Goal: Task Accomplishment & Management: Manage account settings

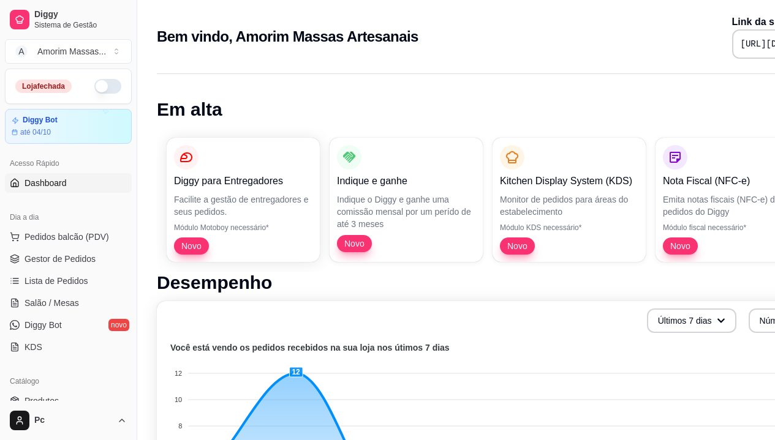
click at [96, 84] on button "button" at bounding box center [107, 86] width 27 height 15
click at [56, 235] on span "Pedidos balcão (PDV)" at bounding box center [66, 237] width 84 height 12
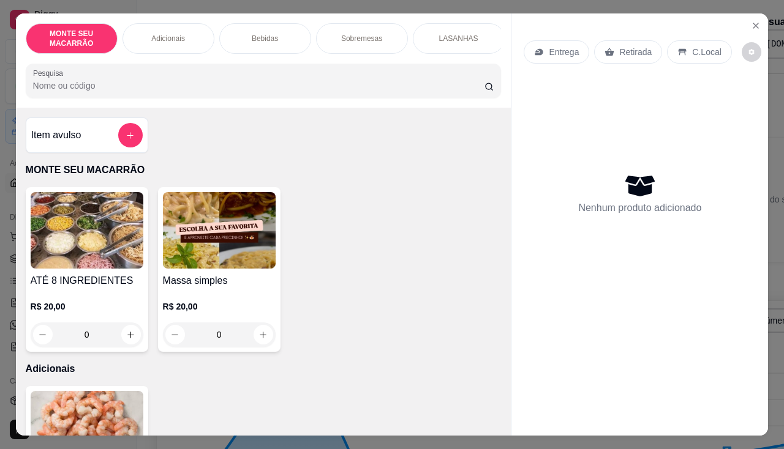
click at [214, 253] on img at bounding box center [219, 230] width 113 height 77
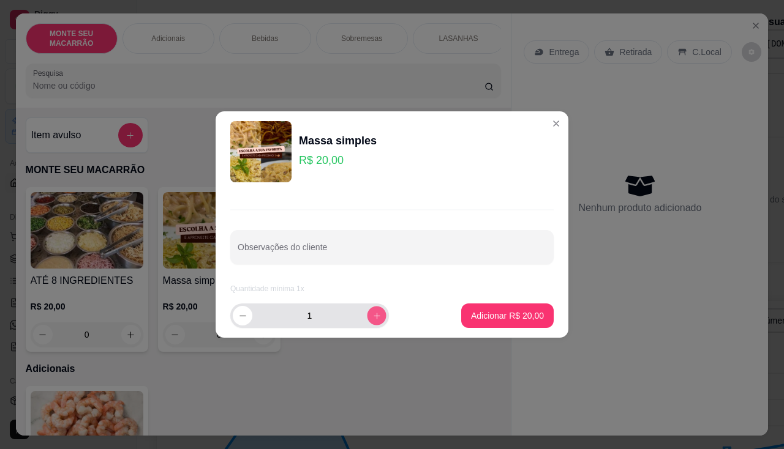
click at [367, 323] on button "increase-product-quantity" at bounding box center [376, 315] width 19 height 19
type input "2"
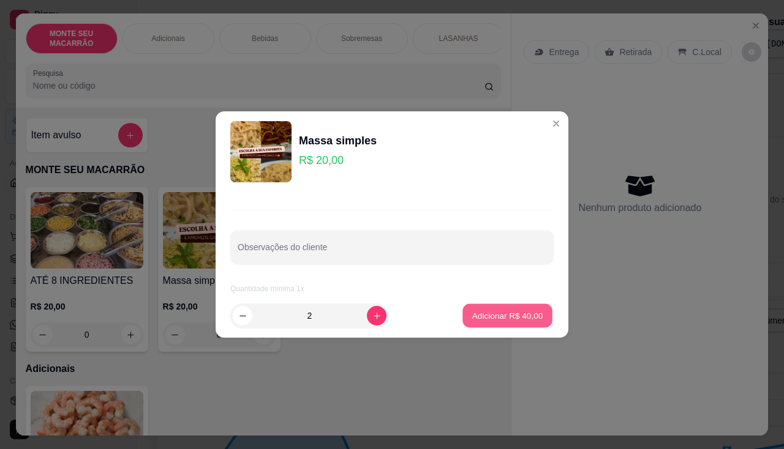
click at [472, 312] on p "Adicionar R$ 40,00" at bounding box center [507, 316] width 71 height 12
type input "2"
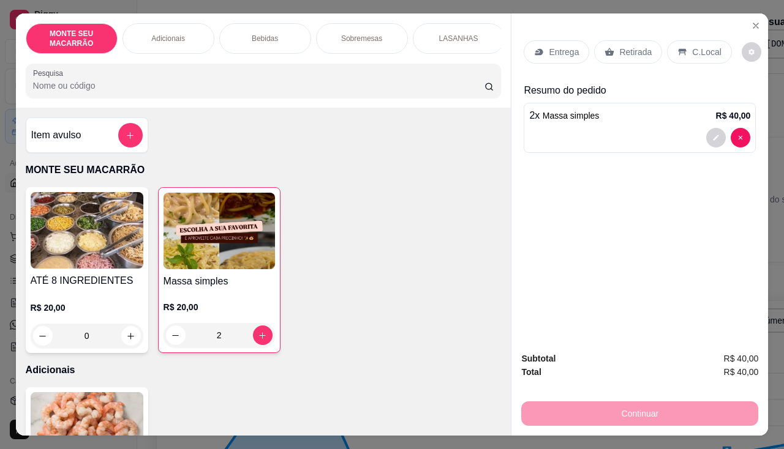
click at [538, 47] on icon at bounding box center [539, 52] width 10 height 10
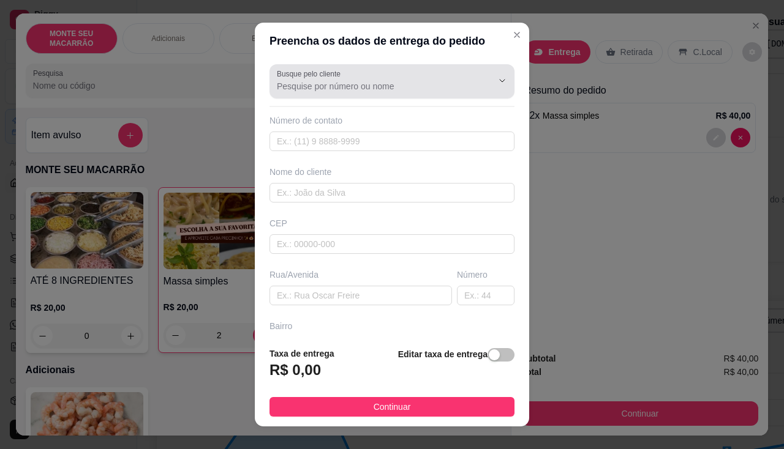
click at [372, 80] on input "Busque pelo cliente" at bounding box center [375, 86] width 196 height 12
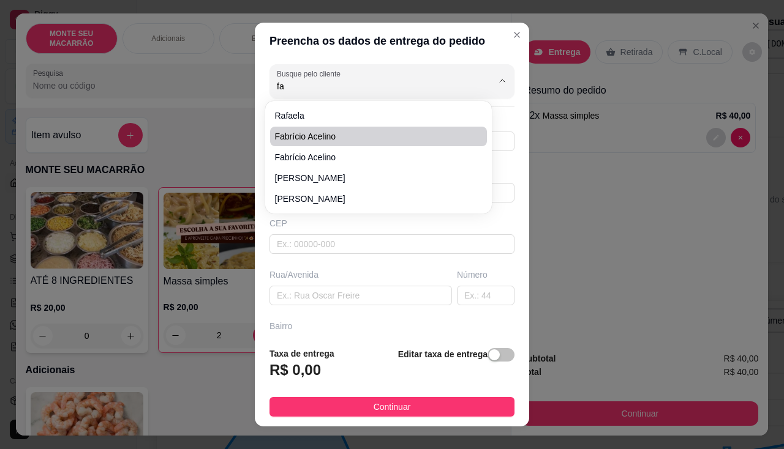
click at [355, 136] on span "Fabrício acelino" at bounding box center [372, 136] width 195 height 12
type input "Fabrício acelino"
type input "85992438385"
type input "Fabrício acelino"
type input "62764-000"
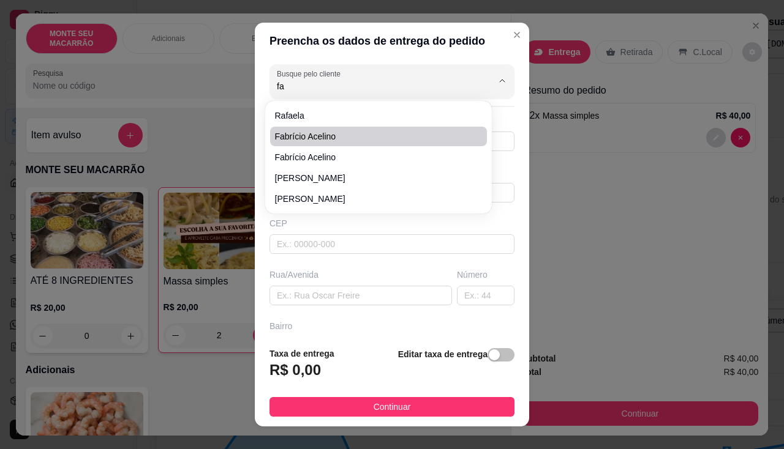
type input "Próximo a R. [GEOGRAPHIC_DATA], CE, 62764-000"
type input "5"
type input "Centro"
type input "Mulungu"
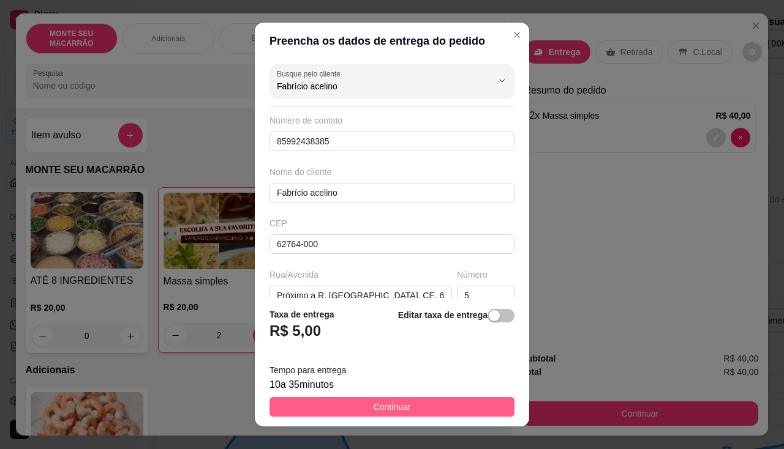
type input "Fabrício acelino"
click at [331, 399] on button "Continuar" at bounding box center [391, 407] width 245 height 20
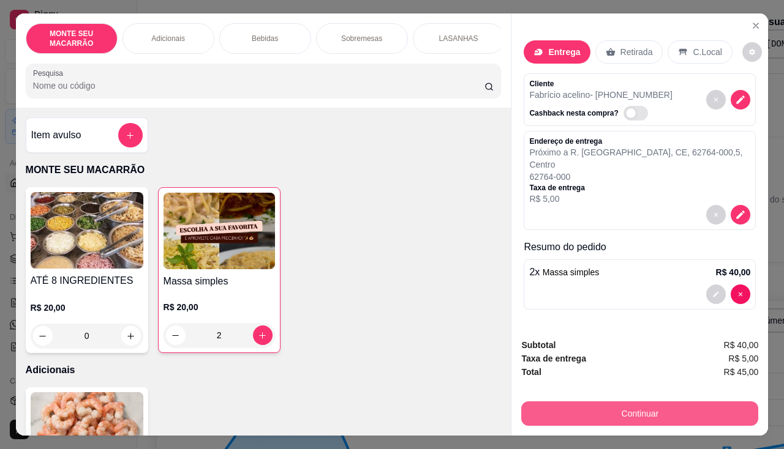
click at [597, 410] on button "Continuar" at bounding box center [639, 414] width 237 height 24
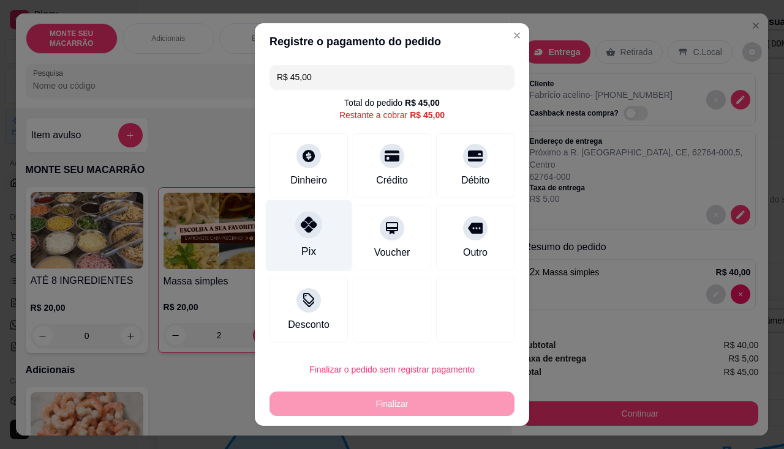
click at [299, 234] on div at bounding box center [308, 224] width 27 height 27
type input "R$ 0,00"
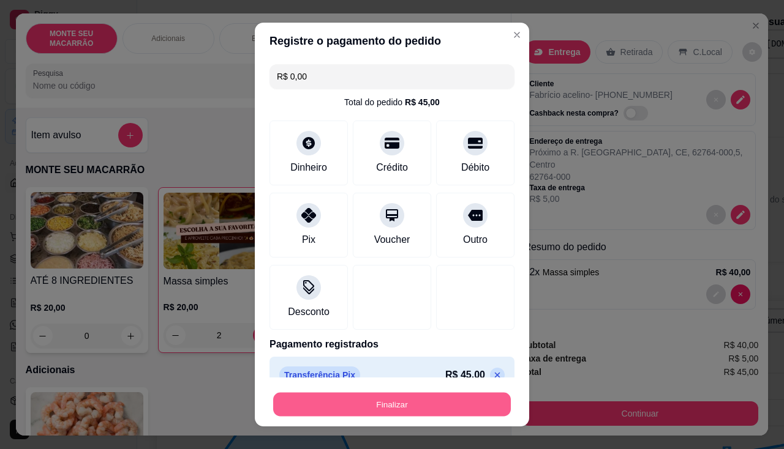
click at [347, 408] on button "Finalizar" at bounding box center [392, 405] width 238 height 24
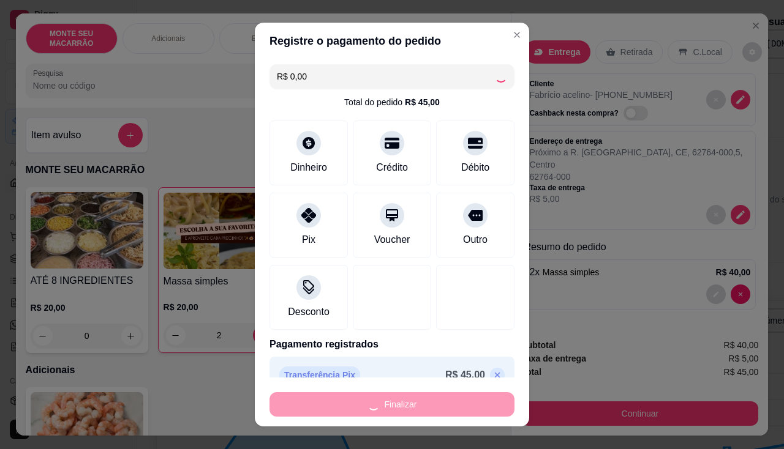
type input "0"
type input "-R$ 45,00"
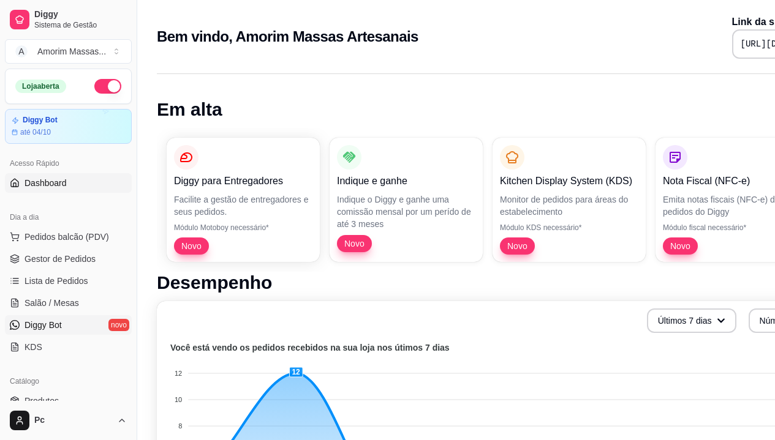
click at [55, 250] on ul "Pedidos balcão (PDV) Gestor de Pedidos Lista de Pedidos Salão / Mesas Diggy Bot…" at bounding box center [68, 292] width 127 height 130
click at [62, 300] on span "Salão / Mesas" at bounding box center [51, 303] width 54 height 12
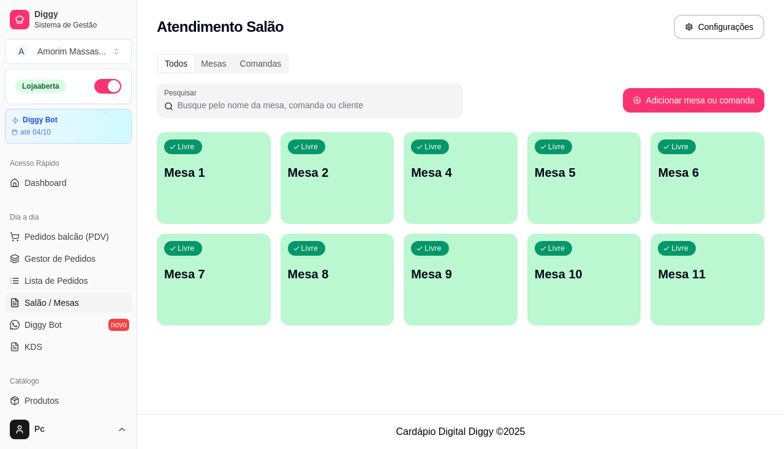
click at [716, 184] on div "Livre Mesa 6" at bounding box center [707, 170] width 114 height 77
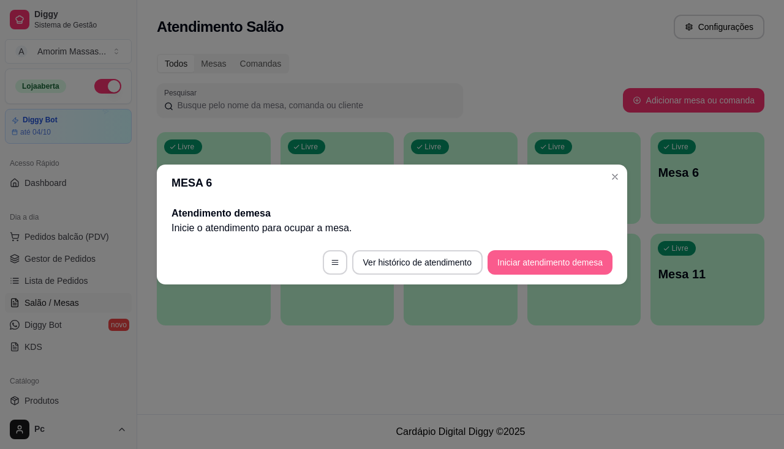
click at [530, 256] on button "Iniciar atendimento de mesa" at bounding box center [549, 262] width 125 height 24
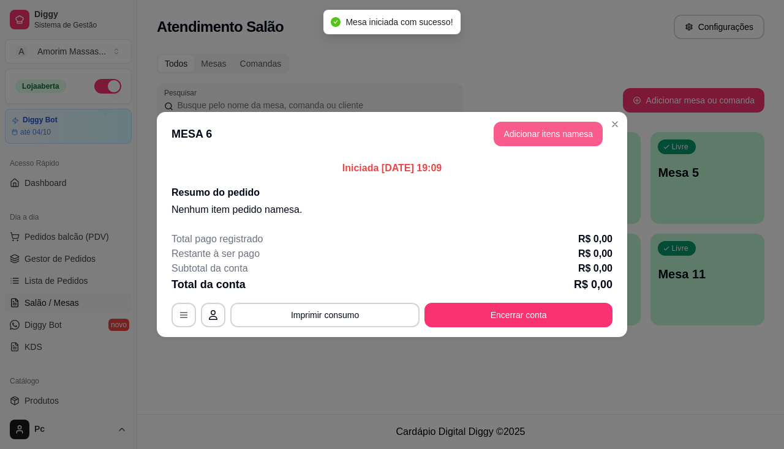
click at [514, 137] on button "Adicionar itens na mesa" at bounding box center [548, 134] width 109 height 24
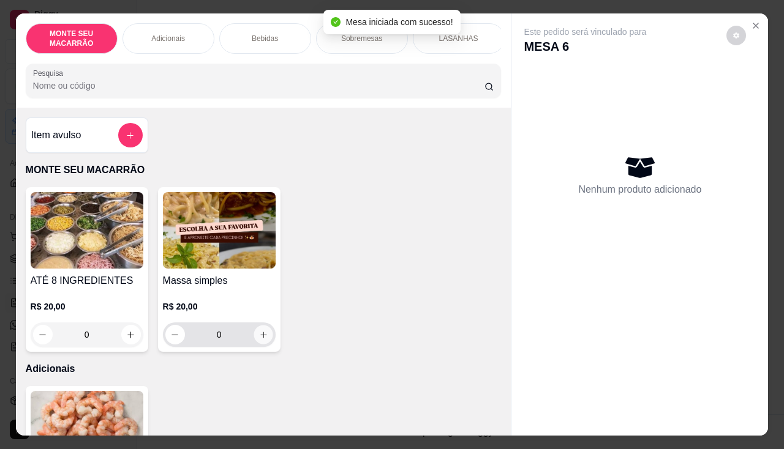
click at [258, 337] on icon "increase-product-quantity" at bounding box center [262, 335] width 9 height 9
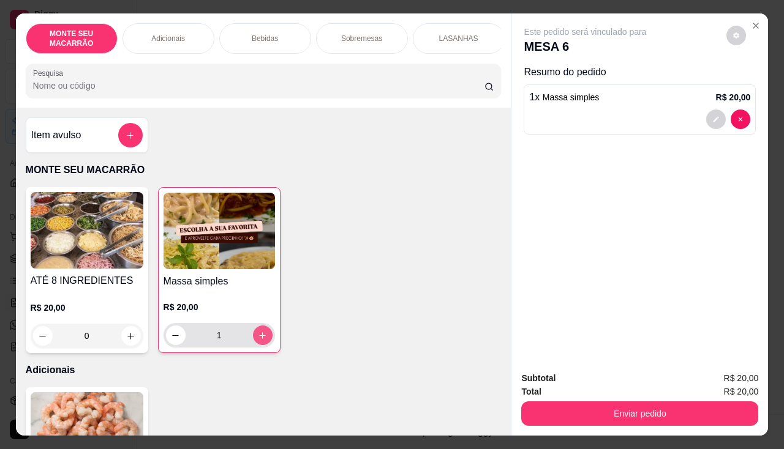
click at [258, 337] on icon "increase-product-quantity" at bounding box center [262, 335] width 9 height 9
type input "2"
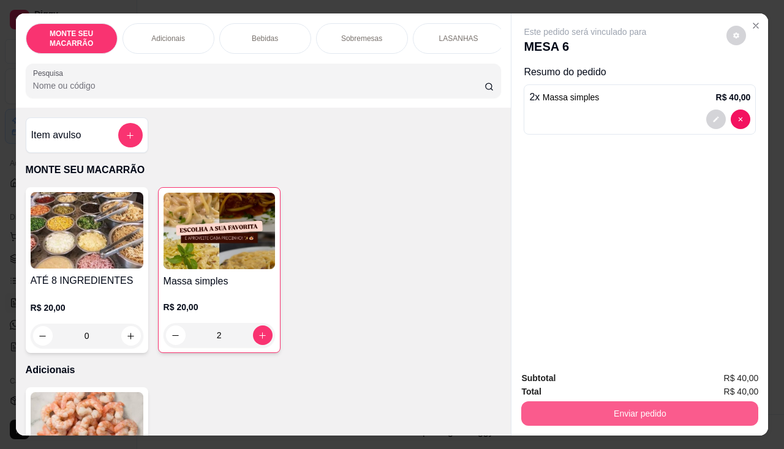
click at [705, 402] on button "Enviar pedido" at bounding box center [639, 414] width 237 height 24
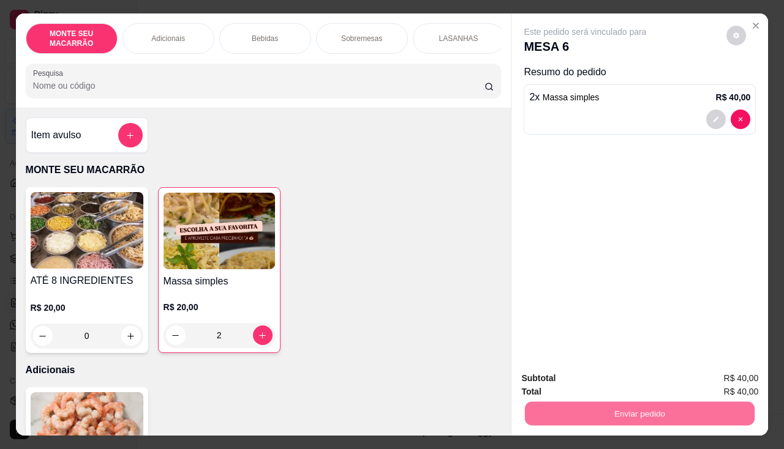
click at [642, 381] on button "Não registrar e enviar pedido" at bounding box center [600, 378] width 124 height 23
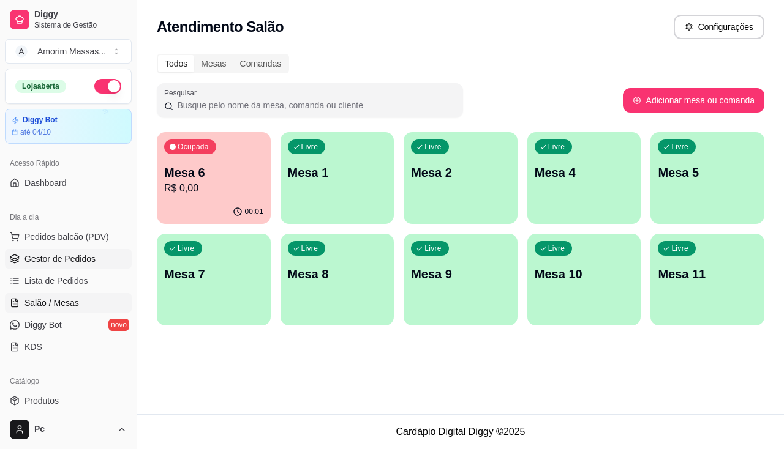
click at [58, 251] on link "Gestor de Pedidos" at bounding box center [68, 259] width 127 height 20
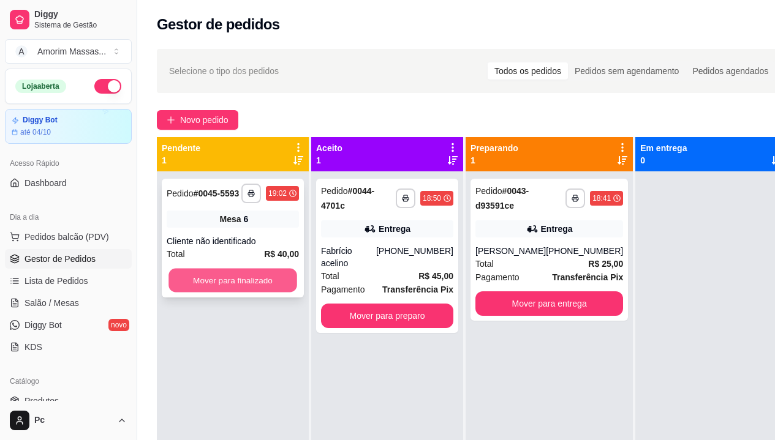
click at [198, 278] on button "Mover para finalizado" at bounding box center [232, 281] width 129 height 24
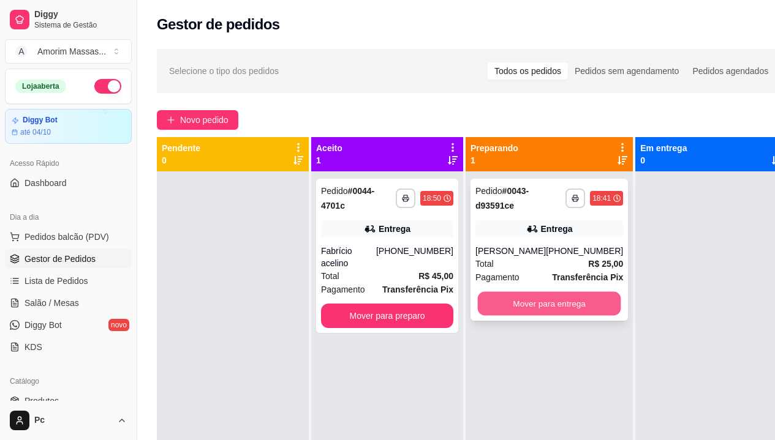
click at [554, 306] on button "Mover para entrega" at bounding box center [549, 304] width 143 height 24
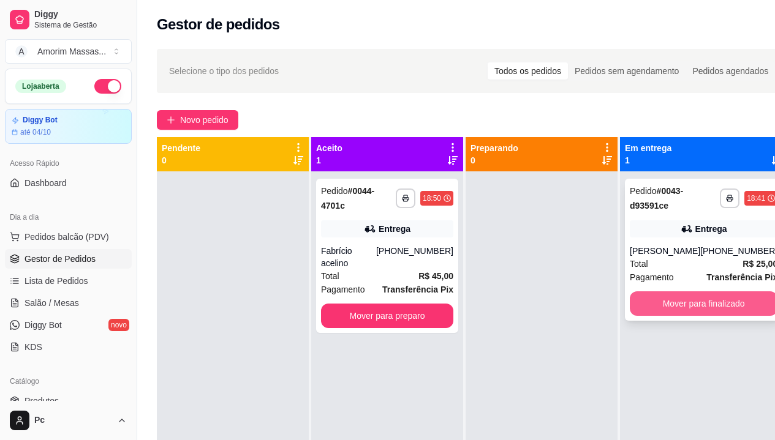
click at [681, 303] on button "Mover para finalizado" at bounding box center [703, 303] width 148 height 24
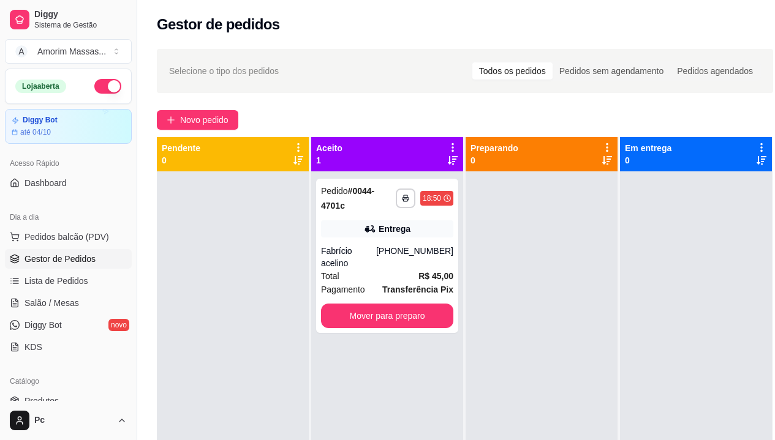
click at [106, 262] on link "Gestor de Pedidos" at bounding box center [68, 259] width 127 height 20
click at [385, 306] on button "Mover para preparo" at bounding box center [387, 316] width 132 height 24
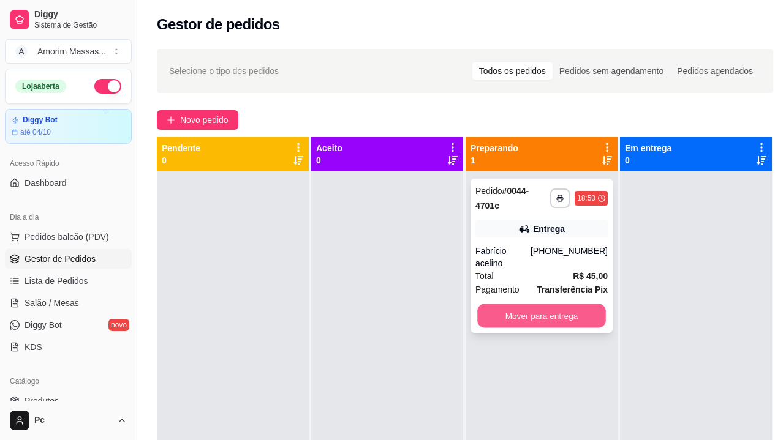
click at [544, 304] on button "Mover para entrega" at bounding box center [541, 316] width 129 height 24
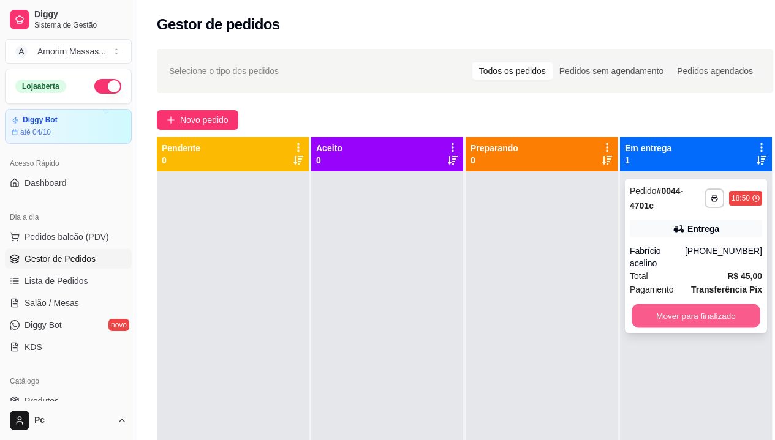
click at [686, 310] on button "Mover para finalizado" at bounding box center [695, 316] width 129 height 24
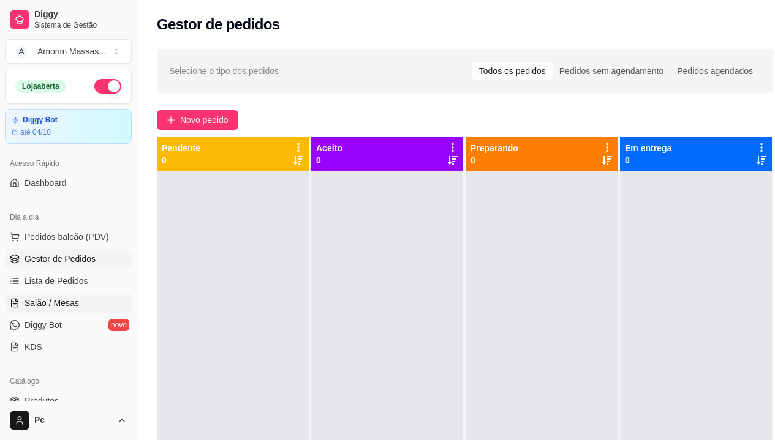
click at [48, 301] on span "Salão / Mesas" at bounding box center [51, 303] width 54 height 12
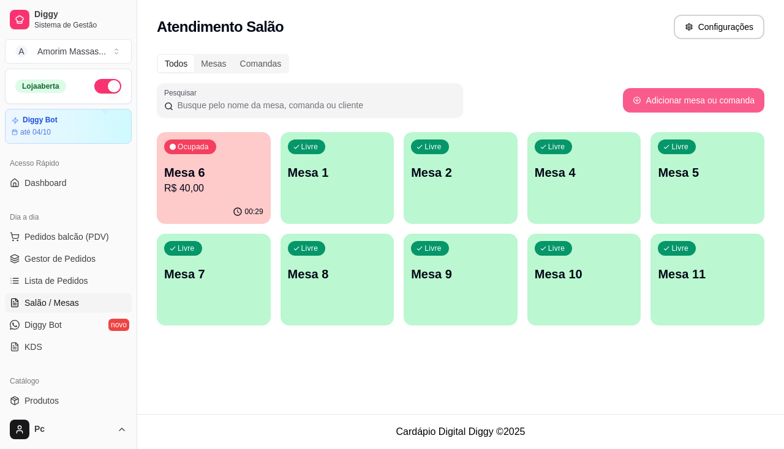
click at [672, 97] on button "Adicionar mesa ou comanda" at bounding box center [693, 100] width 141 height 24
select select "TABLE"
click at [214, 203] on div "00:29" at bounding box center [214, 212] width 114 height 24
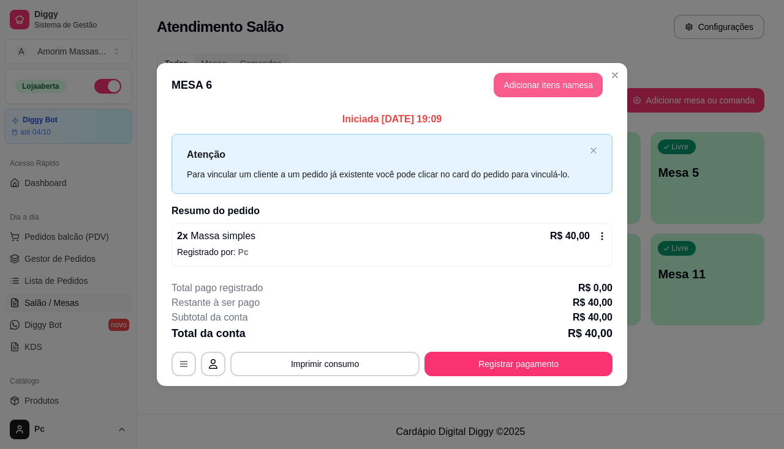
click at [541, 81] on button "Adicionar itens na mesa" at bounding box center [548, 85] width 109 height 24
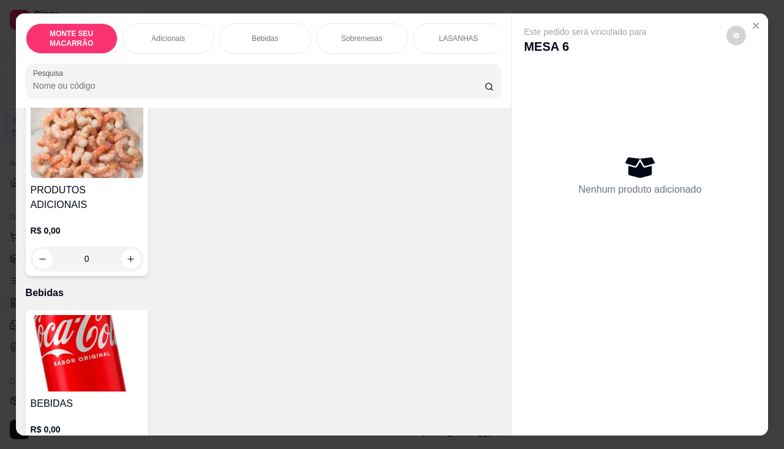
scroll to position [306, 0]
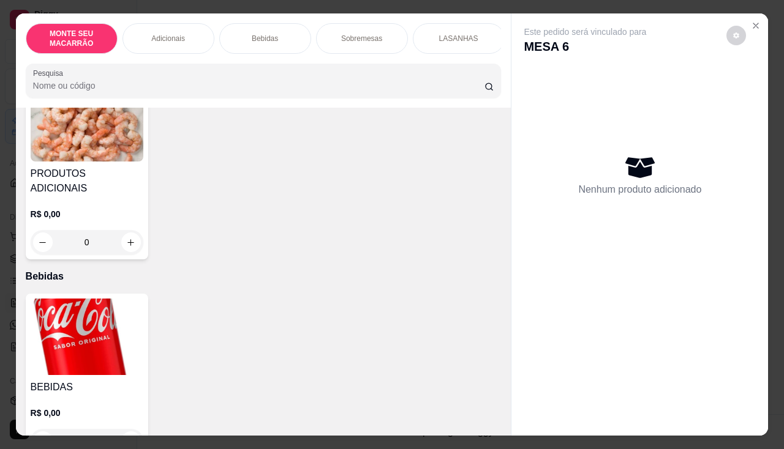
click at [76, 348] on img at bounding box center [87, 337] width 113 height 77
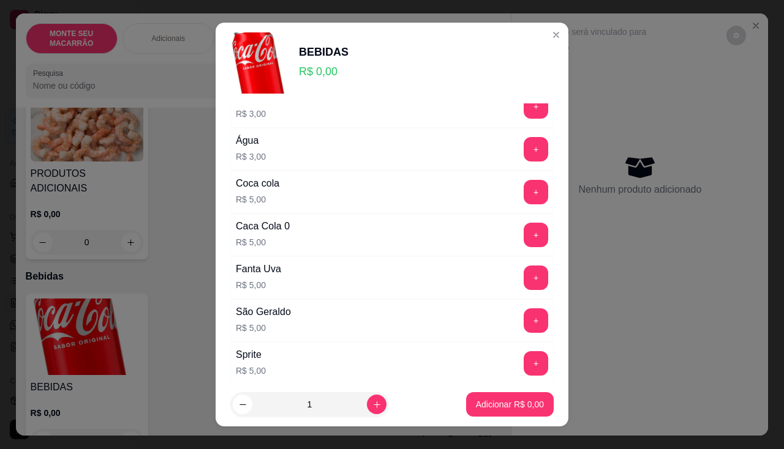
scroll to position [122, 0]
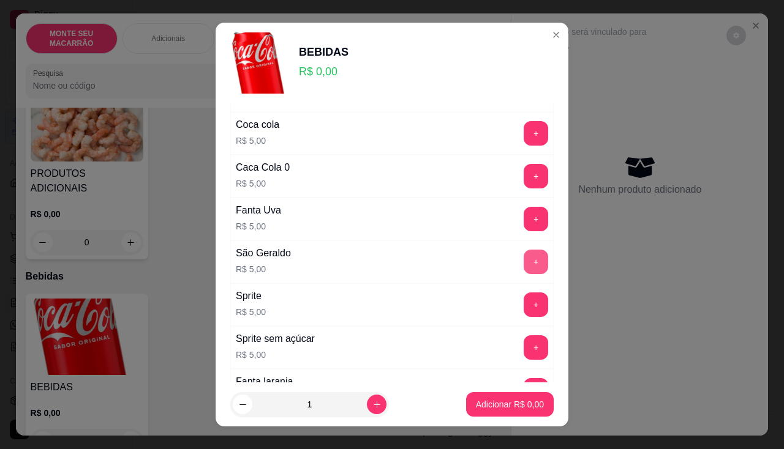
click at [524, 259] on button "+" at bounding box center [536, 262] width 24 height 24
click at [498, 391] on footer "1 Adicionar R$ 5,00" at bounding box center [392, 405] width 353 height 44
click at [498, 401] on p "Adicionar R$ 5,00" at bounding box center [510, 405] width 68 height 12
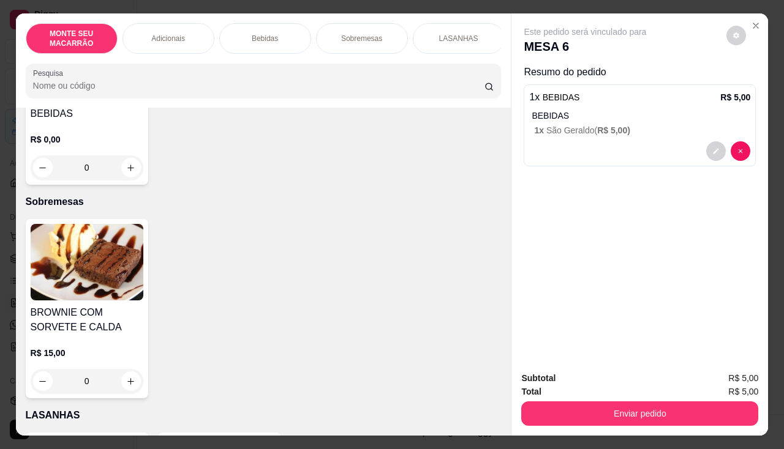
scroll to position [674, 0]
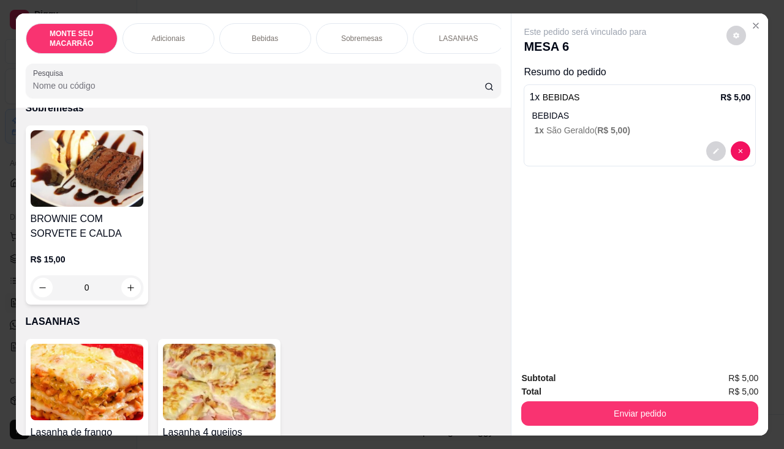
click at [101, 168] on img at bounding box center [87, 168] width 113 height 77
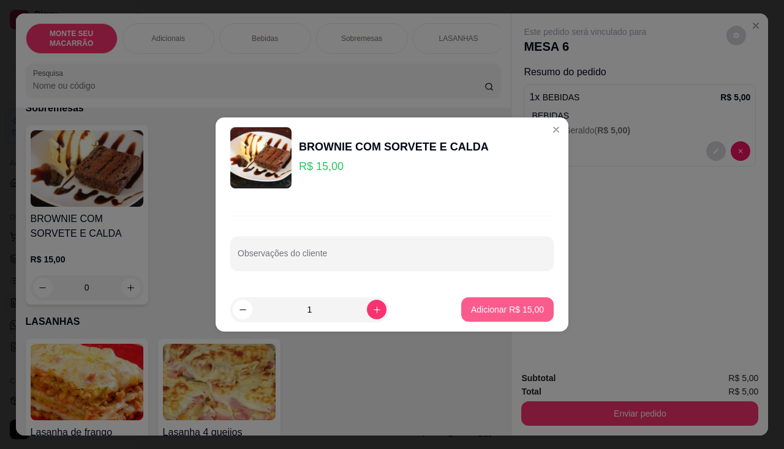
click at [479, 312] on p "Adicionar R$ 15,00" at bounding box center [507, 310] width 73 height 12
type input "1"
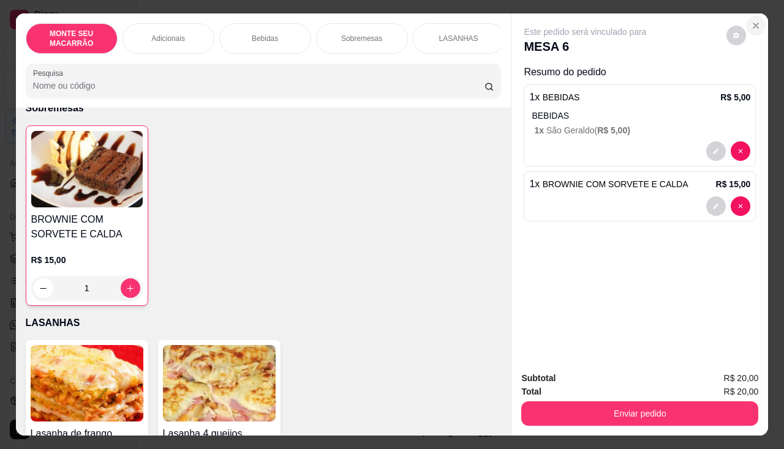
click at [754, 23] on icon "Close" at bounding box center [755, 25] width 5 height 5
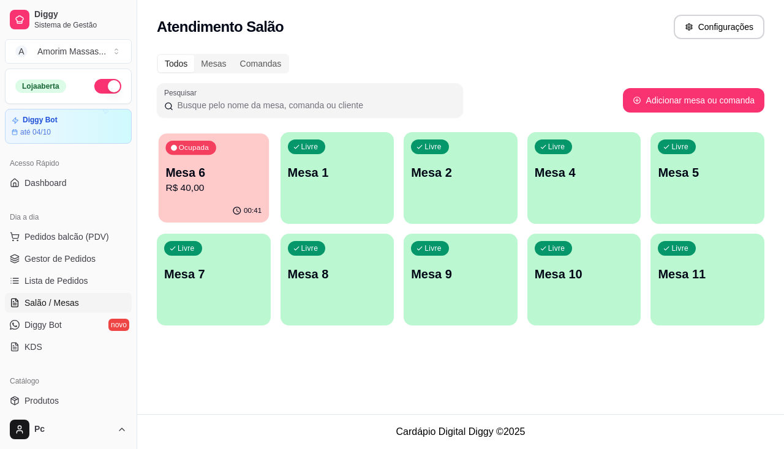
click at [211, 187] on p "R$ 40,00" at bounding box center [213, 188] width 96 height 14
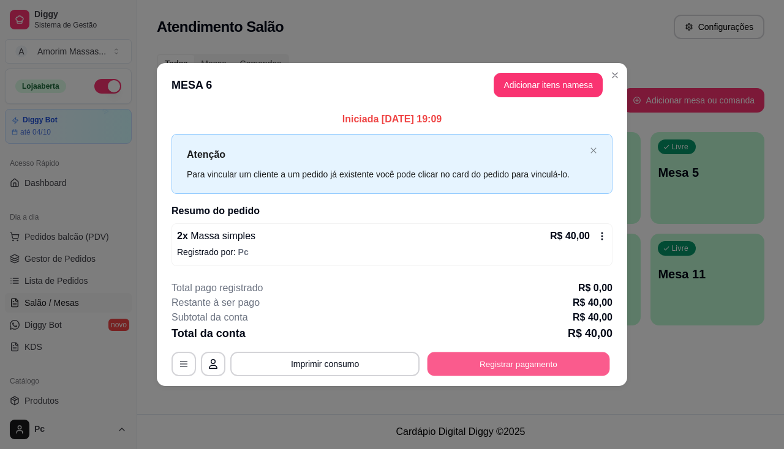
click at [480, 369] on button "Registrar pagamento" at bounding box center [518, 364] width 182 height 24
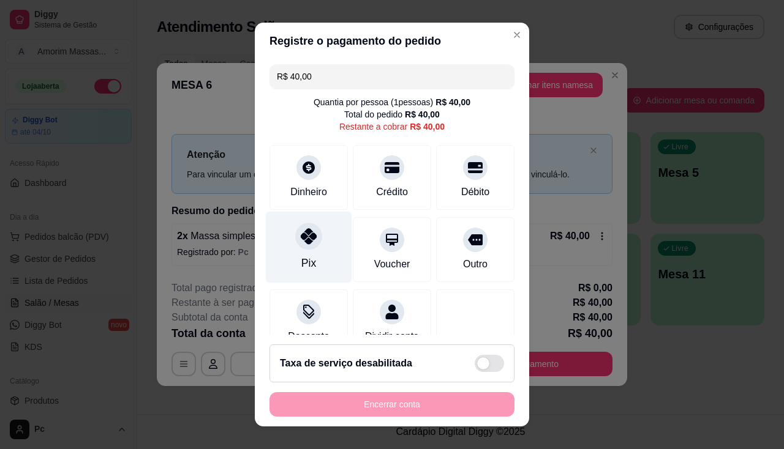
click at [294, 223] on div "Pix" at bounding box center [309, 247] width 86 height 72
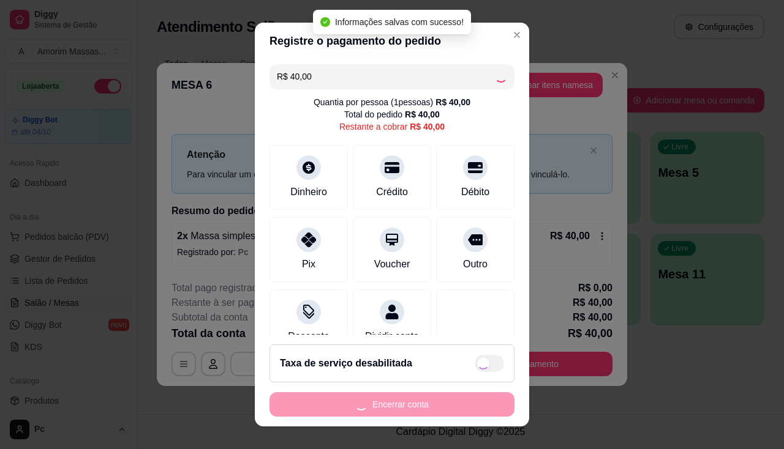
type input "R$ 0,00"
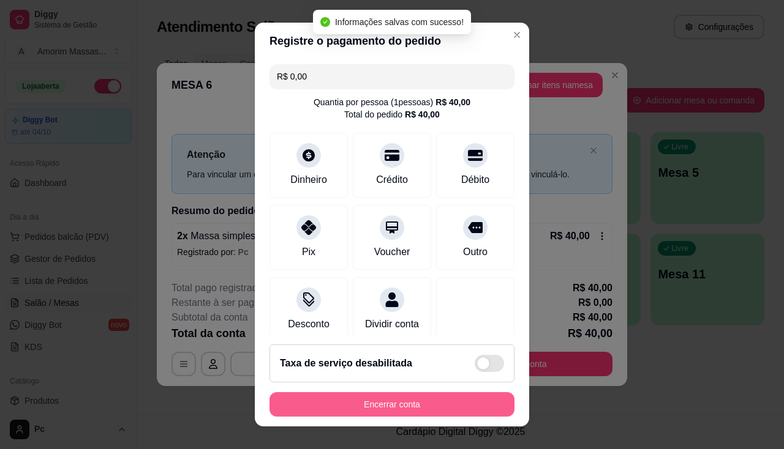
click at [388, 399] on button "Encerrar conta" at bounding box center [391, 404] width 245 height 24
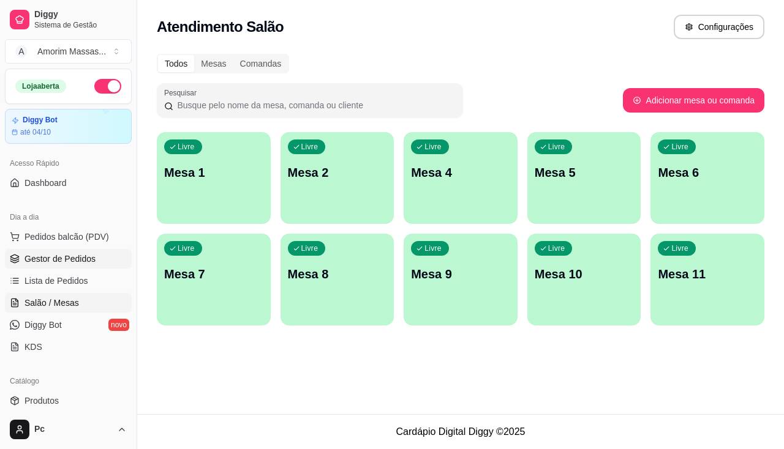
click at [72, 261] on span "Gestor de Pedidos" at bounding box center [59, 259] width 71 height 12
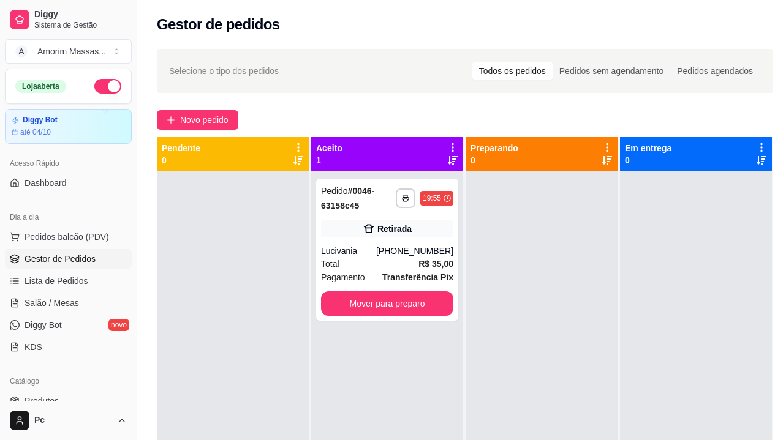
drag, startPoint x: 238, startPoint y: 253, endPoint x: 0, endPoint y: 280, distance: 239.8
click at [241, 262] on div at bounding box center [233, 391] width 152 height 440
click at [67, 304] on span "Salão / Mesas" at bounding box center [51, 303] width 54 height 12
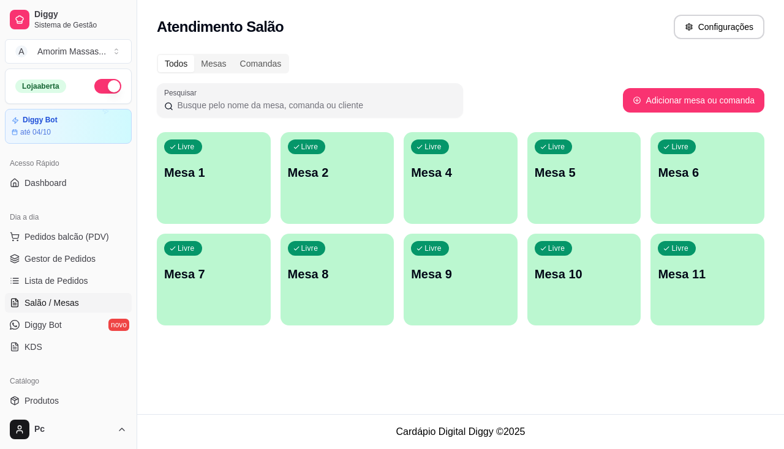
click at [370, 163] on div "Livre Mesa 2" at bounding box center [337, 170] width 114 height 77
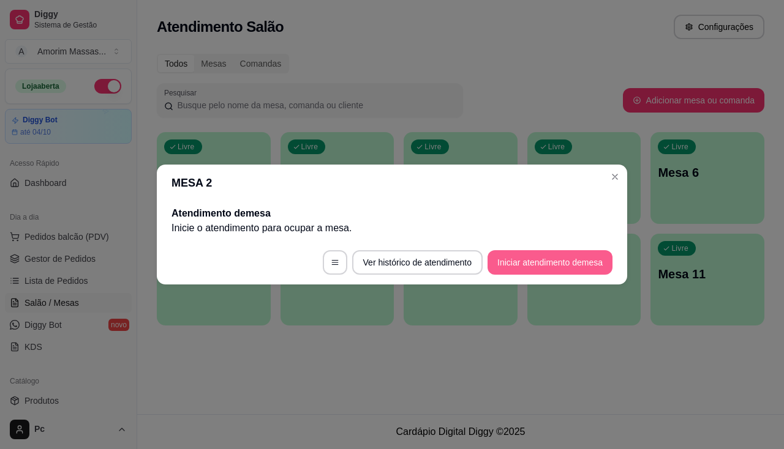
click at [569, 265] on button "Iniciar atendimento de mesa" at bounding box center [549, 262] width 125 height 24
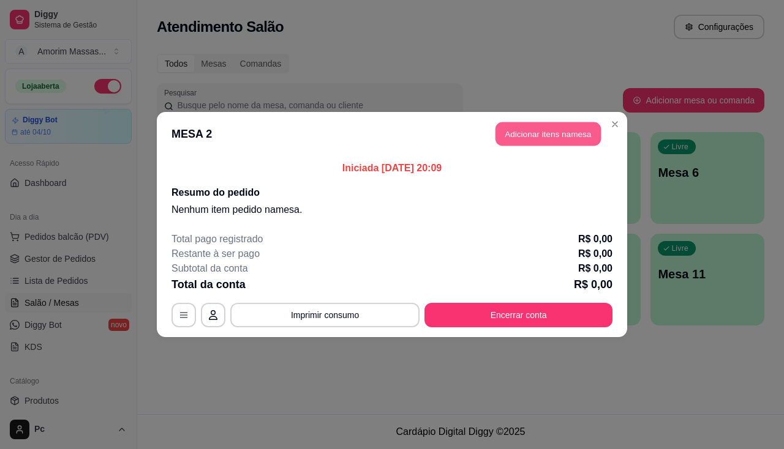
click at [576, 126] on button "Adicionar itens na mesa" at bounding box center [547, 134] width 105 height 24
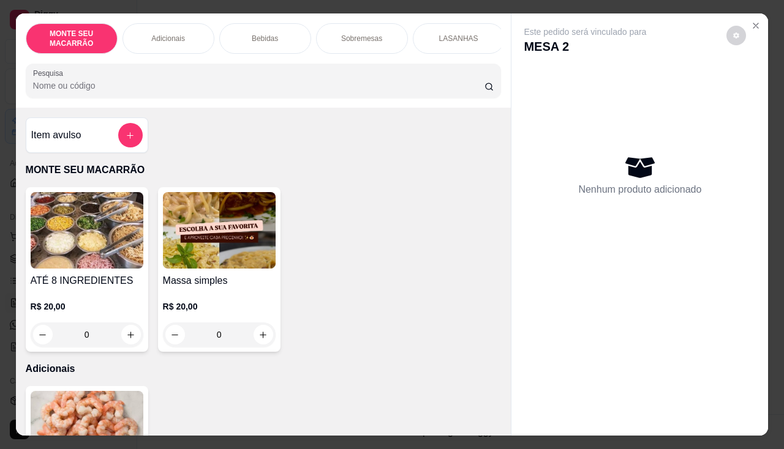
click at [225, 247] on img at bounding box center [219, 230] width 113 height 77
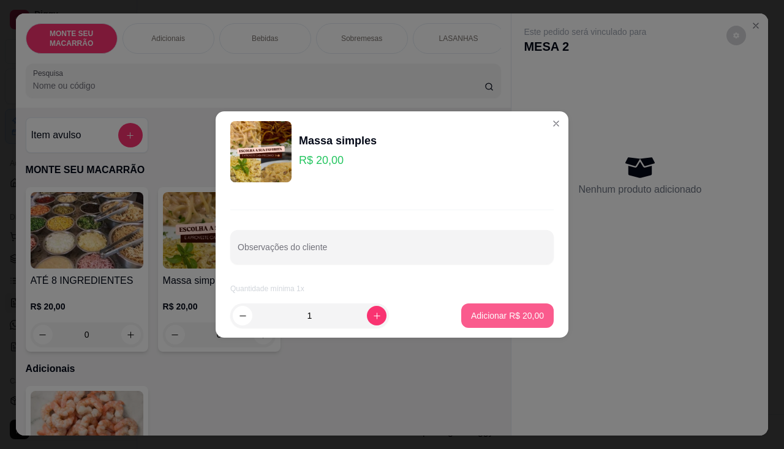
click at [527, 317] on p "Adicionar R$ 20,00" at bounding box center [507, 316] width 73 height 12
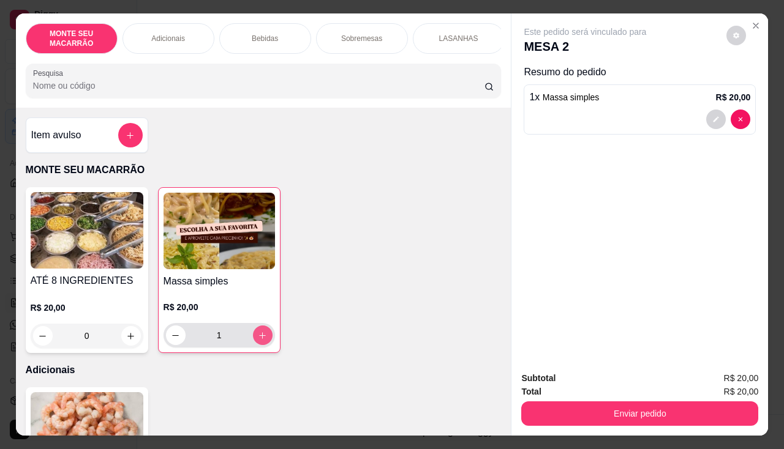
click at [253, 337] on button "increase-product-quantity" at bounding box center [263, 336] width 20 height 20
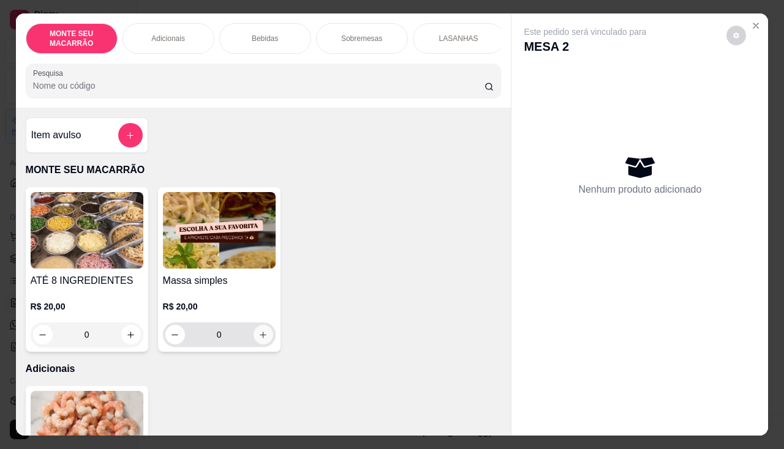
click at [264, 345] on button "increase-product-quantity" at bounding box center [263, 335] width 20 height 20
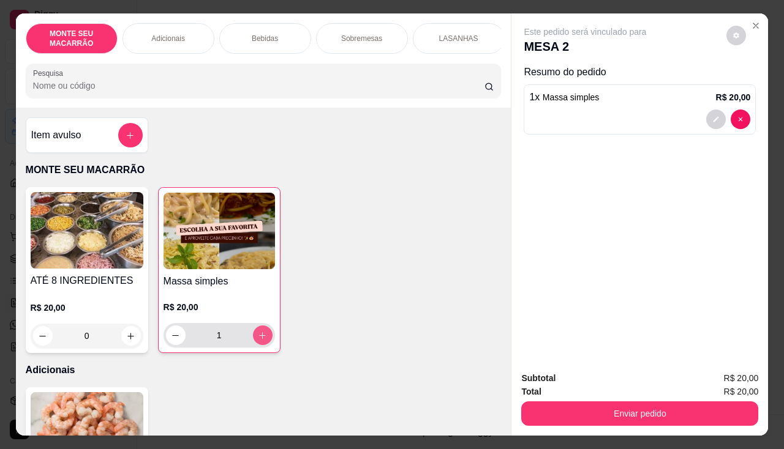
click at [264, 345] on button "increase-product-quantity" at bounding box center [263, 336] width 20 height 20
click at [264, 345] on button "increase-product-quantity" at bounding box center [262, 335] width 19 height 19
type input "3"
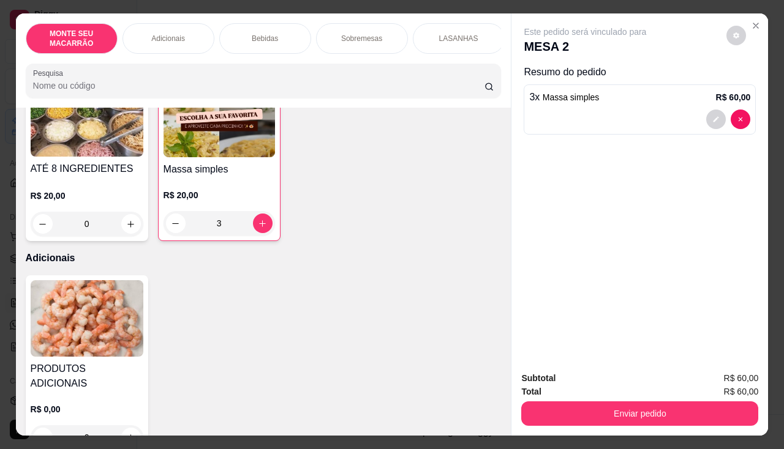
scroll to position [245, 0]
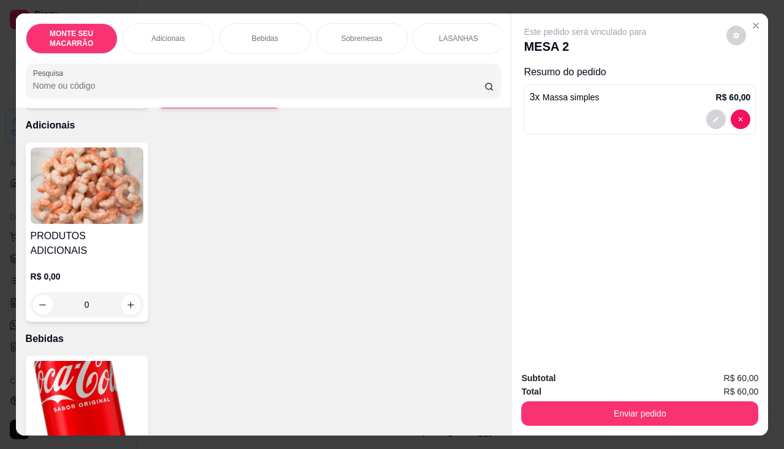
click at [50, 214] on img at bounding box center [87, 186] width 113 height 77
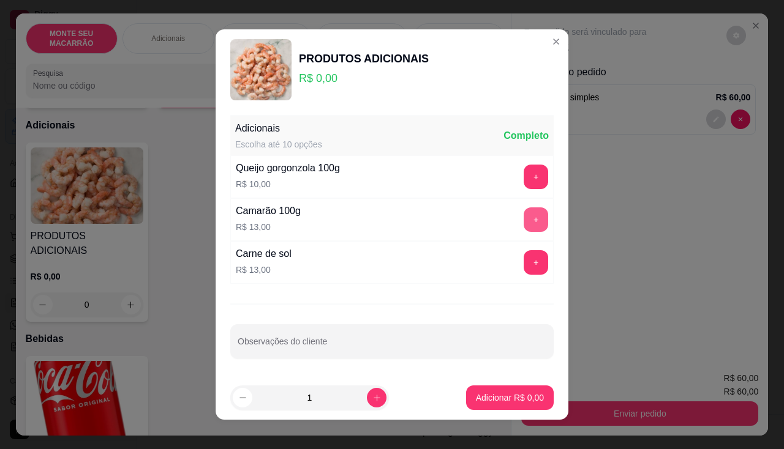
click at [530, 218] on button "+" at bounding box center [536, 220] width 24 height 24
click at [524, 263] on button "+" at bounding box center [536, 263] width 24 height 24
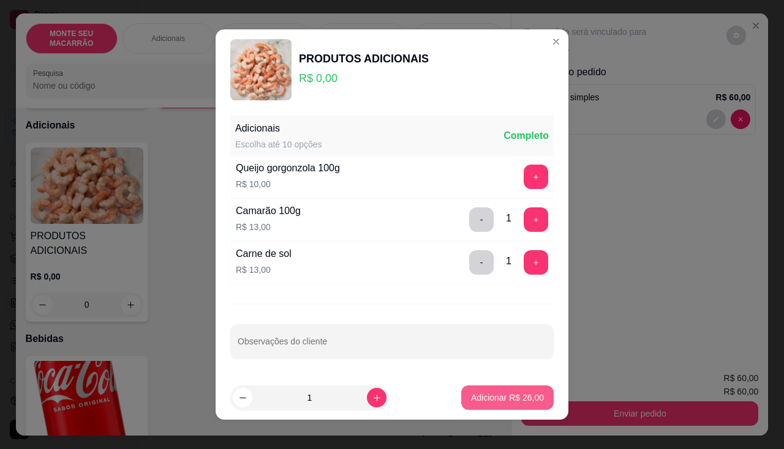
click at [500, 399] on p "Adicionar R$ 26,00" at bounding box center [507, 398] width 73 height 12
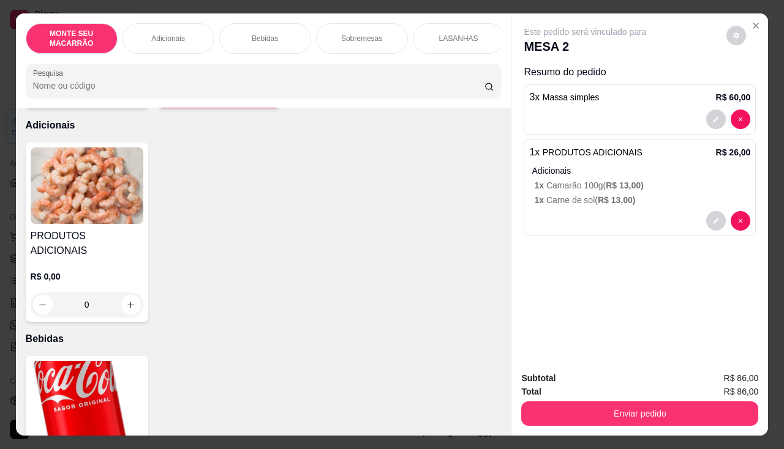
scroll to position [429, 0]
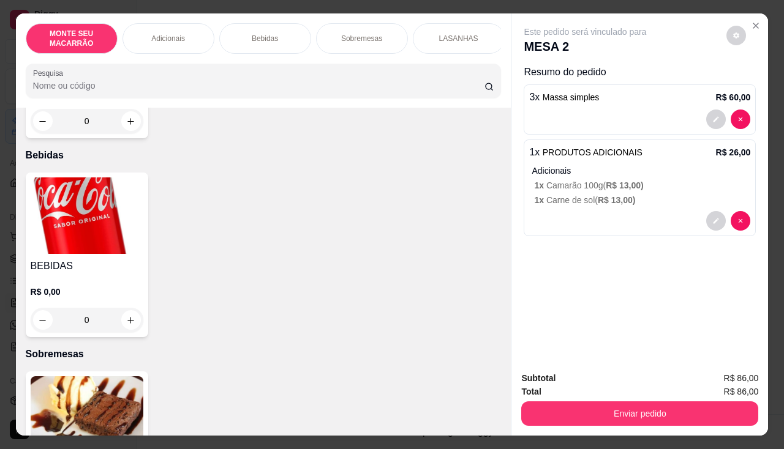
click at [87, 207] on img at bounding box center [87, 216] width 113 height 77
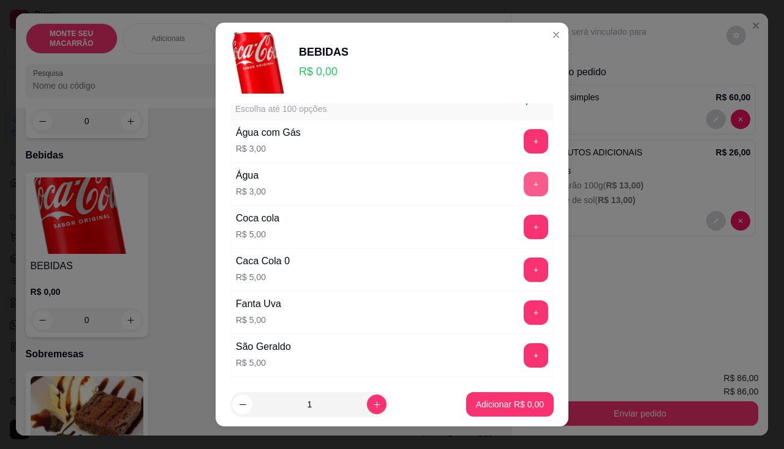
scroll to position [0, 0]
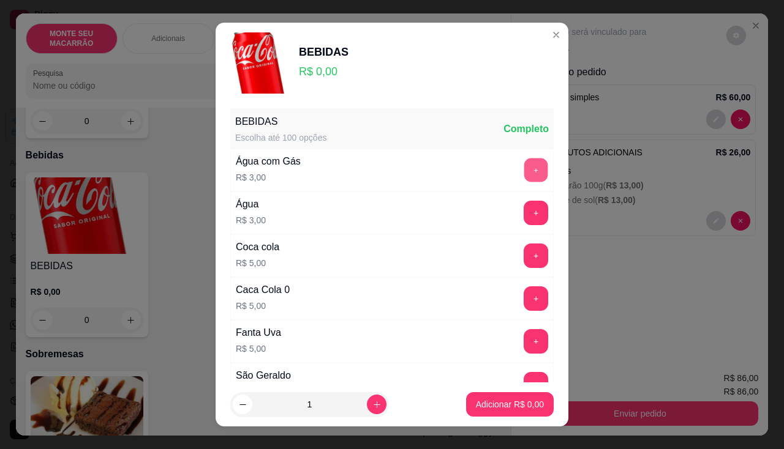
click at [524, 166] on button "+" at bounding box center [536, 170] width 24 height 24
click at [500, 396] on button "Adicionar R$ 3,00" at bounding box center [510, 404] width 88 height 24
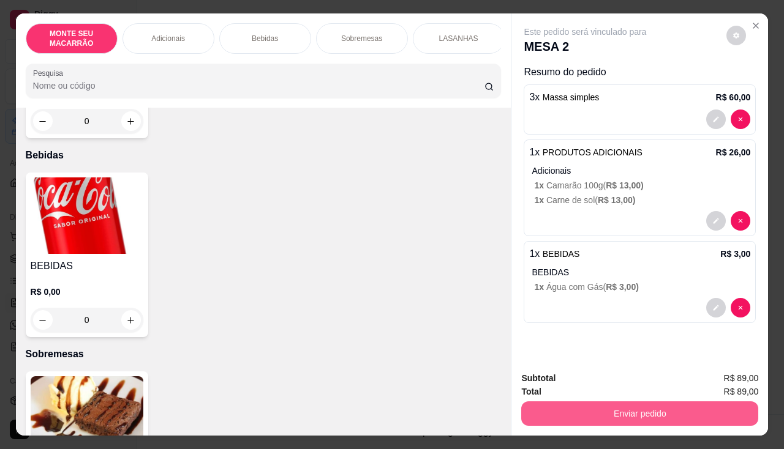
click at [590, 410] on button "Enviar pedido" at bounding box center [639, 414] width 237 height 24
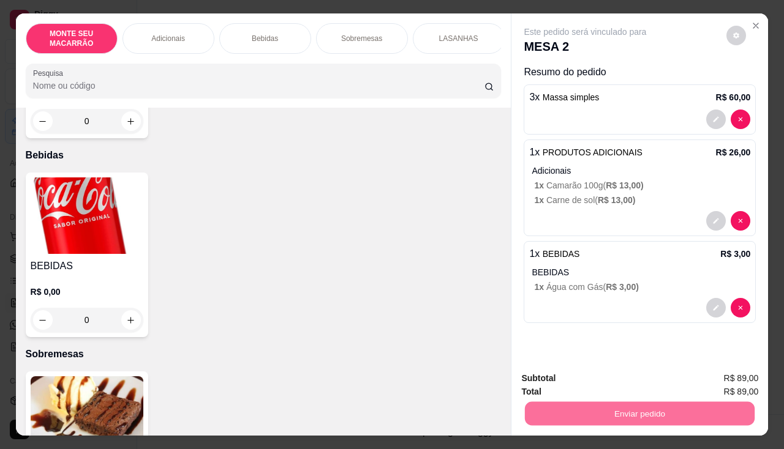
click at [637, 378] on button "Não registrar e enviar pedido" at bounding box center [600, 378] width 124 height 23
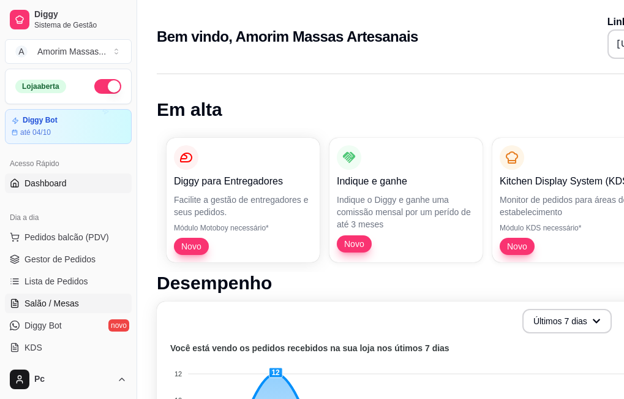
click at [66, 295] on link "Salão / Mesas" at bounding box center [68, 303] width 127 height 20
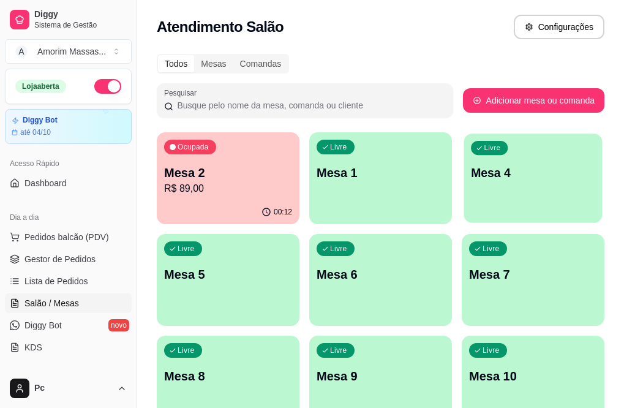
click at [464, 189] on div "Livre Mesa 4" at bounding box center [533, 170] width 138 height 75
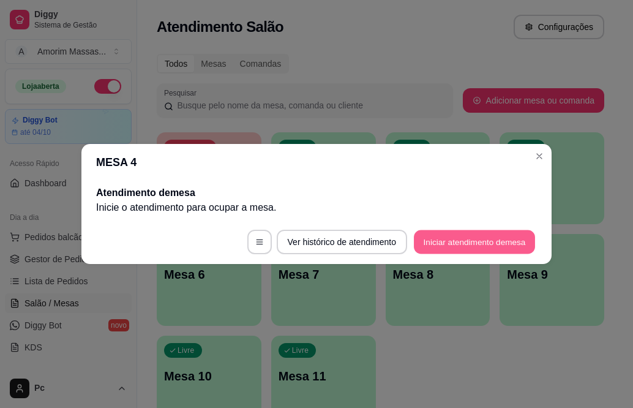
click at [482, 252] on button "Iniciar atendimento de mesa" at bounding box center [474, 242] width 121 height 24
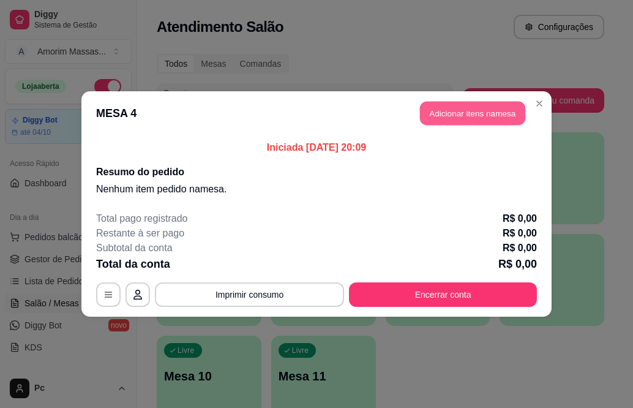
click at [443, 102] on button "Adicionar itens na mesa" at bounding box center [472, 114] width 105 height 24
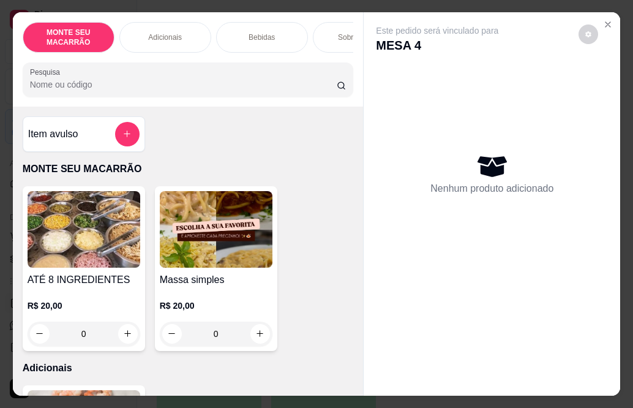
click at [206, 255] on img at bounding box center [216, 229] width 113 height 77
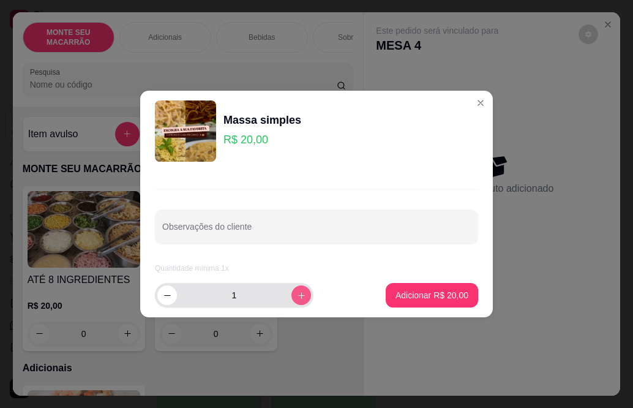
click at [296, 296] on button "increase-product-quantity" at bounding box center [301, 295] width 20 height 20
click at [296, 296] on button "increase-product-quantity" at bounding box center [300, 294] width 19 height 19
type input "5"
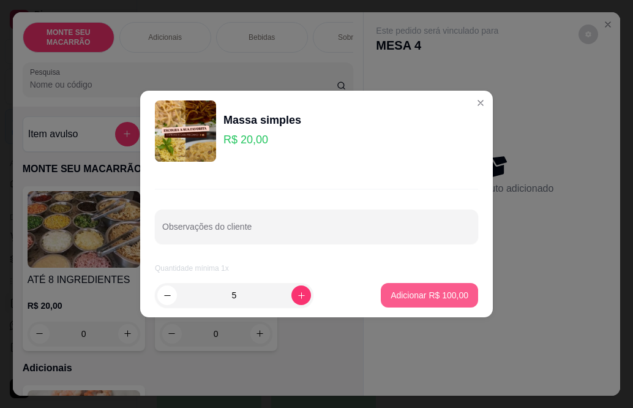
click at [421, 302] on button "Adicionar R$ 100,00" at bounding box center [429, 295] width 97 height 24
type input "5"
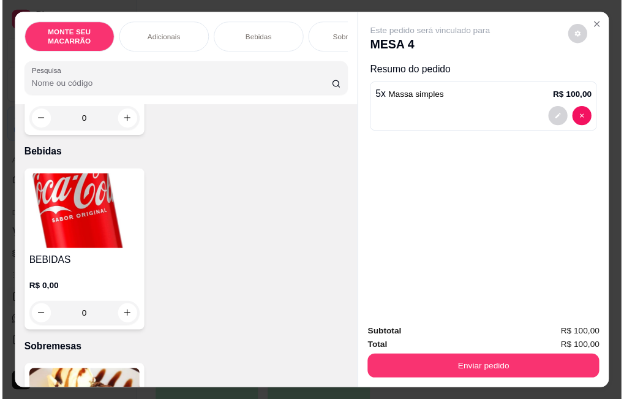
scroll to position [551, 0]
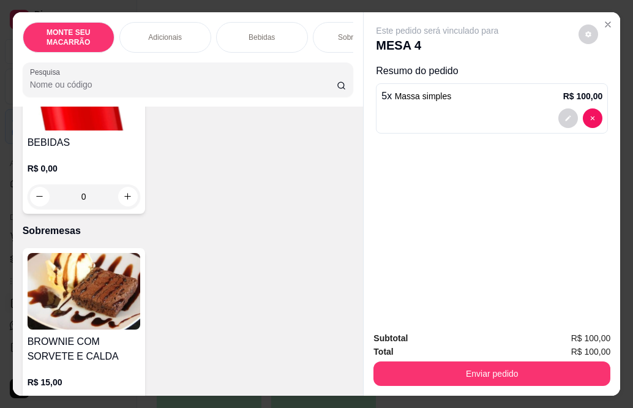
click at [80, 135] on h4 "BEBIDAS" at bounding box center [84, 142] width 113 height 15
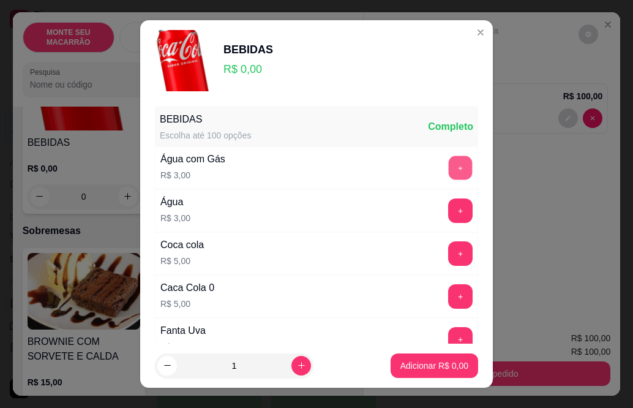
click at [449, 168] on button "+" at bounding box center [461, 168] width 24 height 24
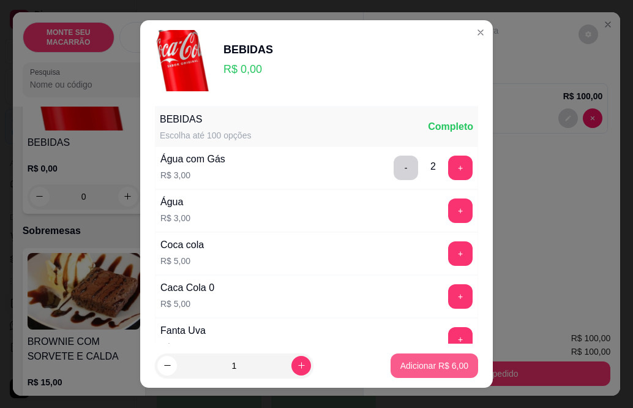
click at [400, 369] on p "Adicionar R$ 6,00" at bounding box center [434, 365] width 68 height 12
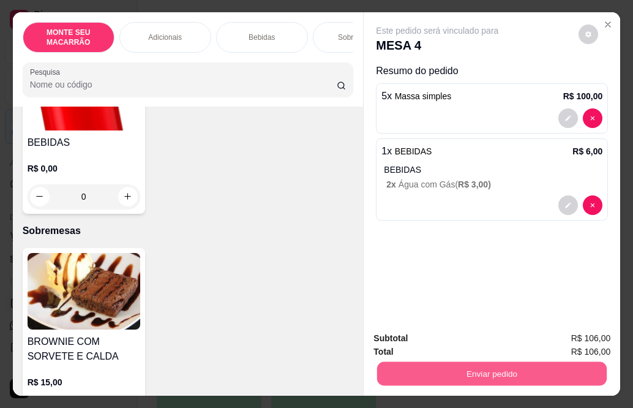
click at [461, 369] on button "Enviar pedido" at bounding box center [492, 374] width 230 height 24
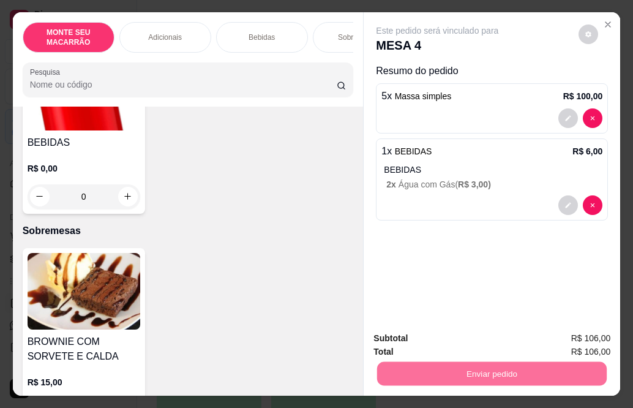
click at [492, 337] on button "Não registrar e enviar pedido" at bounding box center [451, 339] width 127 height 23
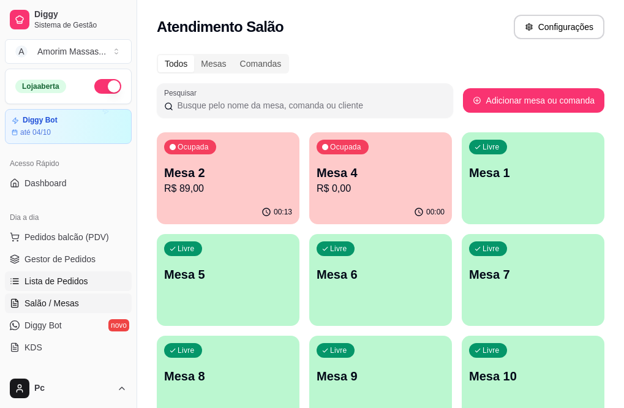
click at [54, 283] on span "Lista de Pedidos" at bounding box center [56, 281] width 64 height 12
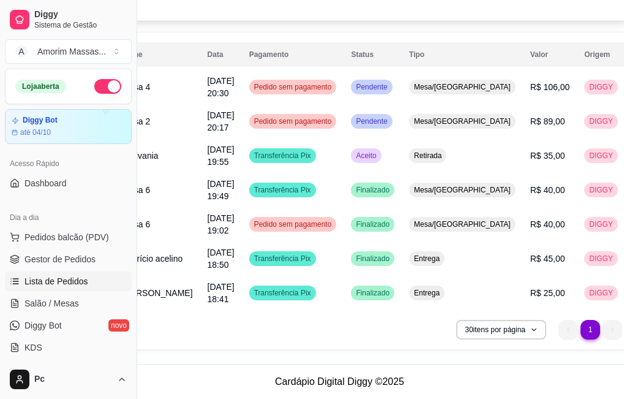
scroll to position [107, 113]
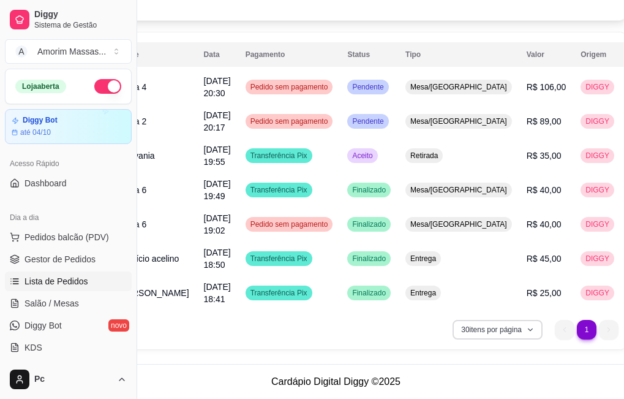
click at [452, 325] on button "30 itens por página" at bounding box center [497, 330] width 90 height 20
click at [372, 331] on div "30 itens por página 1 1" at bounding box center [335, 330] width 565 height 20
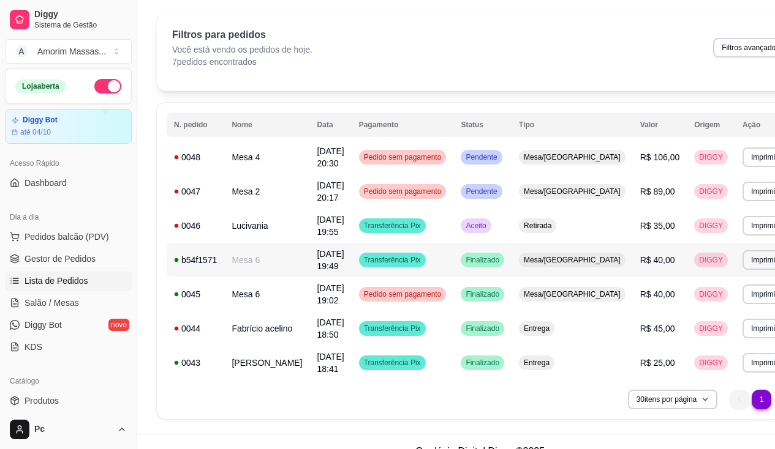
scroll to position [56, 0]
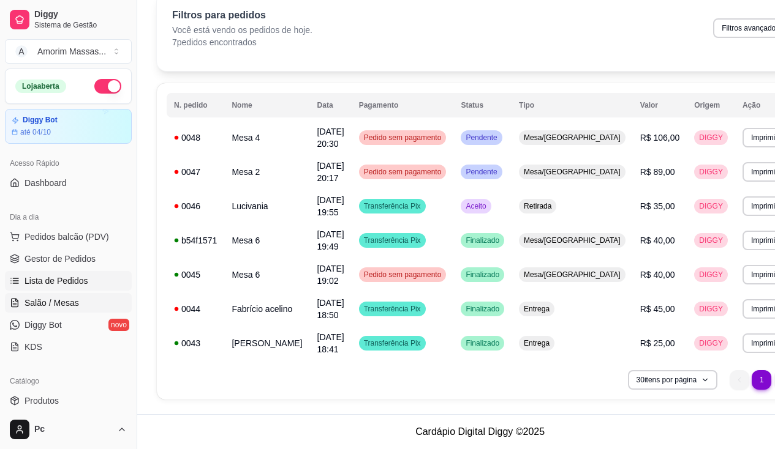
click at [53, 309] on span "Salão / Mesas" at bounding box center [51, 303] width 54 height 12
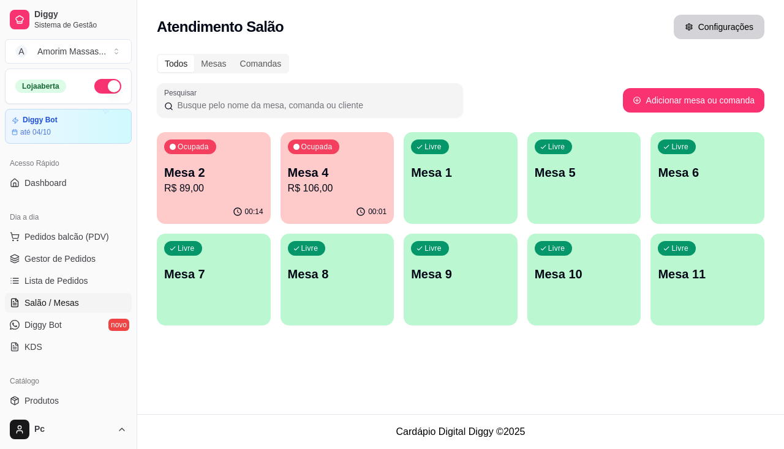
click at [623, 32] on button "Configurações" at bounding box center [719, 27] width 91 height 24
click at [341, 193] on p "R$ 106,00" at bounding box center [337, 188] width 96 height 14
click at [195, 192] on p "R$ 89,00" at bounding box center [213, 188] width 99 height 15
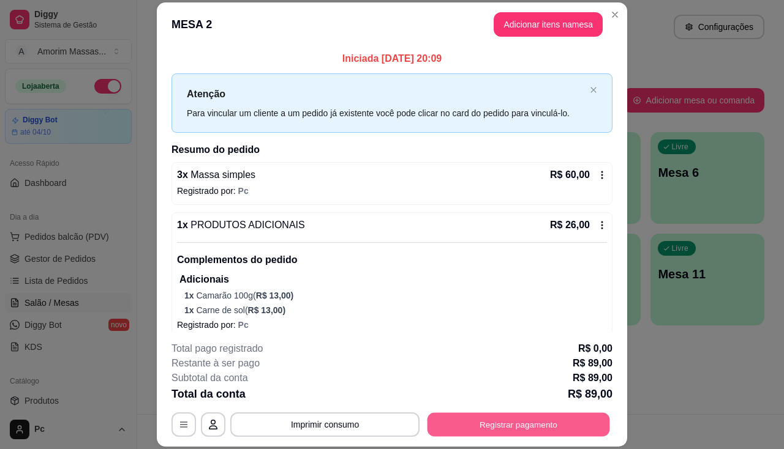
click at [507, 398] on button "Registrar pagamento" at bounding box center [518, 425] width 182 height 24
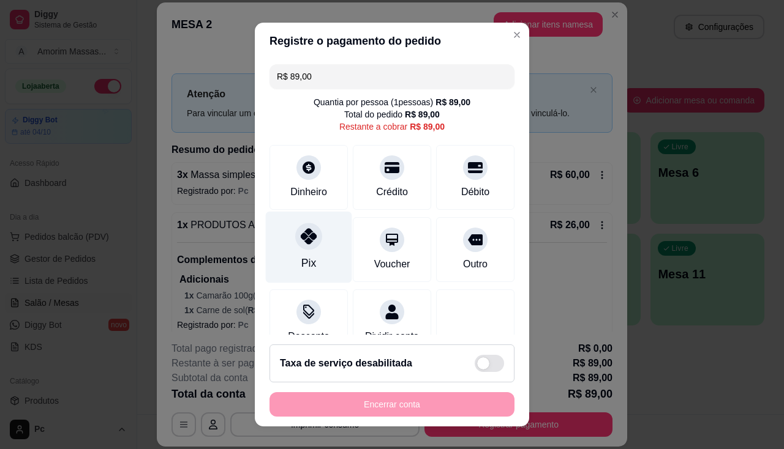
click at [302, 220] on div "Pix" at bounding box center [309, 247] width 86 height 72
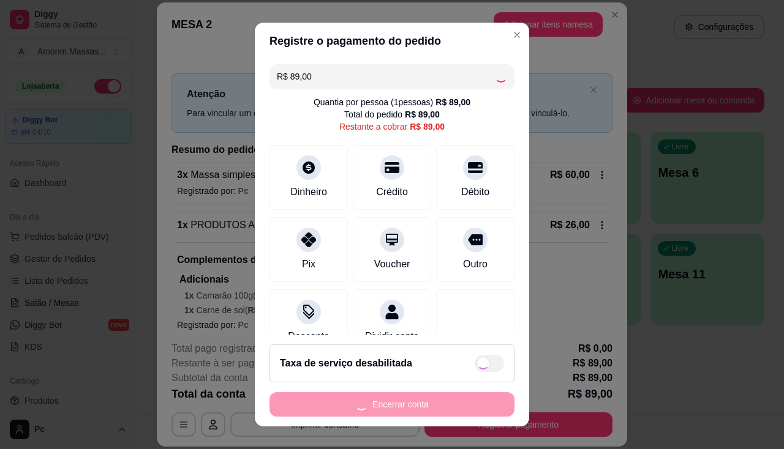
type input "R$ 0,00"
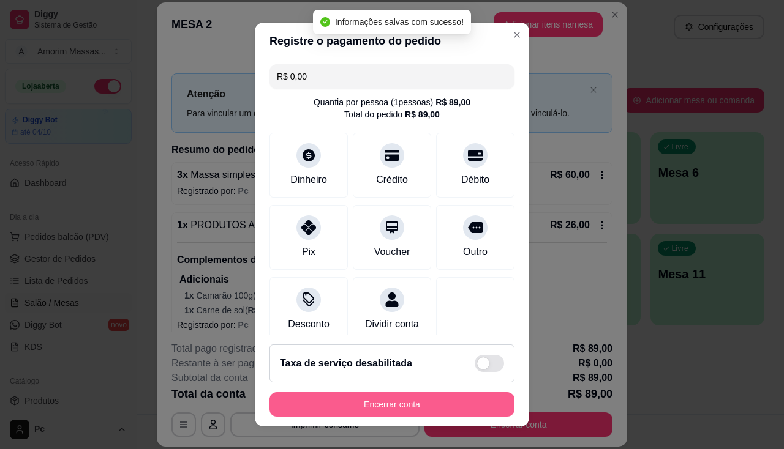
click at [355, 398] on button "Encerrar conta" at bounding box center [391, 404] width 245 height 24
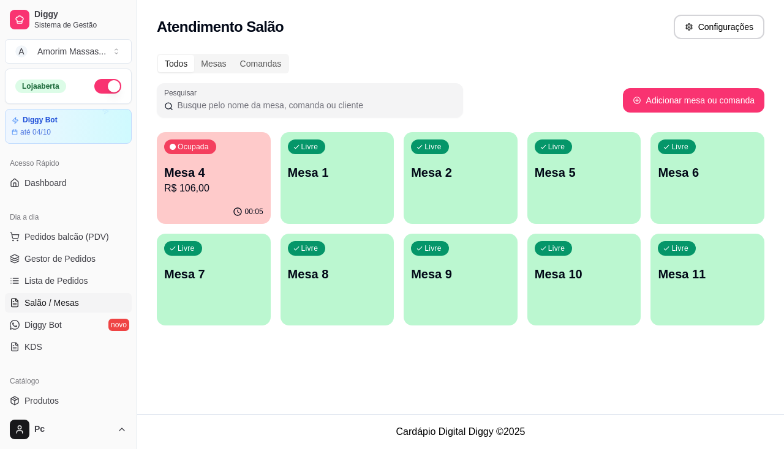
click at [235, 181] on div "Mesa 4 R$ 106,00" at bounding box center [213, 180] width 99 height 32
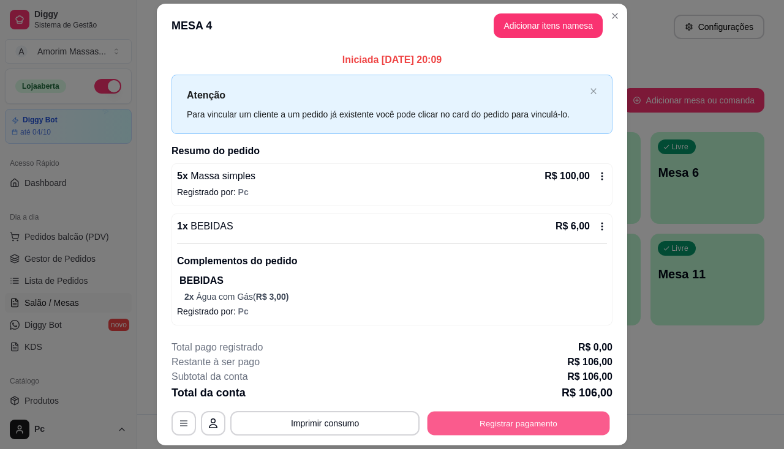
click at [501, 398] on button "Registrar pagamento" at bounding box center [518, 424] width 182 height 24
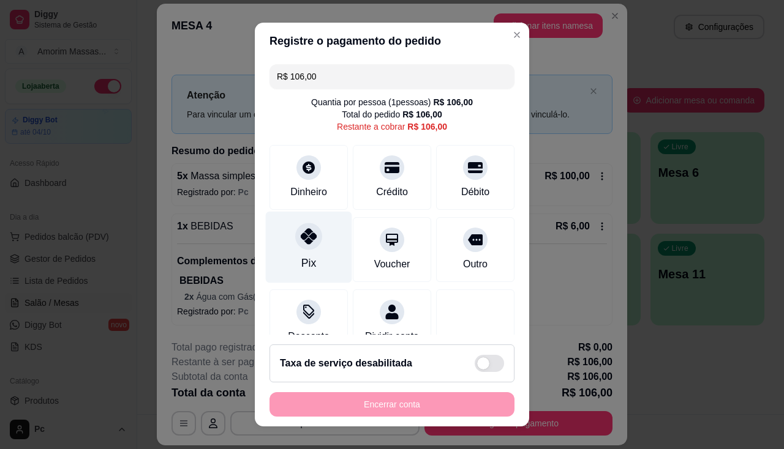
click at [298, 252] on div "Pix" at bounding box center [309, 247] width 86 height 72
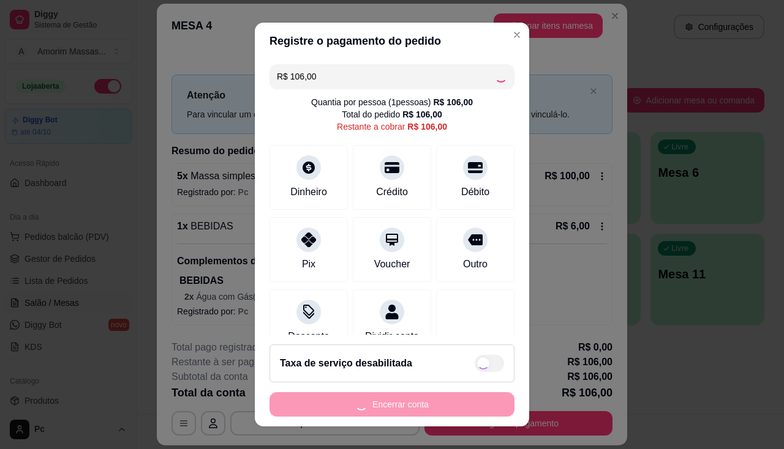
type input "R$ 0,00"
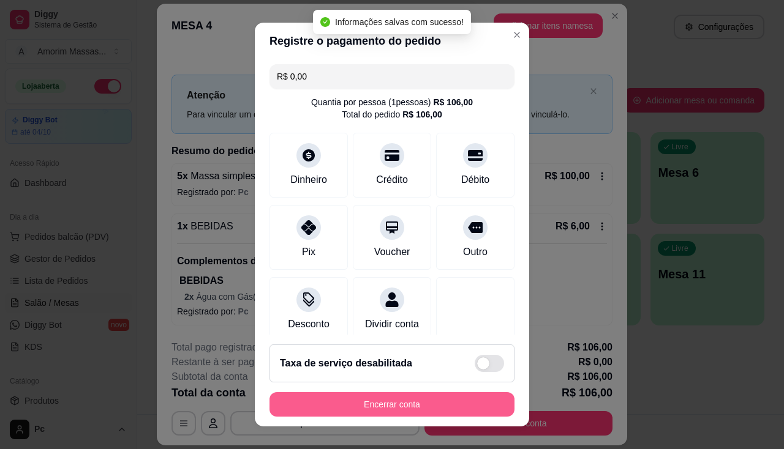
click at [397, 398] on button "Encerrar conta" at bounding box center [391, 404] width 245 height 24
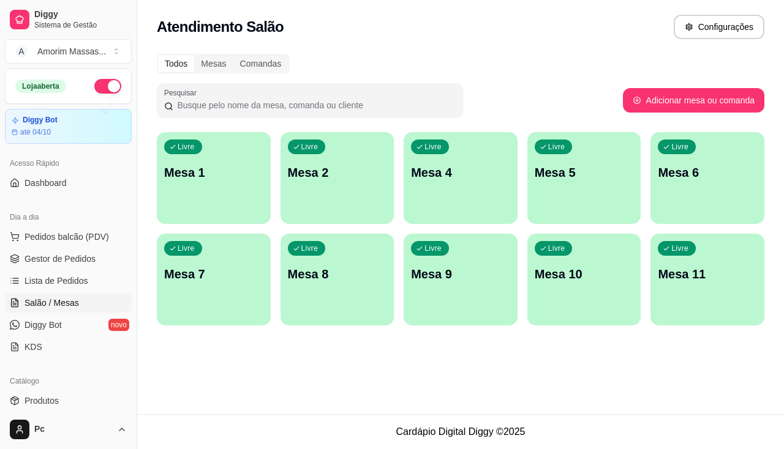
click at [343, 272] on p "Mesa 8" at bounding box center [337, 274] width 99 height 17
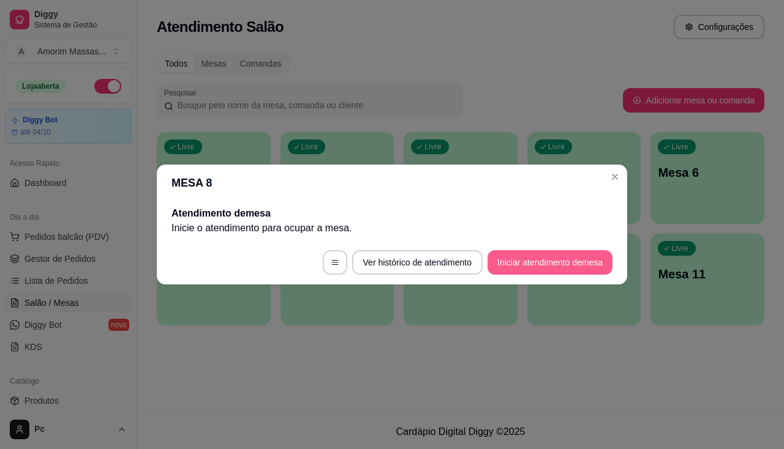
click at [571, 260] on button "Iniciar atendimento de mesa" at bounding box center [549, 262] width 125 height 24
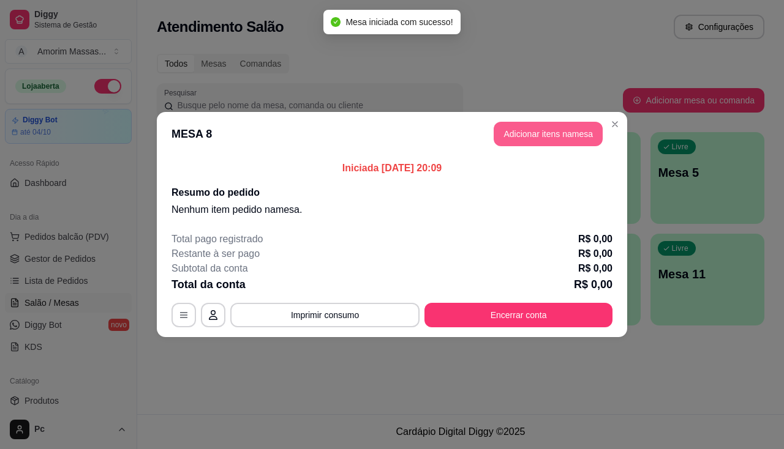
click at [531, 140] on button "Adicionar itens na mesa" at bounding box center [548, 134] width 109 height 24
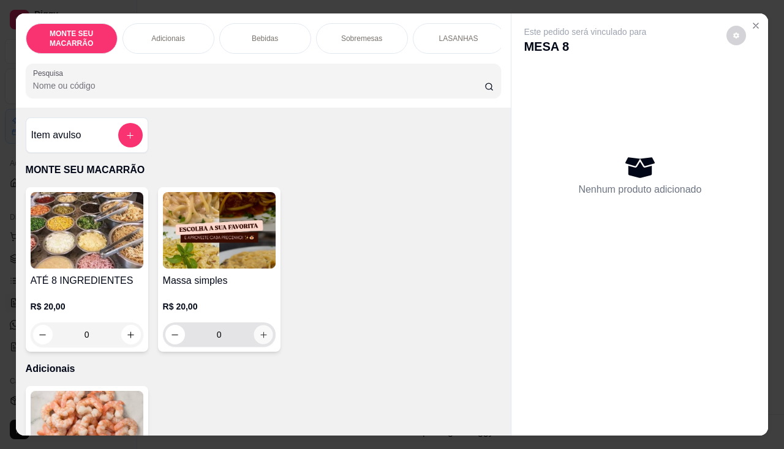
click at [260, 338] on icon "increase-product-quantity" at bounding box center [263, 335] width 6 height 6
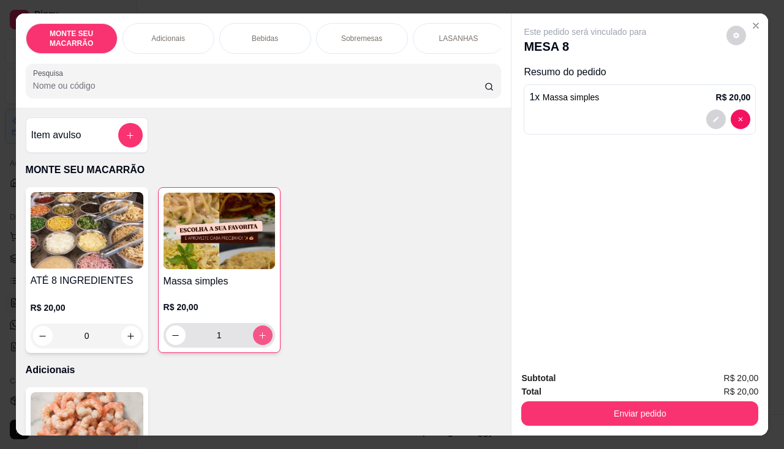
click at [258, 339] on icon "increase-product-quantity" at bounding box center [262, 335] width 9 height 9
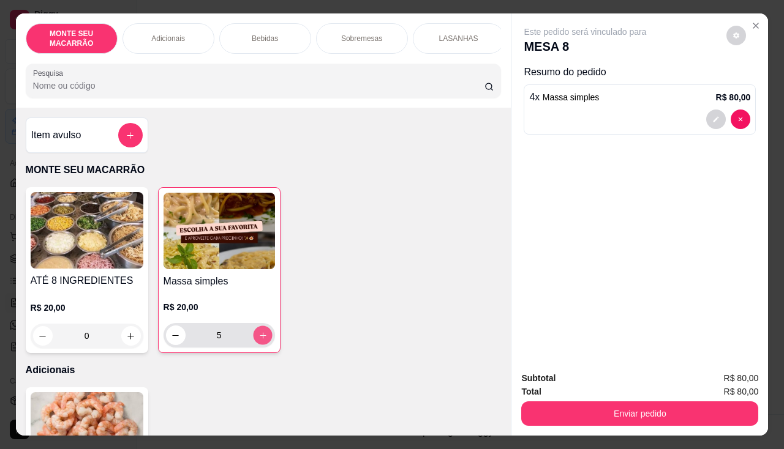
type input "6"
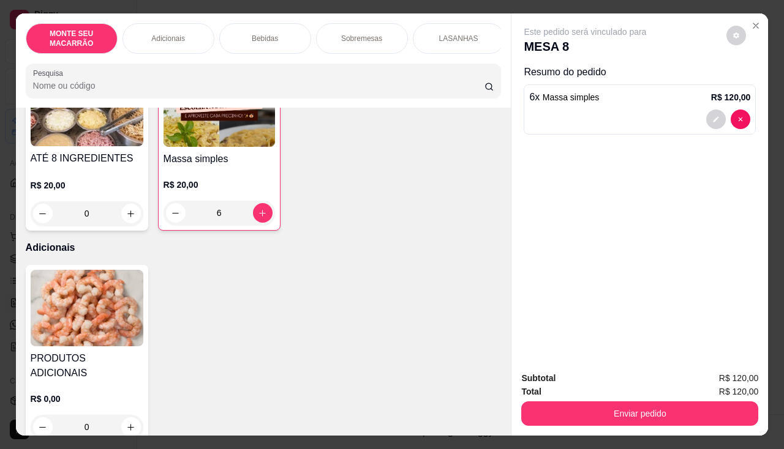
click at [77, 307] on img at bounding box center [87, 308] width 113 height 77
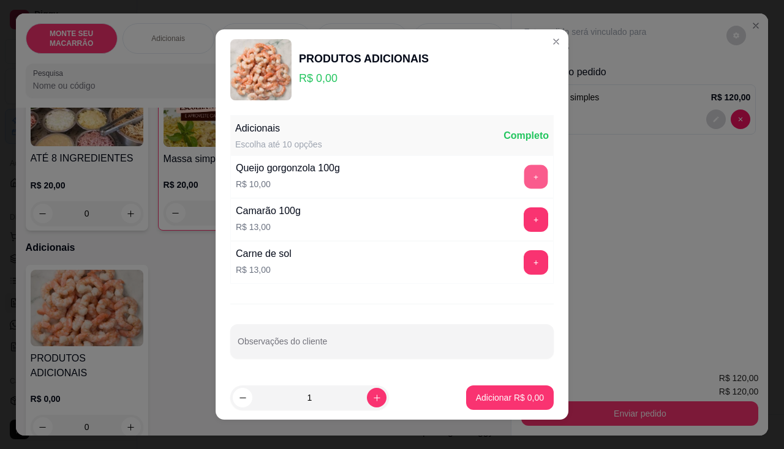
click at [524, 173] on button "+" at bounding box center [536, 177] width 24 height 24
click at [501, 398] on p "Adicionar R$ 10,00" at bounding box center [507, 398] width 71 height 12
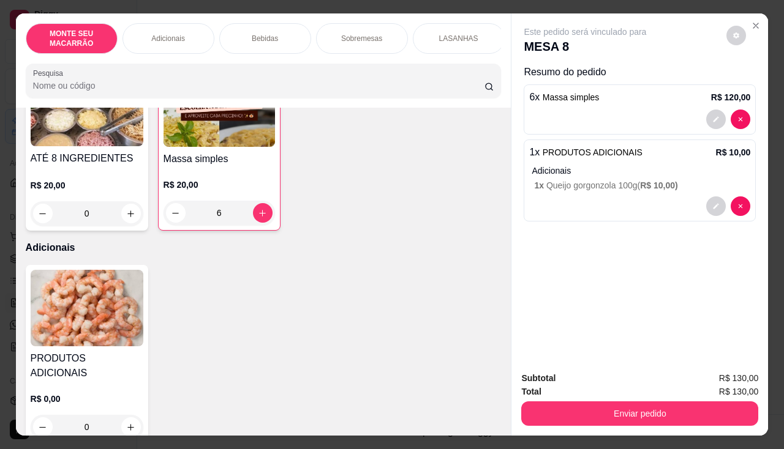
click at [77, 328] on img at bounding box center [87, 308] width 113 height 77
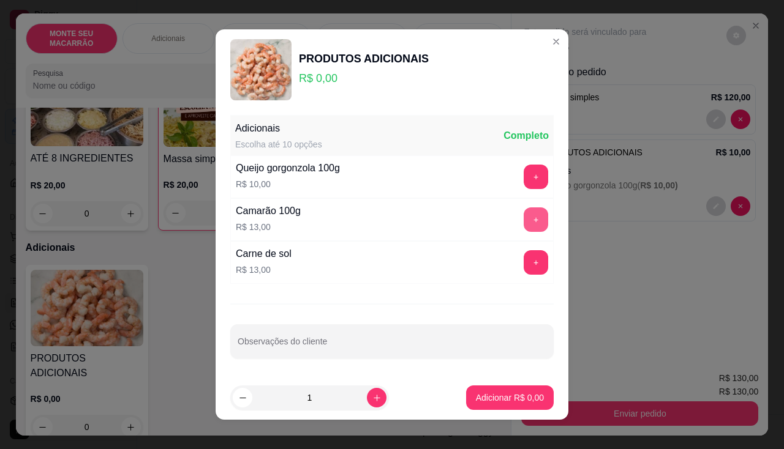
click at [524, 211] on button "+" at bounding box center [536, 220] width 24 height 24
click at [472, 393] on p "Adicionar R$ 13,00" at bounding box center [507, 398] width 71 height 12
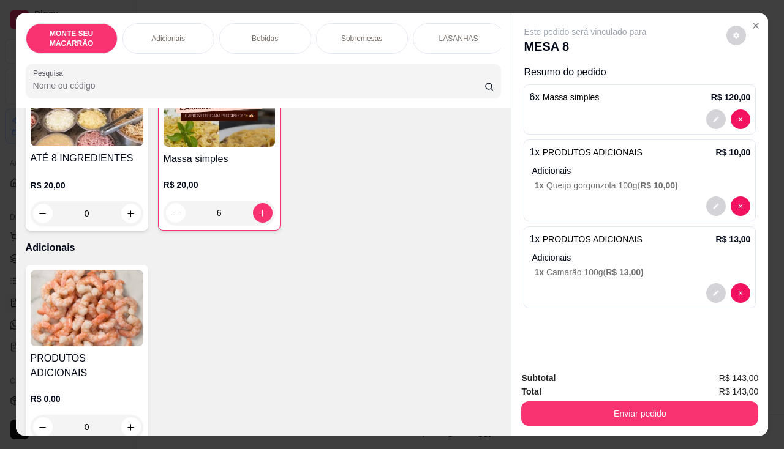
click at [621, 185] on p "1 x Queijo gorgonzola 100g ( R$ 10,00 )" at bounding box center [642, 185] width 216 height 12
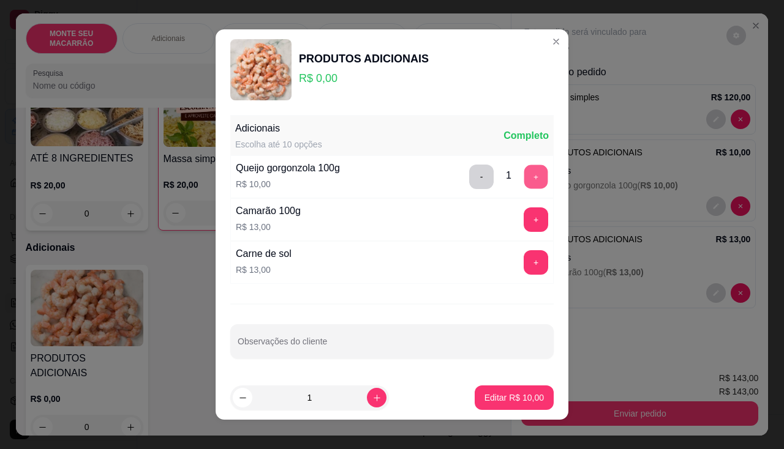
click at [524, 175] on button "+" at bounding box center [536, 177] width 24 height 24
click at [503, 396] on p "Editar R$ 20,00" at bounding box center [513, 398] width 59 height 12
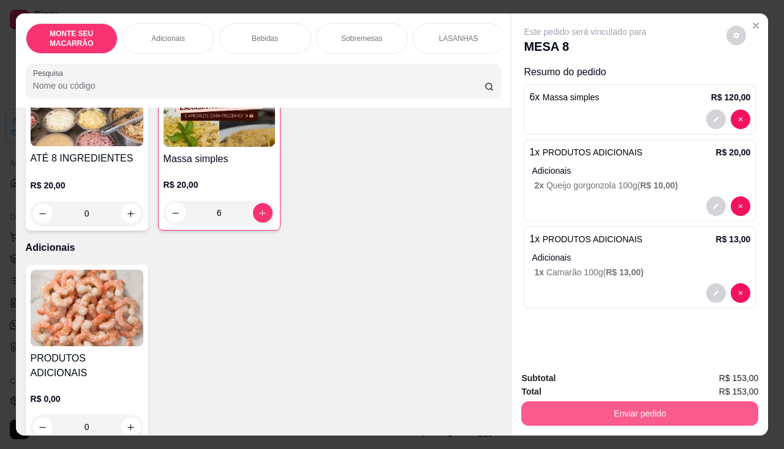
click at [617, 398] on button "Enviar pedido" at bounding box center [639, 414] width 237 height 24
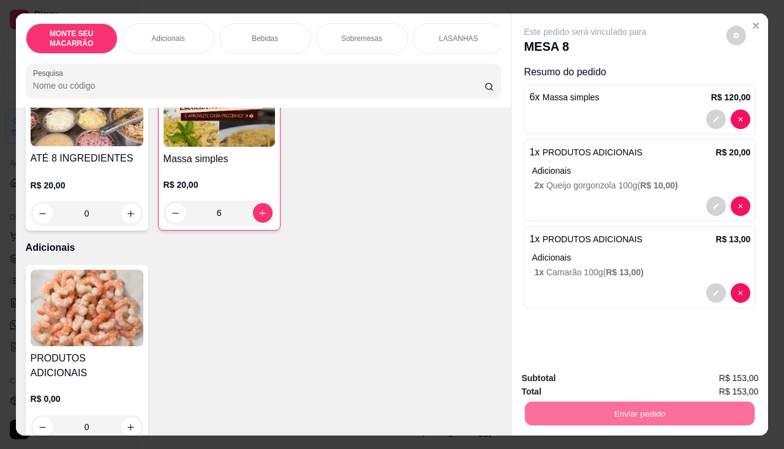
click at [598, 375] on button "Não registrar e enviar pedido" at bounding box center [599, 378] width 127 height 23
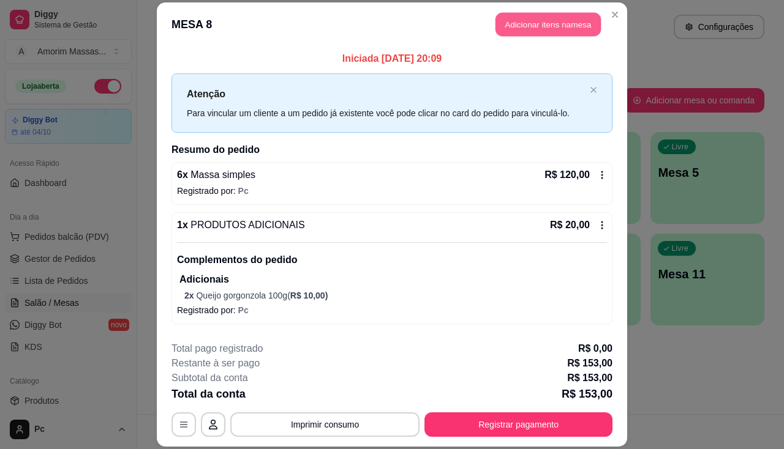
click at [573, 24] on button "Adicionar itens na mesa" at bounding box center [547, 24] width 105 height 24
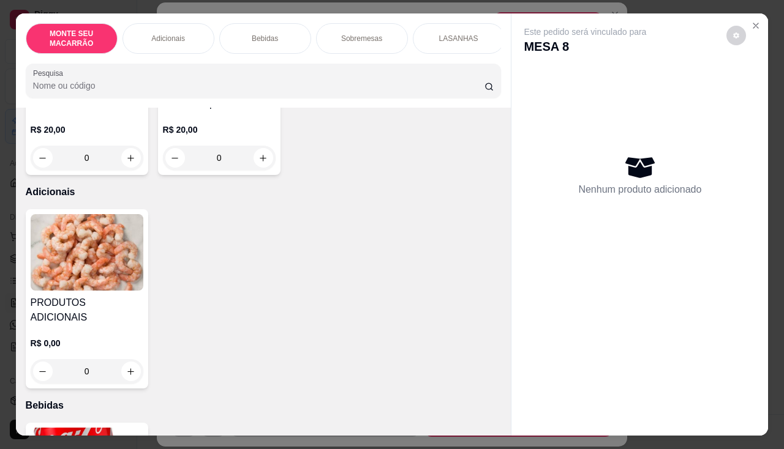
scroll to position [245, 0]
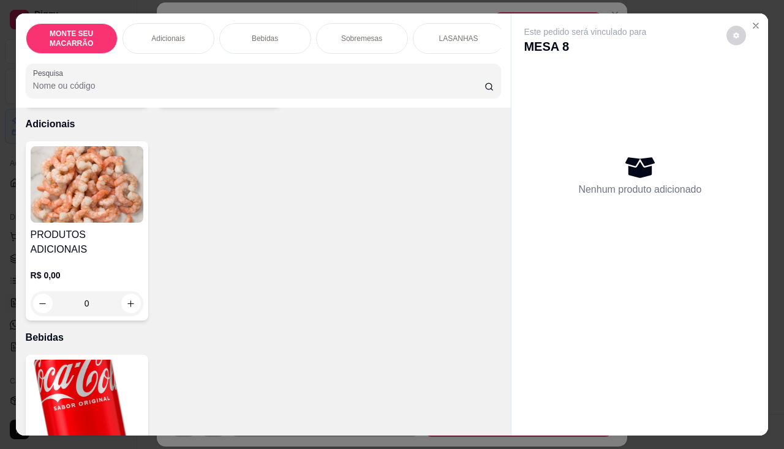
click at [83, 337] on div "Item avulso MONTE SEU MACARRÃO ATÉ 8 INGREDIENTES R$ 20,00 0 Massa simples R$ 2…" at bounding box center [263, 272] width 495 height 328
click at [78, 381] on img at bounding box center [87, 398] width 113 height 77
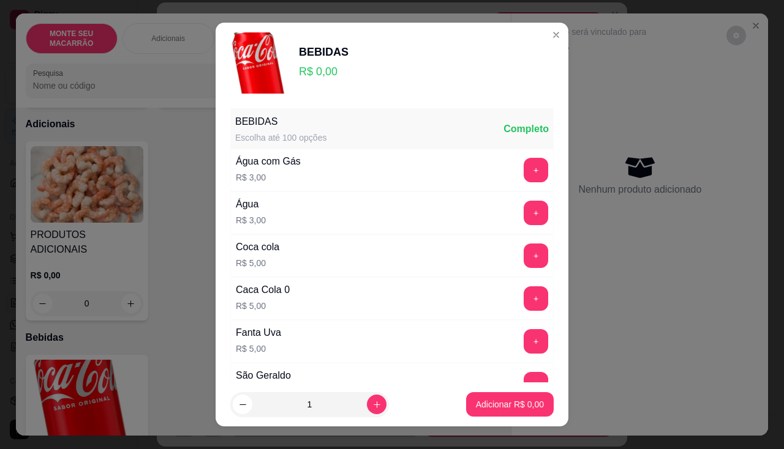
click at [513, 317] on div "Caca Cola 0 R$ 5,00 +" at bounding box center [391, 298] width 323 height 43
click at [524, 295] on button "+" at bounding box center [536, 299] width 24 height 24
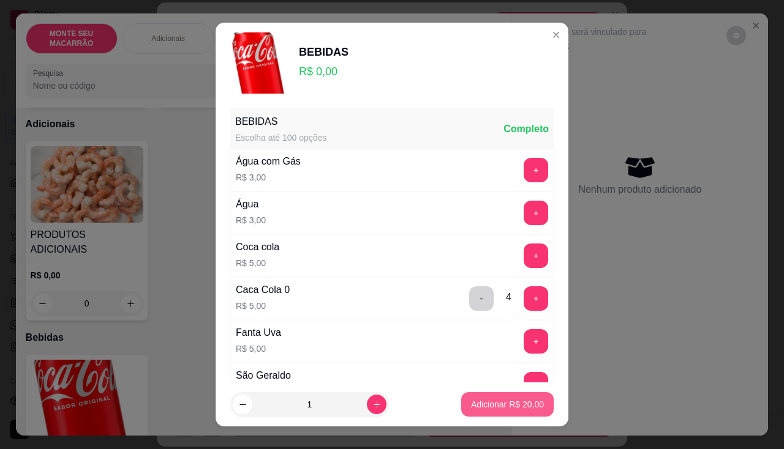
click at [501, 398] on p "Adicionar R$ 20,00" at bounding box center [507, 405] width 73 height 12
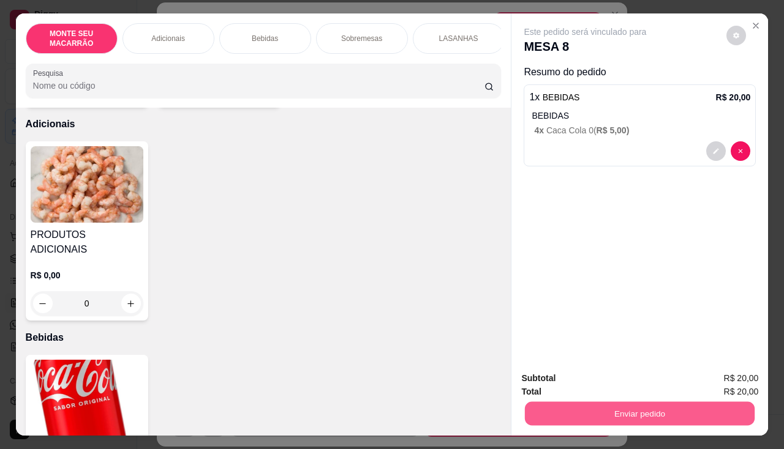
click at [623, 398] on button "Enviar pedido" at bounding box center [640, 414] width 230 height 24
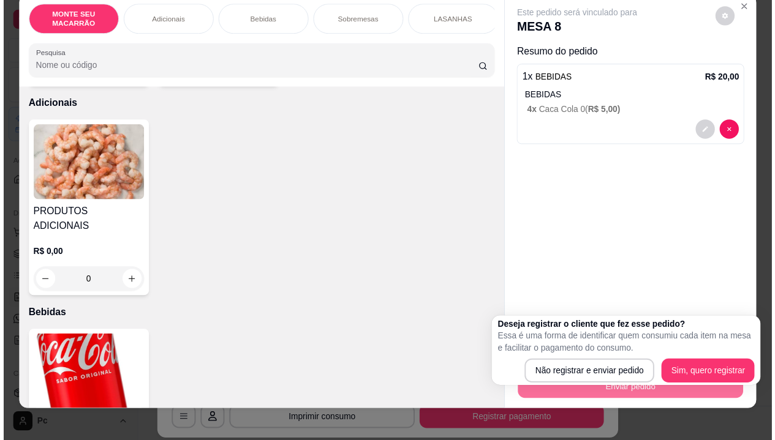
scroll to position [30, 0]
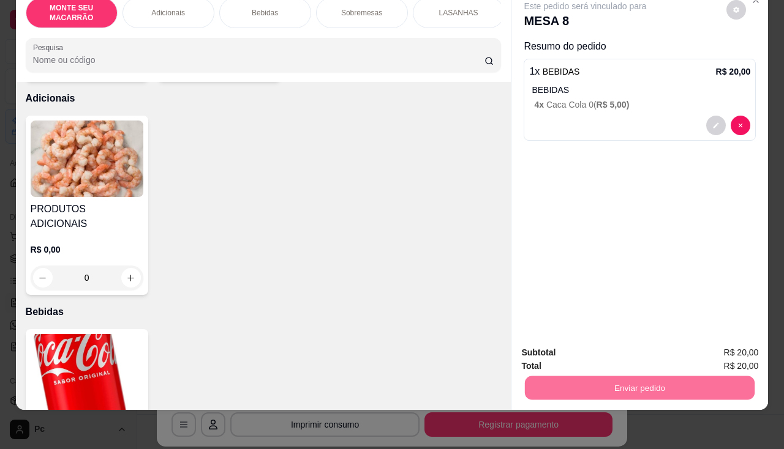
click at [594, 370] on button "Não registrar e enviar pedido" at bounding box center [599, 378] width 127 height 23
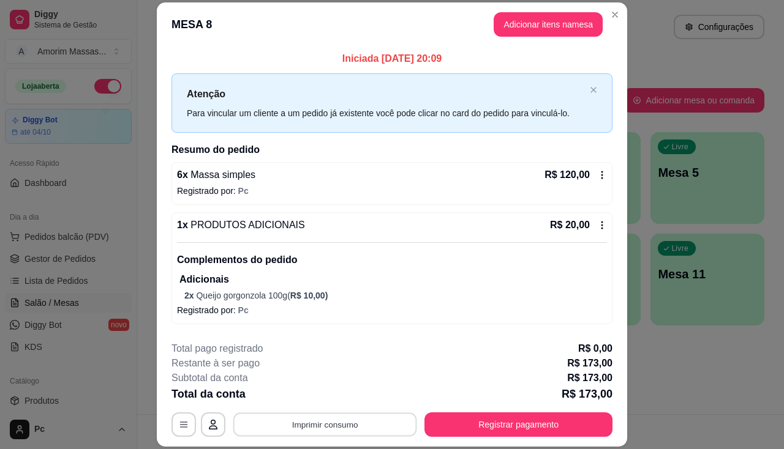
click at [313, 398] on button "Imprimir consumo" at bounding box center [325, 425] width 184 height 24
click at [324, 398] on button "IMPRESSORA" at bounding box center [324, 397] width 89 height 20
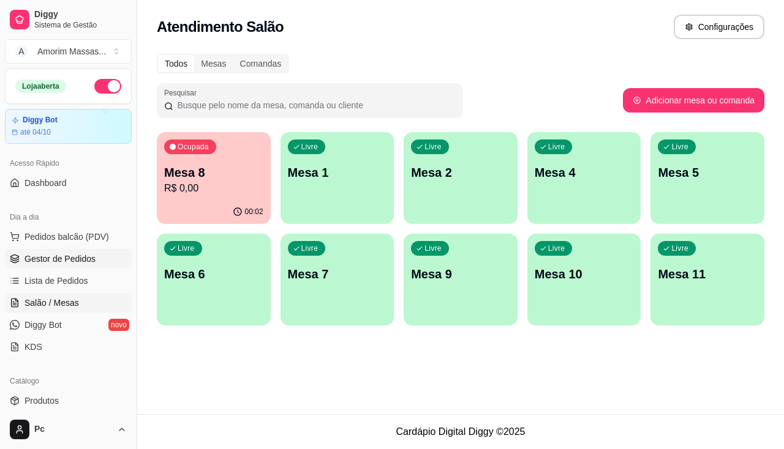
click at [57, 261] on span "Gestor de Pedidos" at bounding box center [59, 259] width 71 height 12
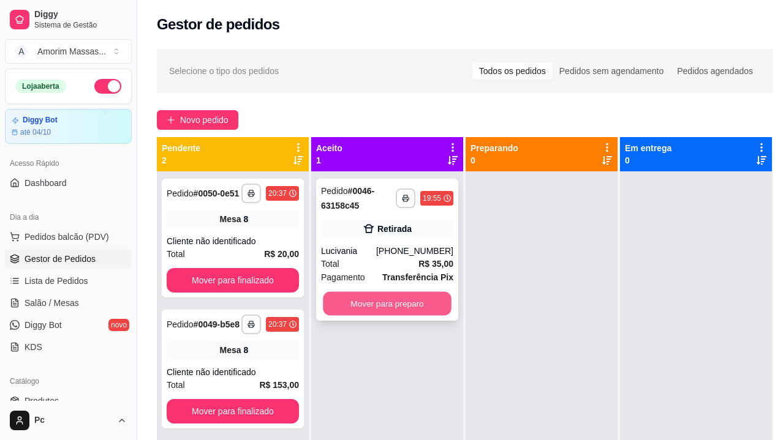
click at [380, 297] on button "Mover para preparo" at bounding box center [387, 304] width 129 height 24
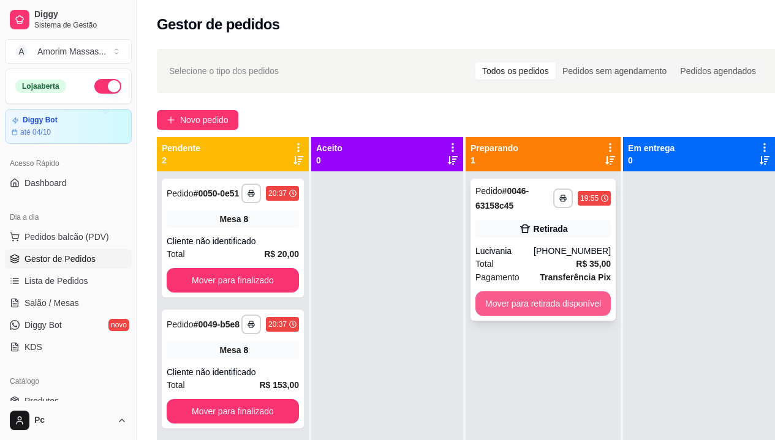
click at [568, 304] on button "Mover para retirada disponível" at bounding box center [542, 303] width 135 height 24
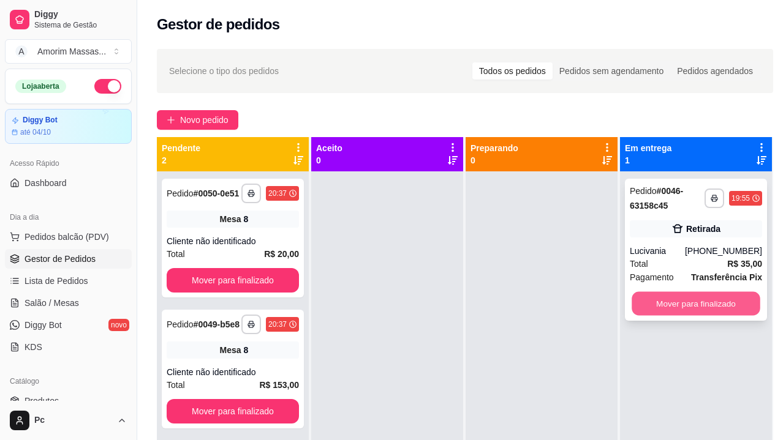
click at [623, 300] on button "Mover para finalizado" at bounding box center [695, 304] width 129 height 24
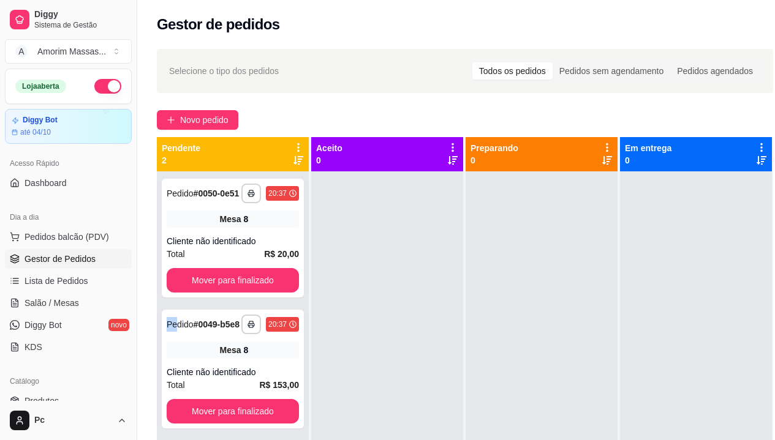
drag, startPoint x: 173, startPoint y: 309, endPoint x: 783, endPoint y: 434, distance: 622.5
click at [205, 302] on div "**********" at bounding box center [233, 391] width 152 height 440
click at [61, 279] on span "Lista de Pedidos" at bounding box center [56, 281] width 64 height 12
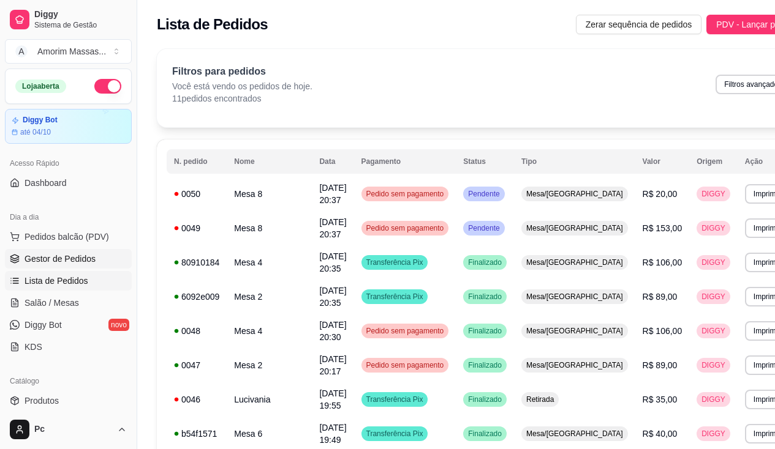
click at [75, 255] on span "Gestor de Pedidos" at bounding box center [59, 259] width 71 height 12
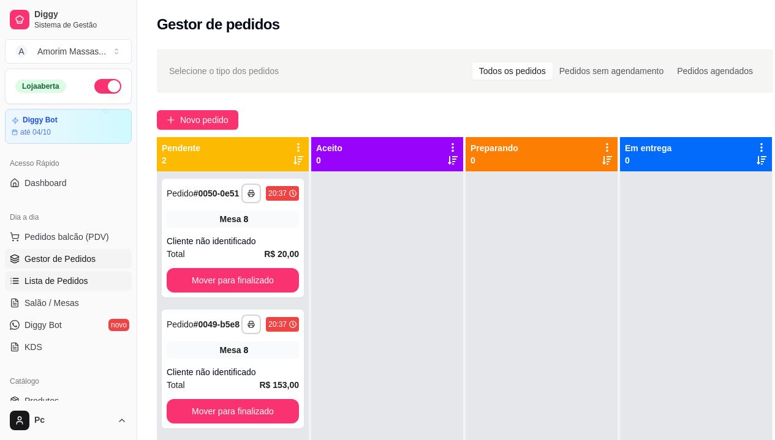
click at [69, 280] on span "Lista de Pedidos" at bounding box center [56, 281] width 64 height 12
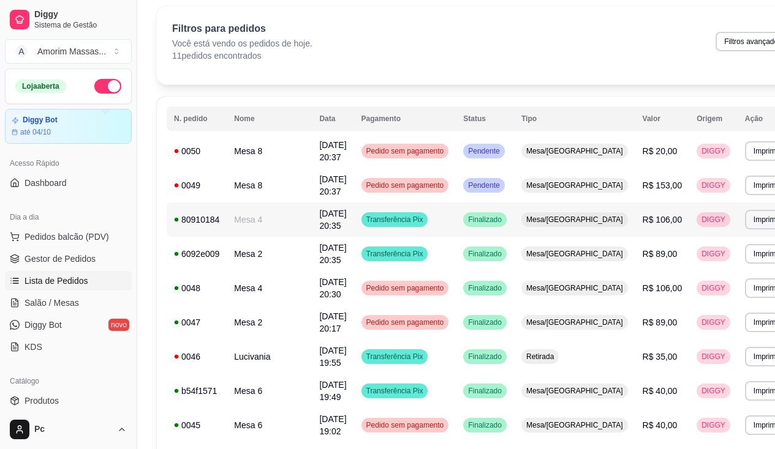
scroll to position [61, 0]
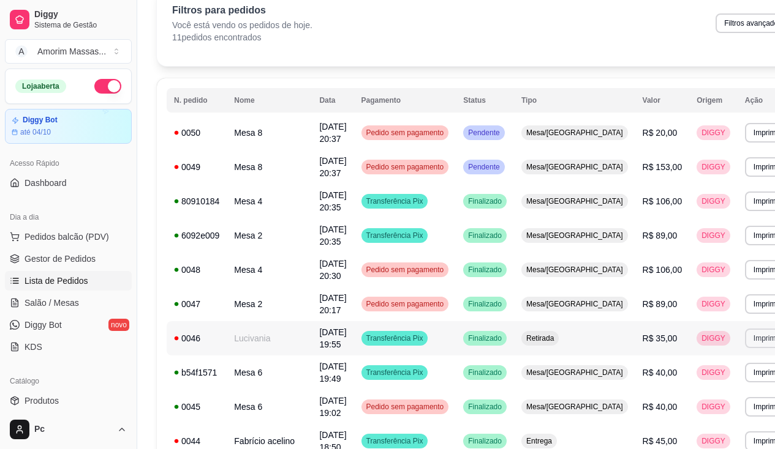
click at [623, 333] on button "Imprimir" at bounding box center [766, 339] width 43 height 20
click at [623, 382] on button "IMPRESSORA" at bounding box center [694, 381] width 86 height 19
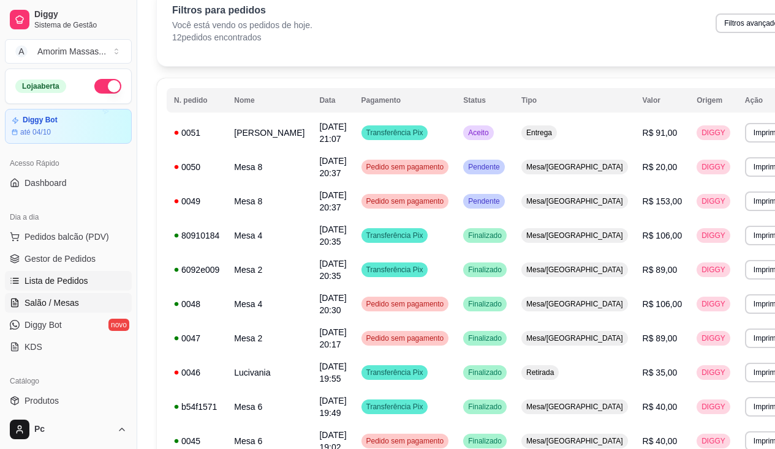
click at [53, 297] on span "Salão / Mesas" at bounding box center [51, 303] width 54 height 12
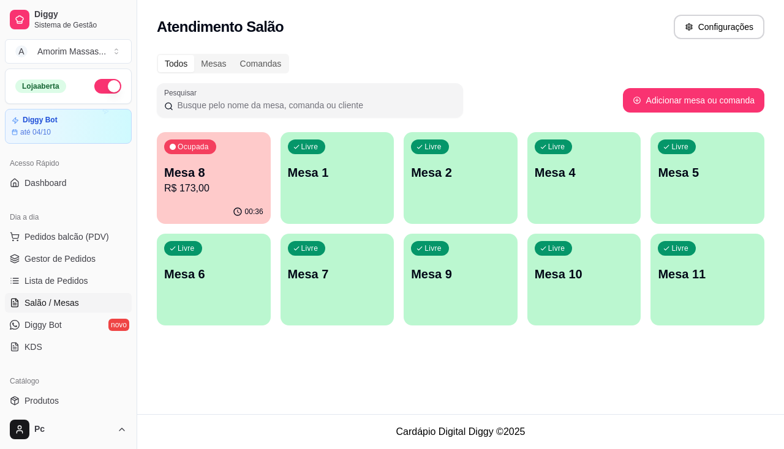
click at [623, 183] on div "Livre Mesa 5" at bounding box center [707, 170] width 114 height 77
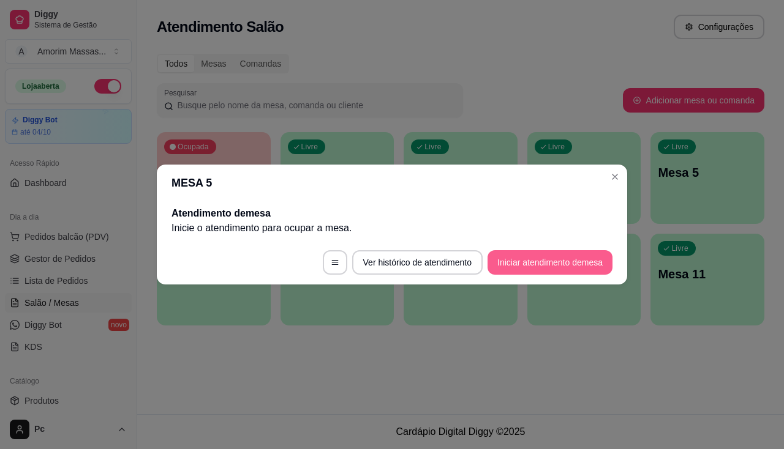
click at [543, 269] on button "Iniciar atendimento de mesa" at bounding box center [549, 262] width 125 height 24
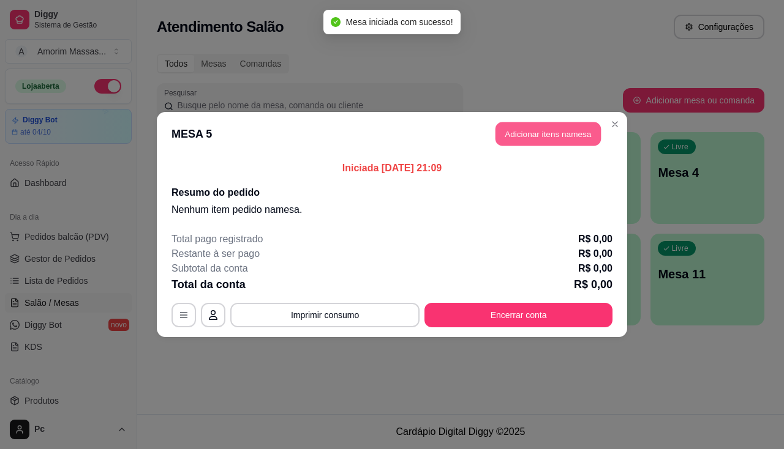
click at [527, 137] on button "Adicionar itens na mesa" at bounding box center [547, 134] width 105 height 24
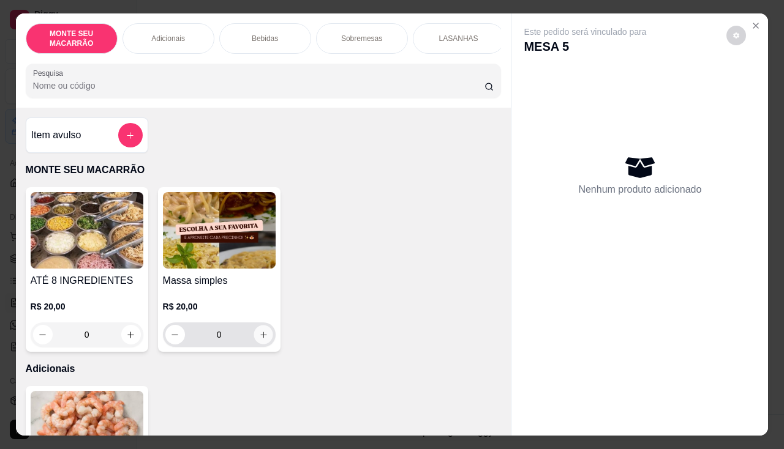
click at [261, 340] on icon "increase-product-quantity" at bounding box center [262, 335] width 9 height 9
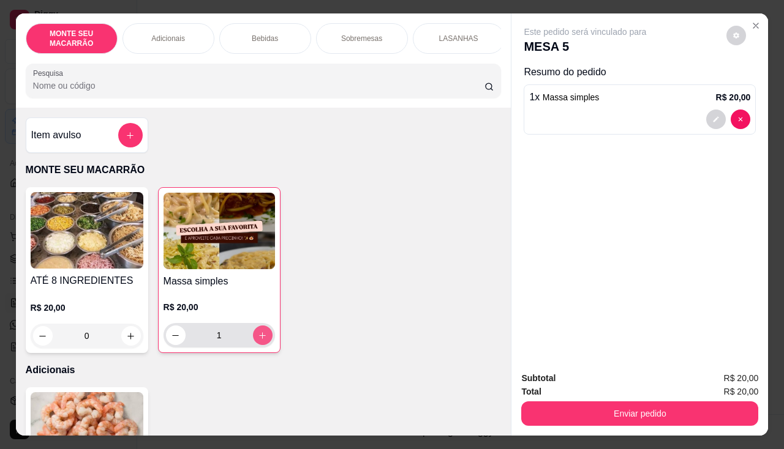
click at [261, 339] on icon "increase-product-quantity" at bounding box center [262, 335] width 7 height 7
click at [261, 339] on icon "increase-product-quantity" at bounding box center [263, 335] width 6 height 6
type input "4"
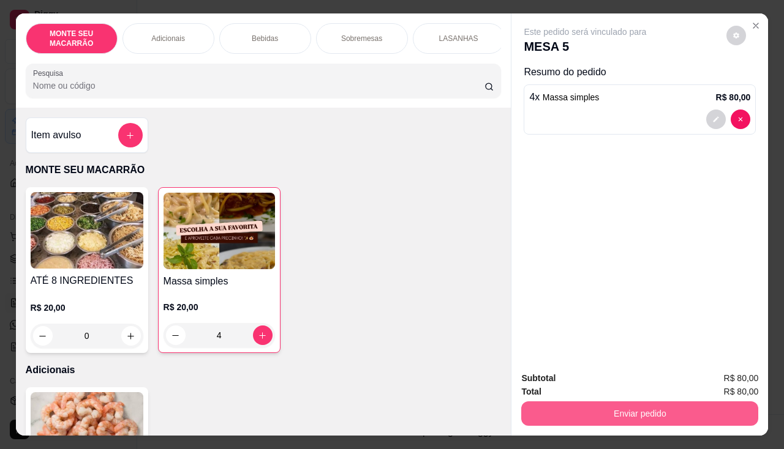
click at [623, 398] on button "Enviar pedido" at bounding box center [639, 414] width 237 height 24
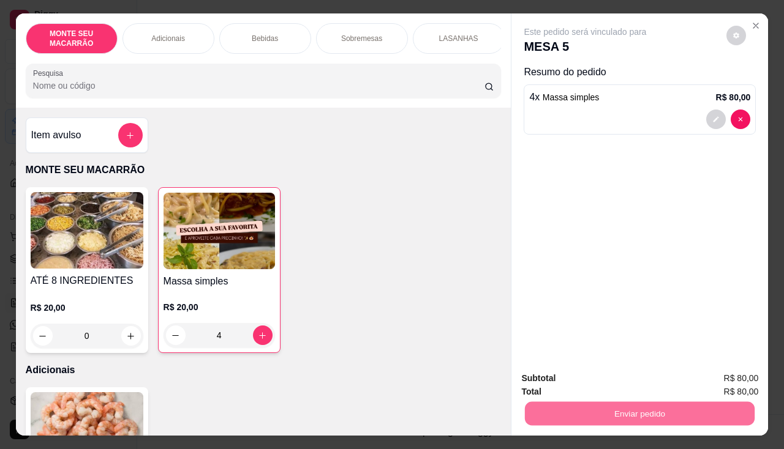
click at [623, 266] on div "Este pedido será vinculado para MESA 5 Resumo do pedido 4 x Massa simples R$ 80…" at bounding box center [639, 187] width 257 height 348
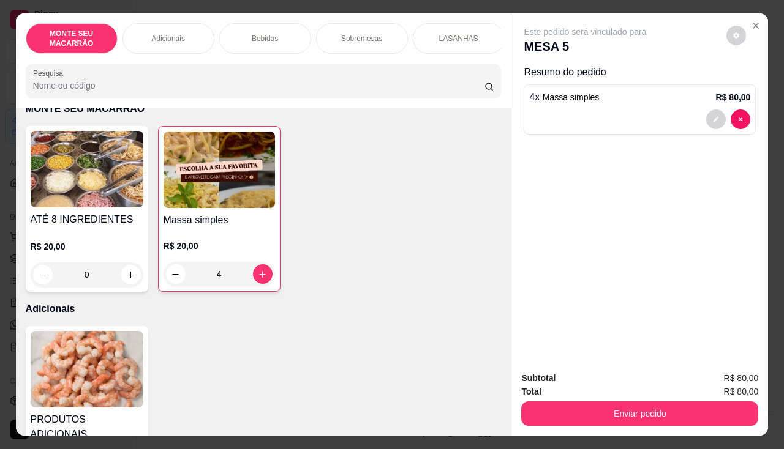
scroll to position [184, 0]
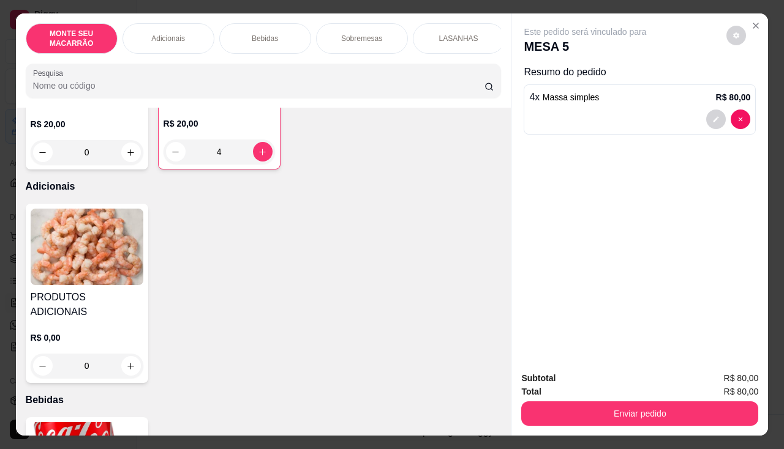
click at [82, 266] on img at bounding box center [87, 247] width 113 height 77
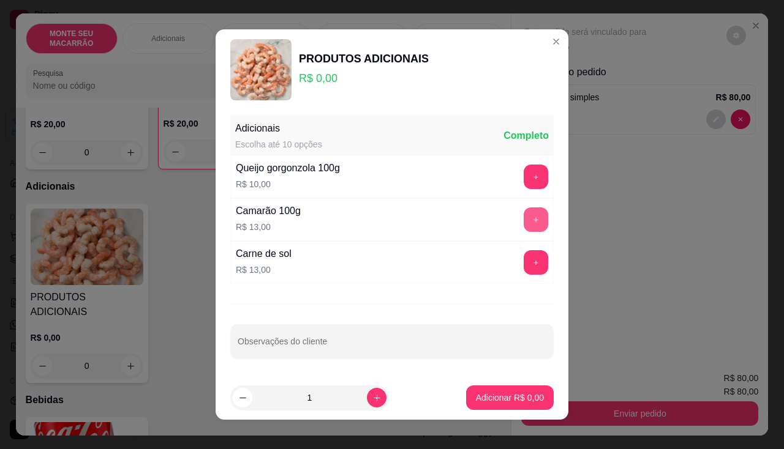
click at [527, 222] on button "+" at bounding box center [536, 220] width 24 height 24
click at [493, 397] on p "Adicionar R$ 13,00" at bounding box center [507, 398] width 73 height 12
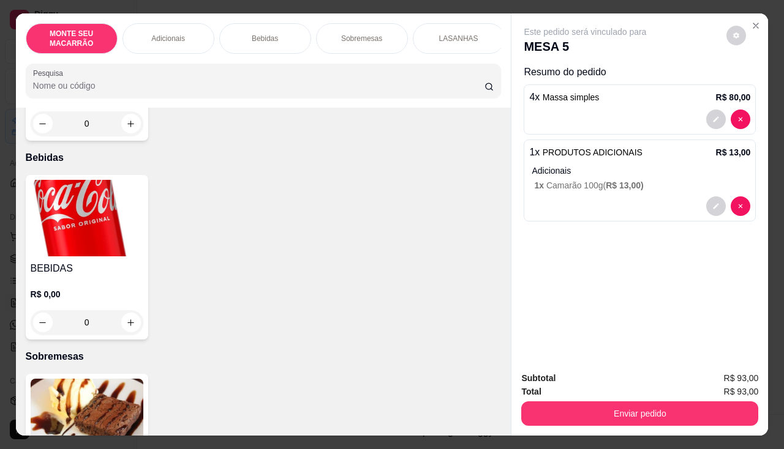
scroll to position [551, 0]
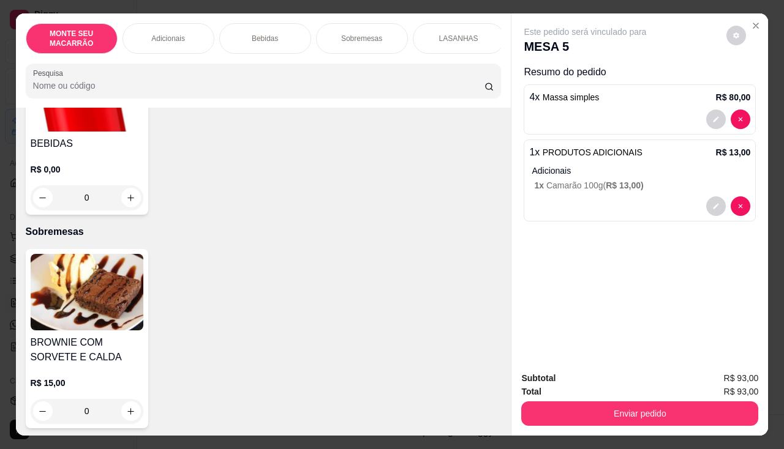
click at [97, 113] on img at bounding box center [87, 93] width 113 height 77
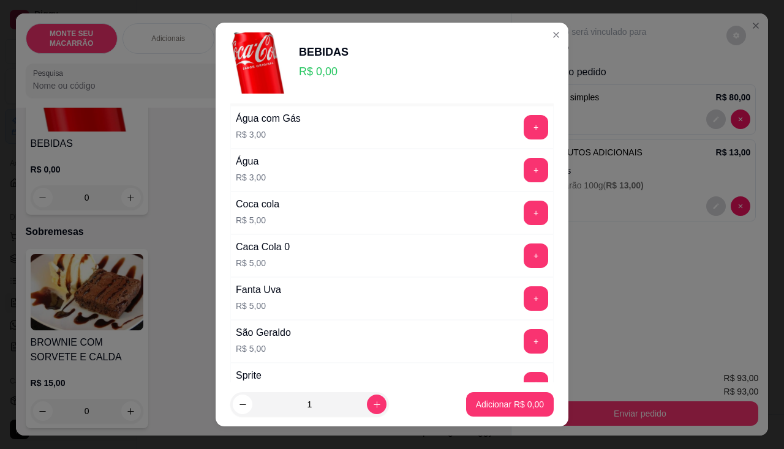
scroll to position [61, 0]
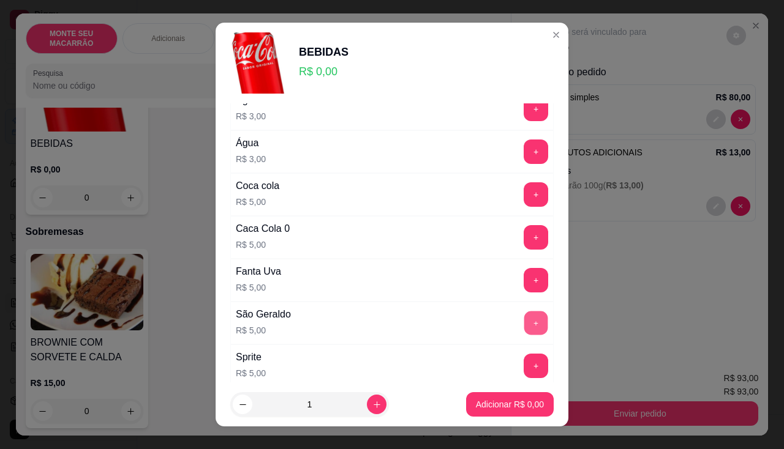
click at [524, 320] on button "+" at bounding box center [536, 323] width 24 height 24
click at [489, 398] on p "Adicionar R$ 5,00" at bounding box center [510, 405] width 68 height 12
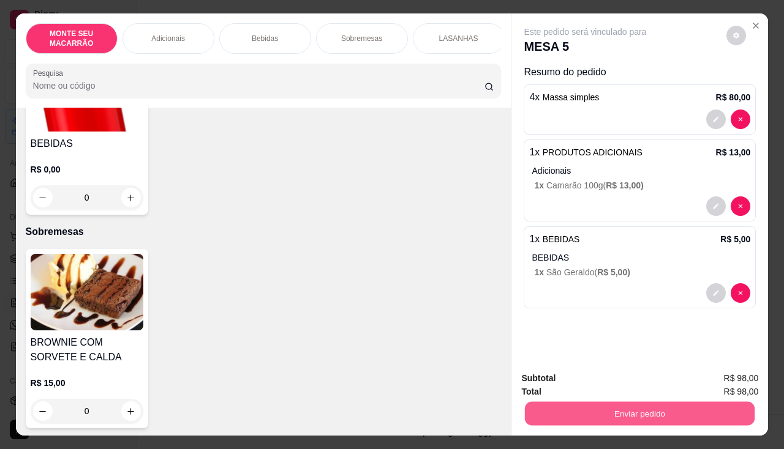
click at [623, 398] on button "Enviar pedido" at bounding box center [640, 414] width 230 height 24
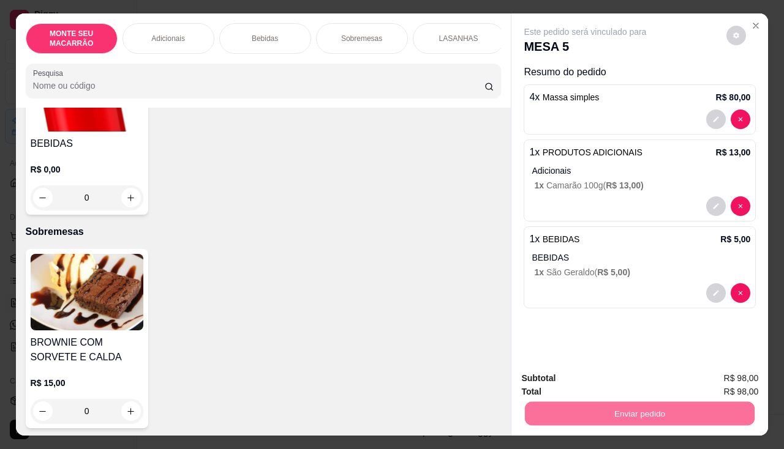
click at [552, 373] on button "Não registrar e enviar pedido" at bounding box center [599, 378] width 127 height 23
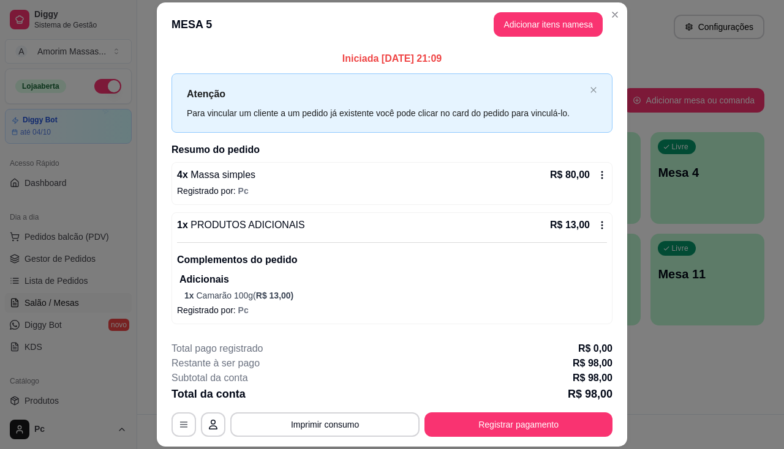
click at [515, 398] on div "**********" at bounding box center [391, 390] width 441 height 96
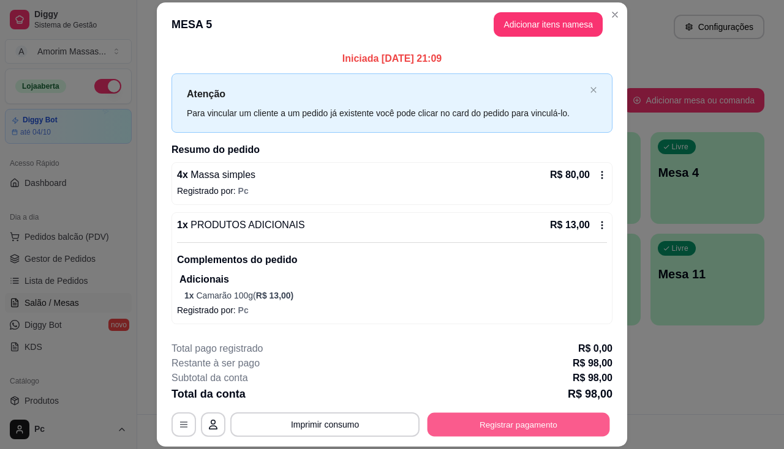
click at [506, 398] on button "Registrar pagamento" at bounding box center [518, 425] width 182 height 24
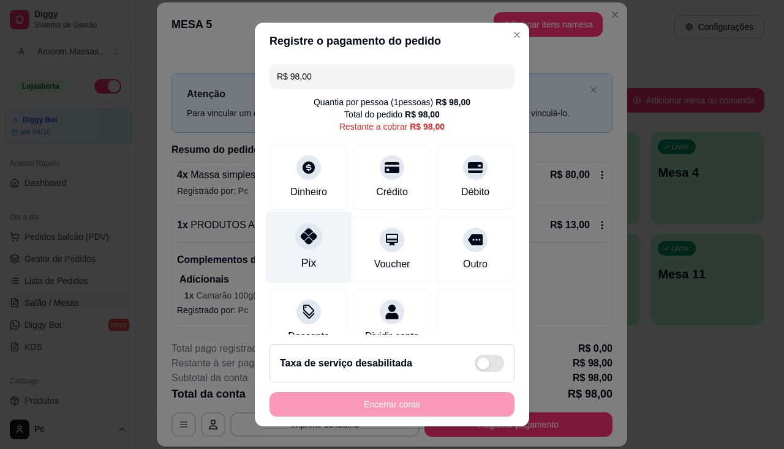
click at [301, 233] on icon at bounding box center [309, 236] width 16 height 16
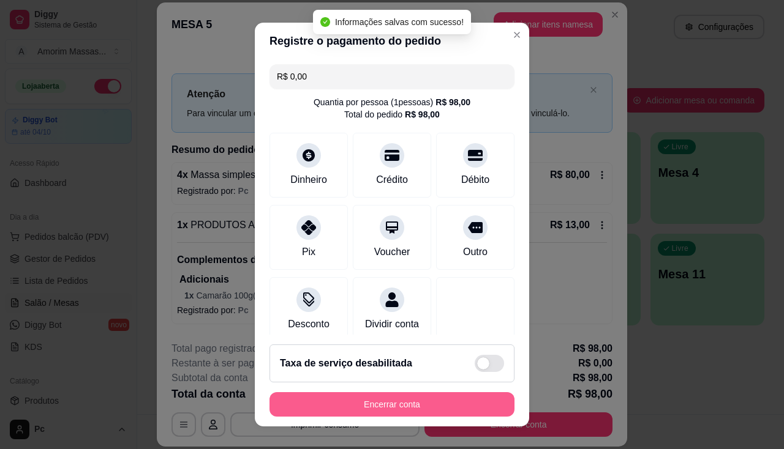
type input "R$ 0,00"
click at [373, 398] on button "Encerrar conta" at bounding box center [391, 404] width 245 height 24
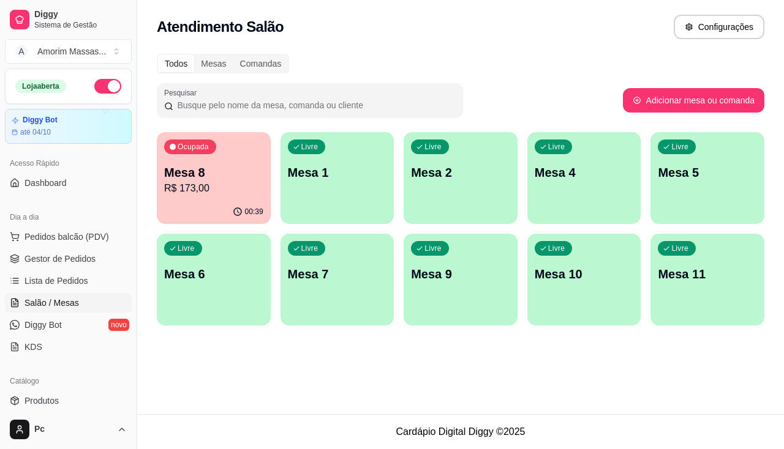
click at [210, 184] on p "R$ 173,00" at bounding box center [213, 188] width 99 height 15
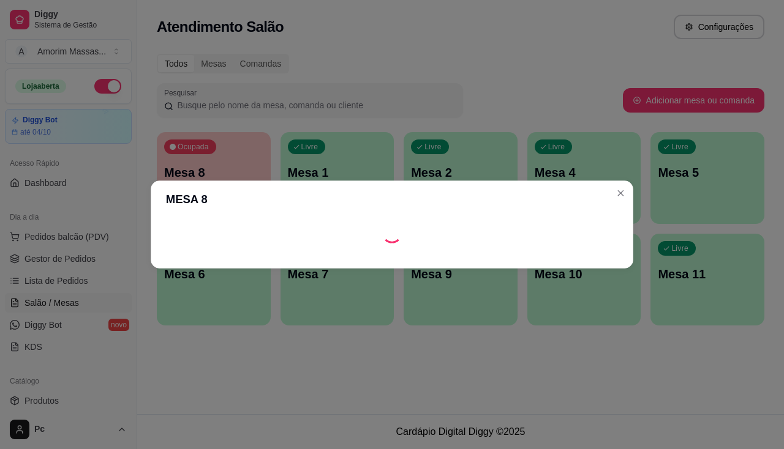
click at [210, 184] on header "MESA 8" at bounding box center [392, 200] width 482 height 38
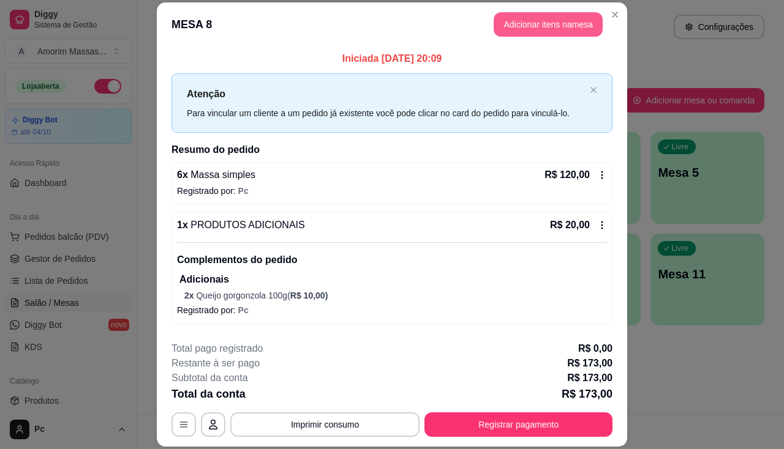
click at [564, 23] on button "Adicionar itens na mesa" at bounding box center [548, 24] width 109 height 24
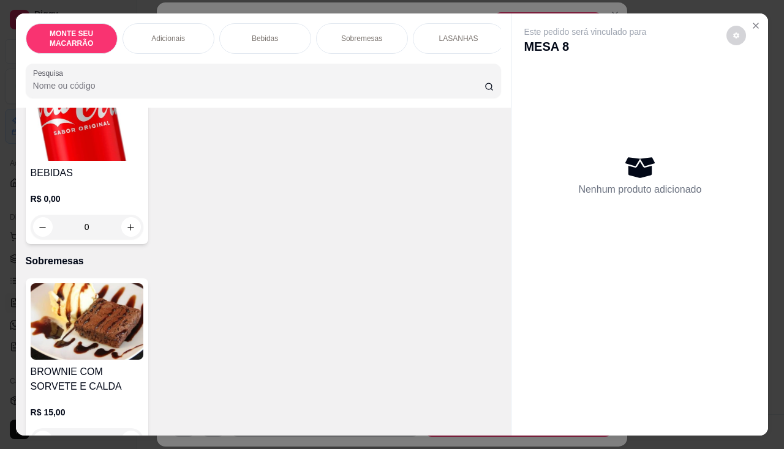
scroll to position [612, 0]
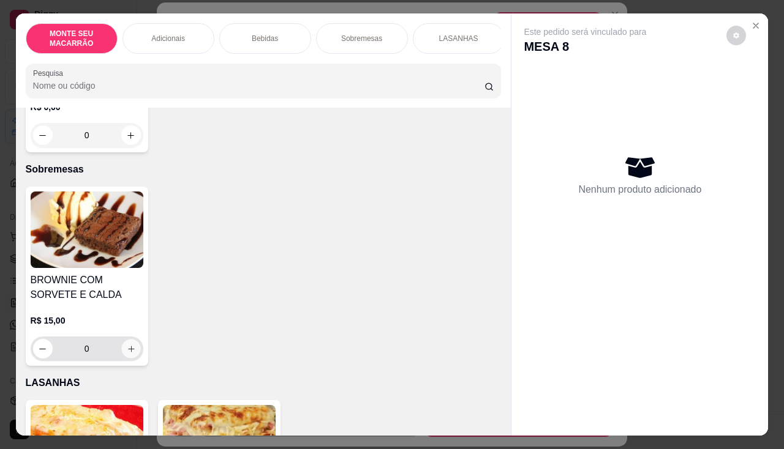
click at [126, 345] on icon "increase-product-quantity" at bounding box center [130, 349] width 9 height 9
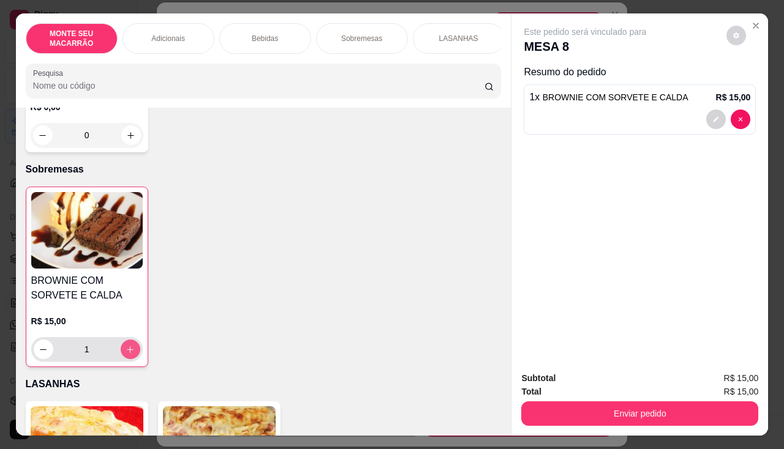
click at [126, 345] on icon "increase-product-quantity" at bounding box center [130, 349] width 9 height 9
type input "4"
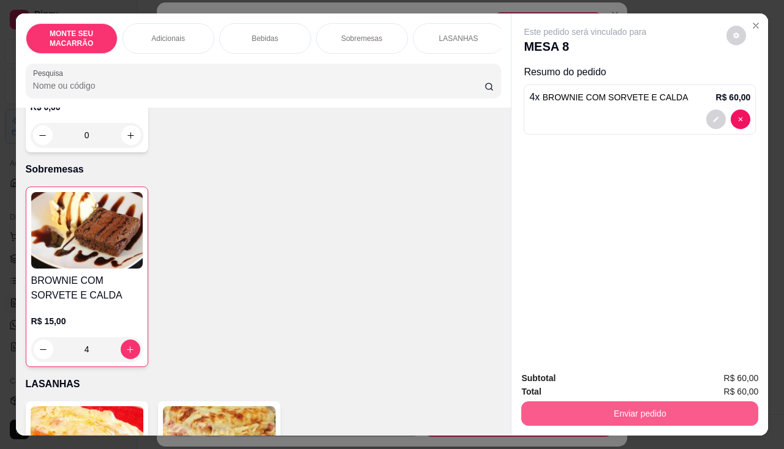
click at [623, 398] on button "Enviar pedido" at bounding box center [639, 414] width 237 height 24
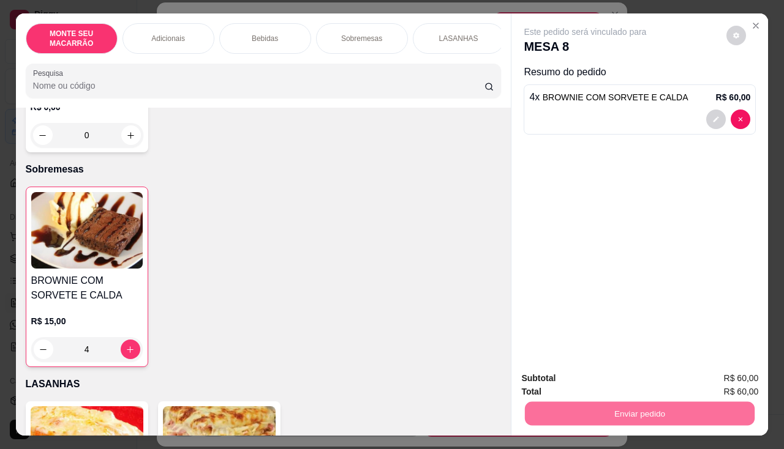
click at [612, 370] on button "Não registrar e enviar pedido" at bounding box center [599, 378] width 127 height 23
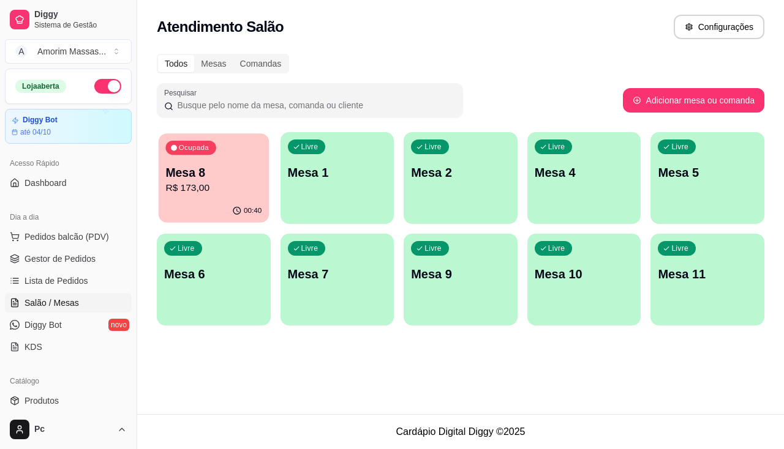
click at [195, 180] on p "Mesa 8" at bounding box center [213, 173] width 96 height 17
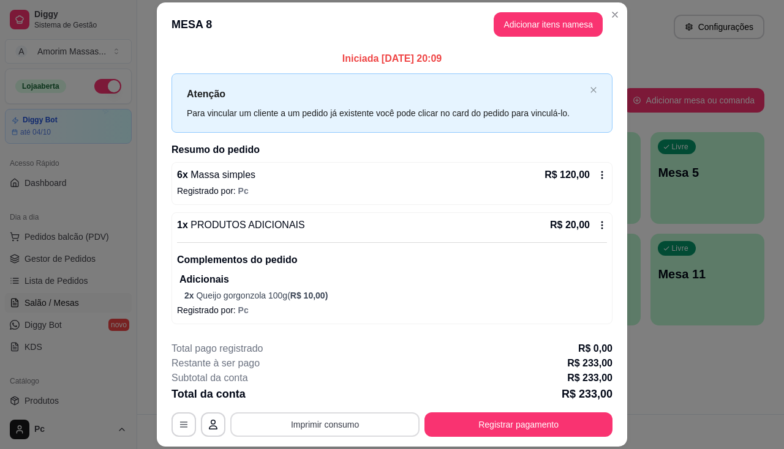
click at [377, 398] on button "Imprimir consumo" at bounding box center [324, 425] width 189 height 24
click at [334, 397] on button "IMPRESSORA" at bounding box center [324, 396] width 86 height 19
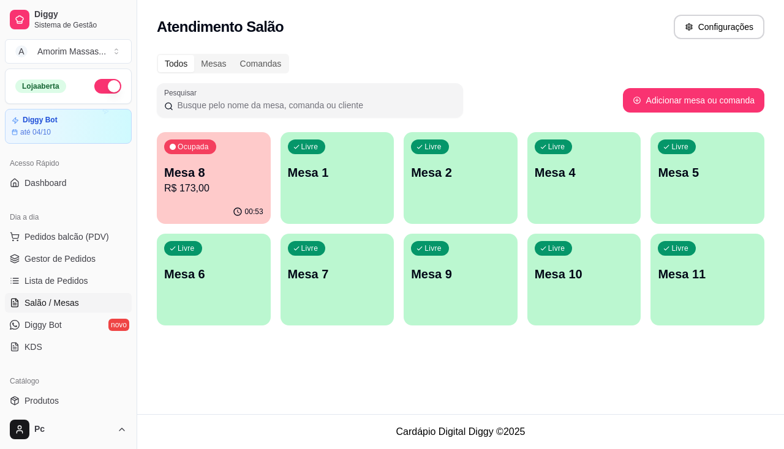
click at [94, 86] on button "button" at bounding box center [107, 86] width 27 height 15
click at [617, 165] on p "Mesa 4" at bounding box center [584, 172] width 99 height 17
click at [621, 175] on p "Mesa 4" at bounding box center [584, 173] width 96 height 17
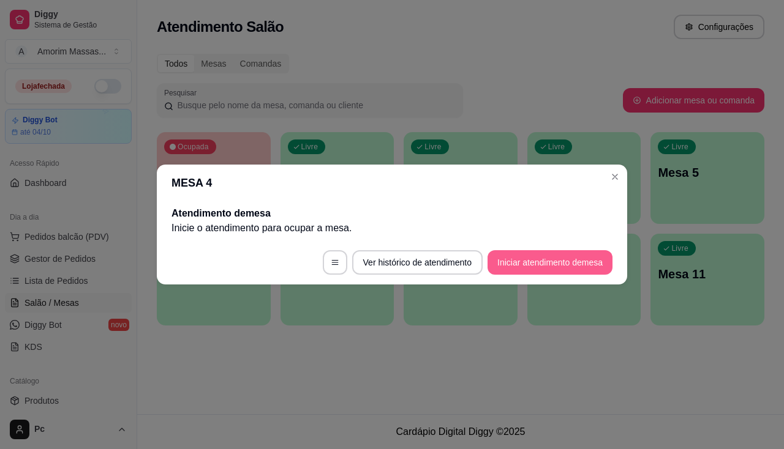
click at [508, 263] on button "Iniciar atendimento de mesa" at bounding box center [549, 262] width 125 height 24
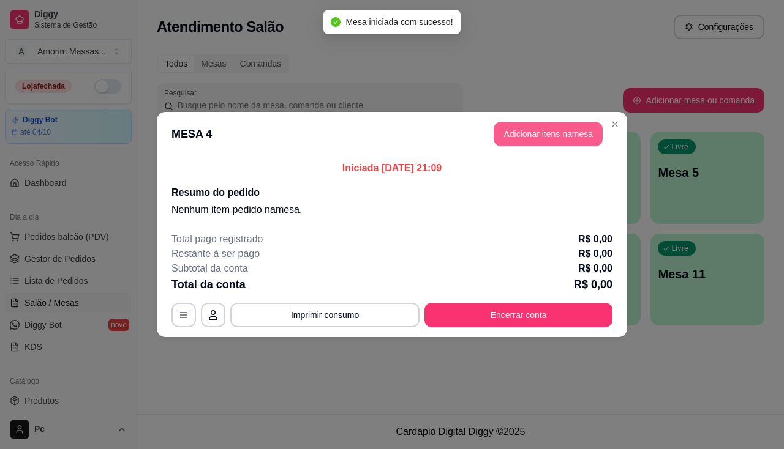
click at [565, 138] on button "Adicionar itens na mesa" at bounding box center [548, 134] width 109 height 24
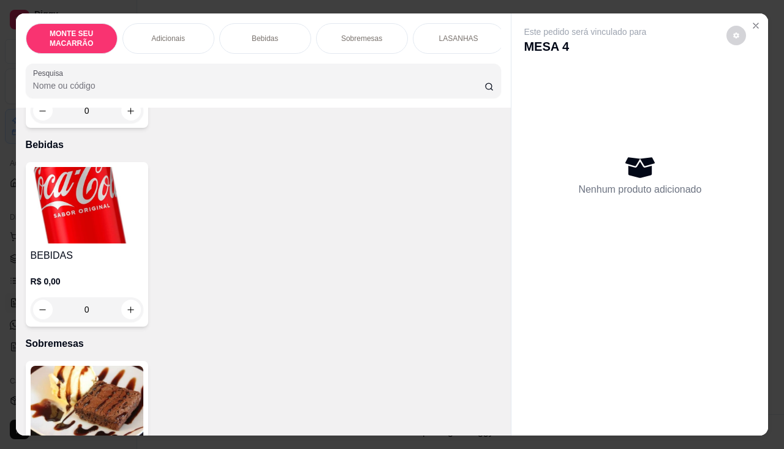
scroll to position [490, 0]
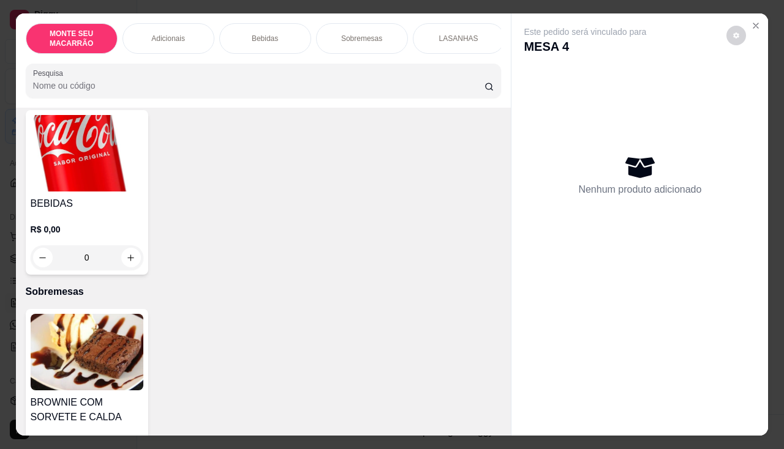
click at [91, 340] on img at bounding box center [87, 352] width 113 height 77
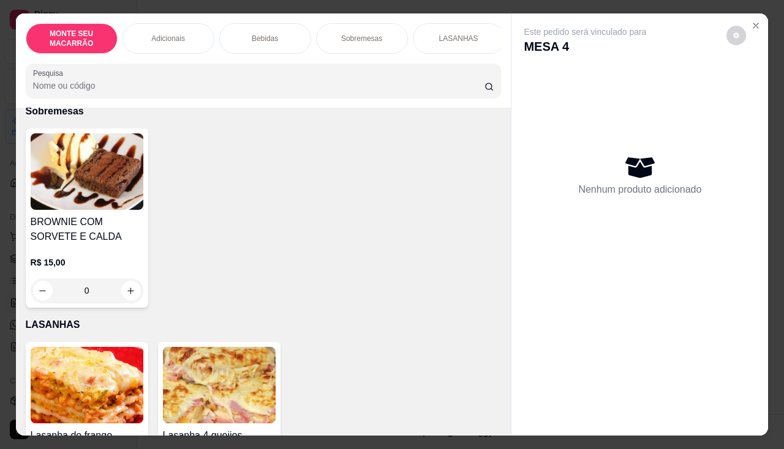
scroll to position [735, 0]
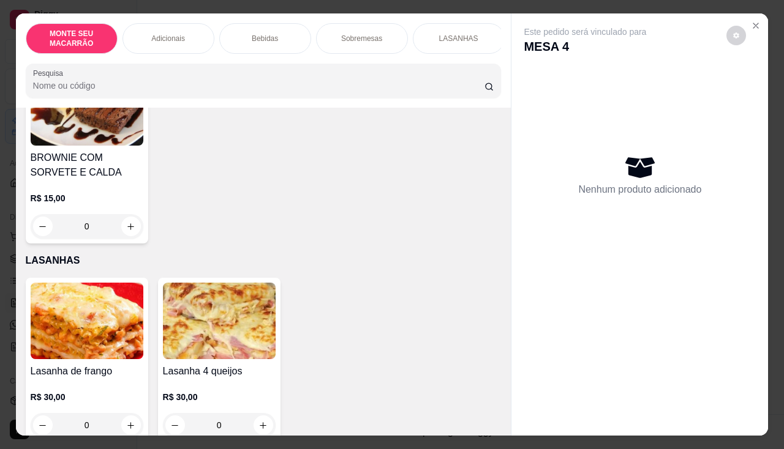
click at [233, 304] on img at bounding box center [219, 321] width 113 height 77
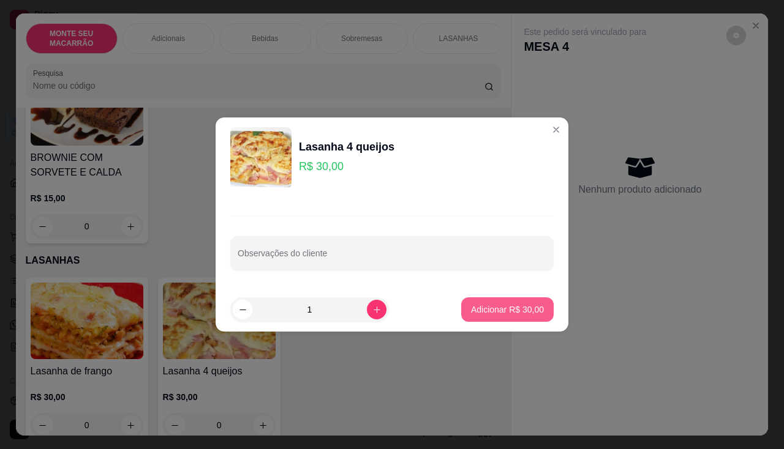
click at [500, 309] on p "Adicionar R$ 30,00" at bounding box center [507, 310] width 73 height 12
type input "1"
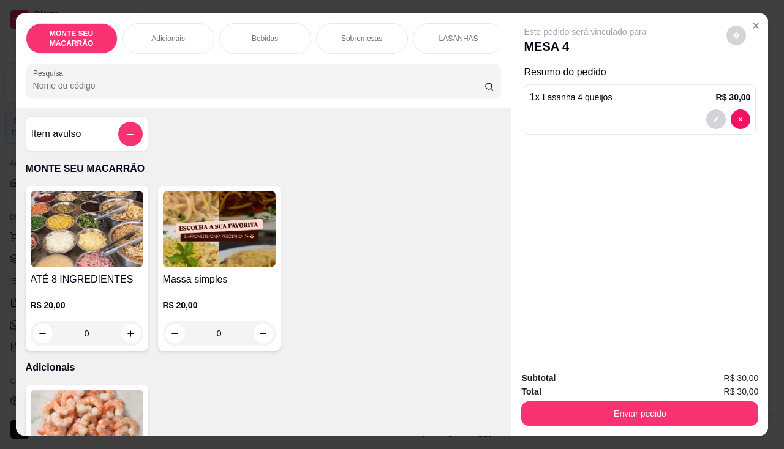
scroll to position [0, 0]
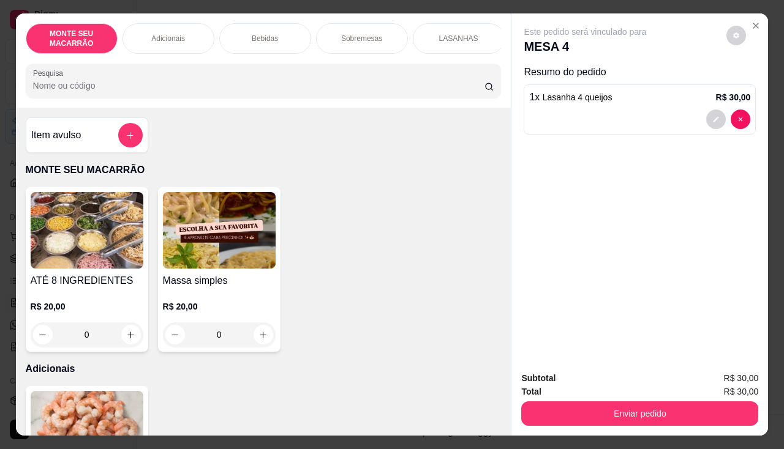
click at [232, 231] on img at bounding box center [219, 230] width 113 height 77
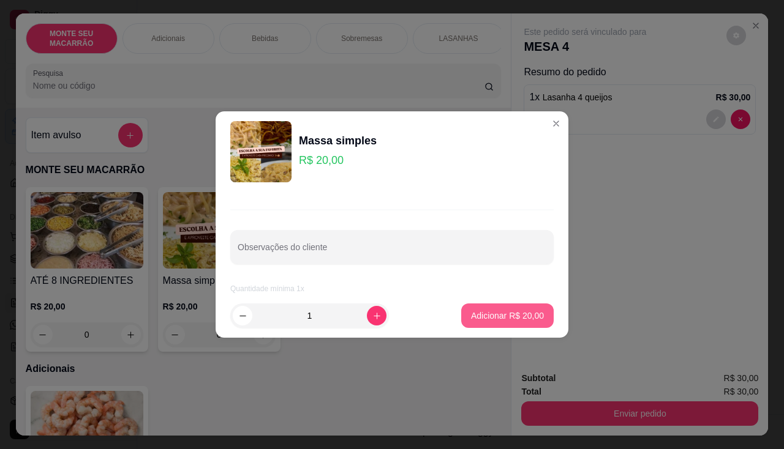
click at [493, 315] on p "Adicionar R$ 20,00" at bounding box center [507, 316] width 73 height 12
type input "1"
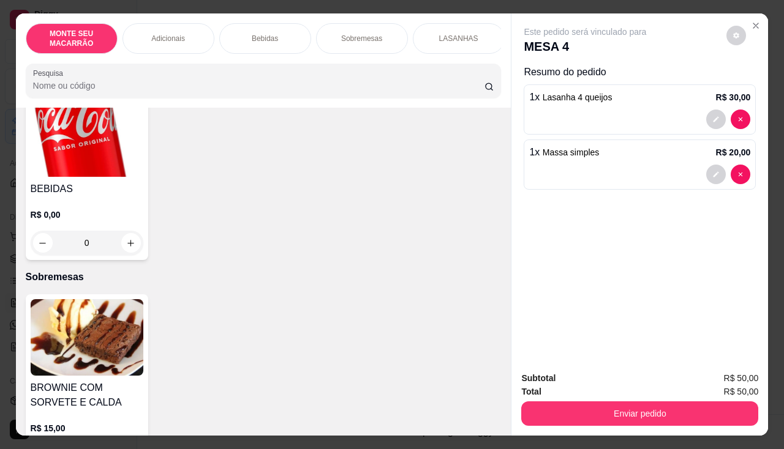
scroll to position [551, 0]
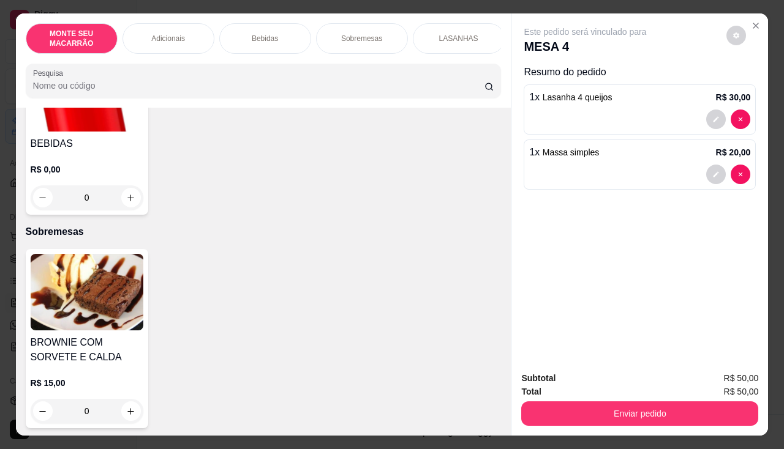
click at [72, 120] on img at bounding box center [87, 93] width 113 height 77
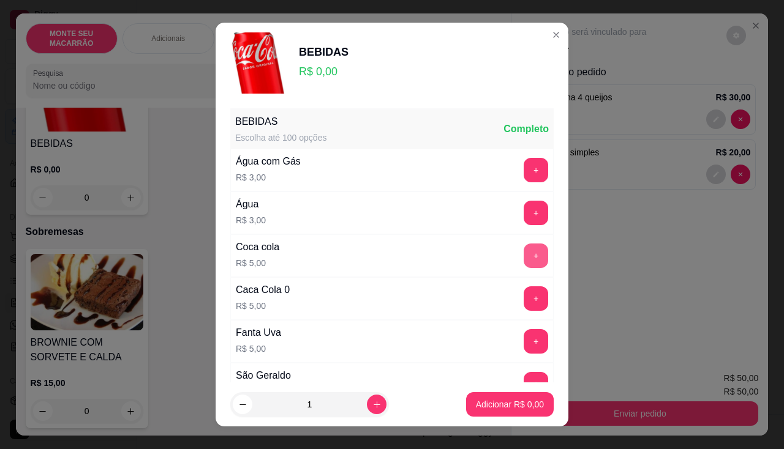
click at [524, 246] on button "+" at bounding box center [536, 256] width 24 height 24
click at [487, 398] on p "Adicionar R$ 10,00" at bounding box center [507, 405] width 73 height 12
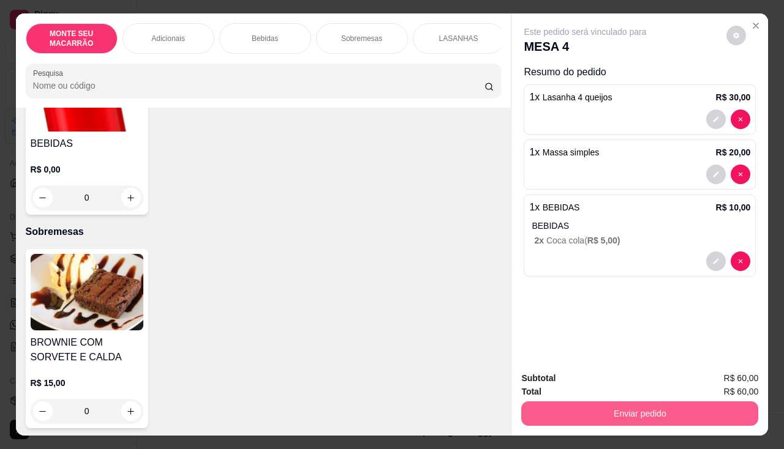
click at [623, 398] on button "Enviar pedido" at bounding box center [639, 414] width 237 height 24
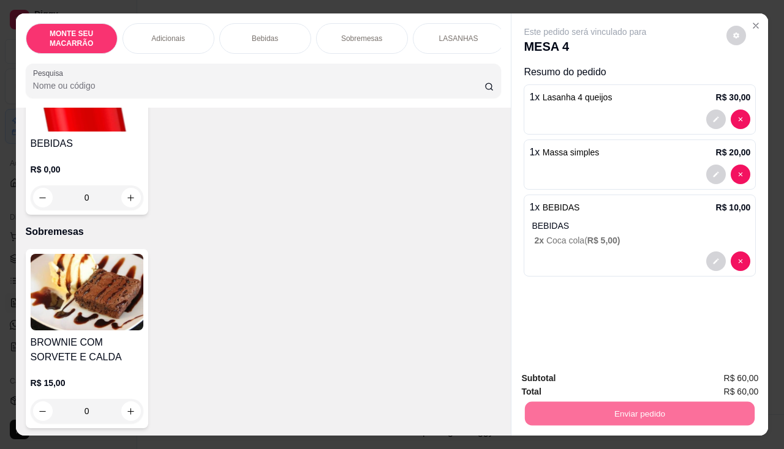
click at [611, 371] on button "Não registrar e enviar pedido" at bounding box center [600, 378] width 124 height 23
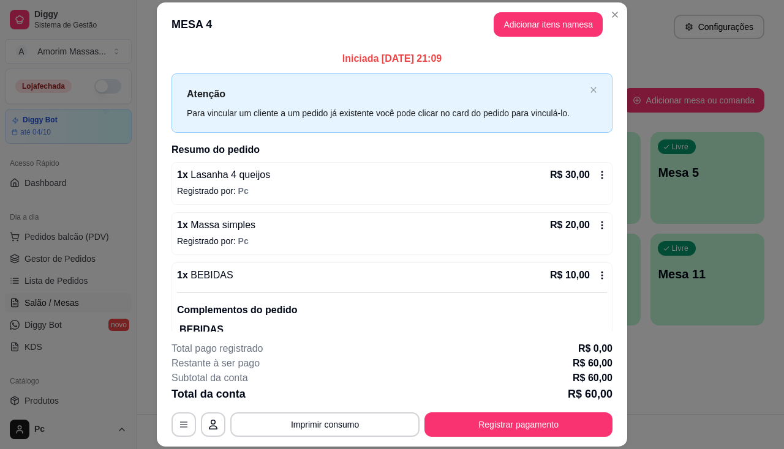
click at [408, 398] on div "**********" at bounding box center [392, 224] width 784 height 449
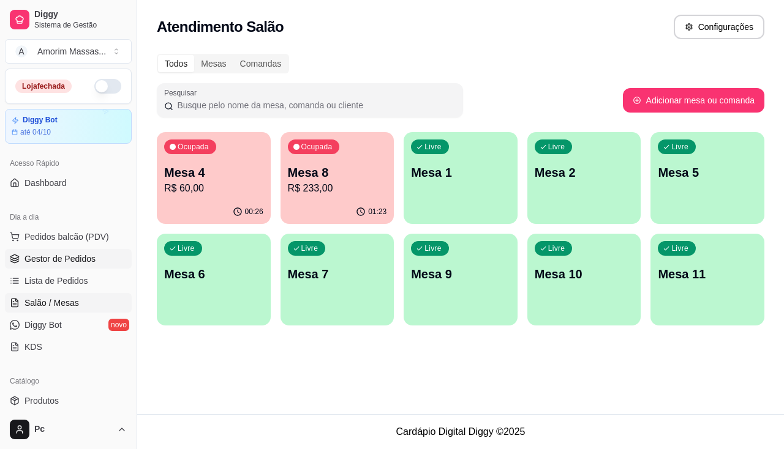
click at [50, 257] on span "Gestor de Pedidos" at bounding box center [59, 259] width 71 height 12
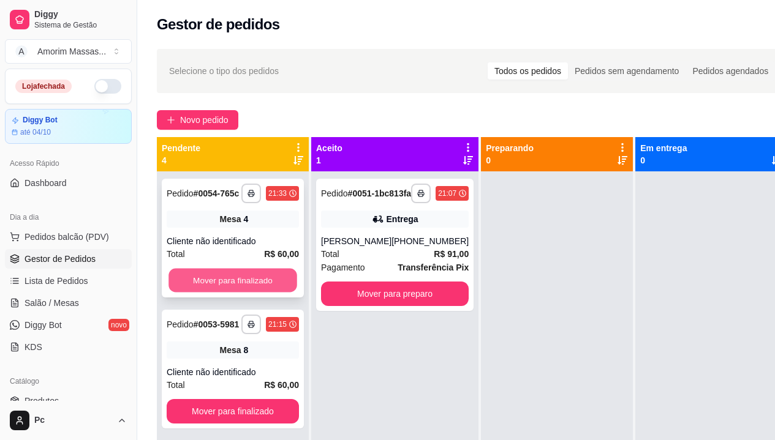
click at [233, 288] on button "Mover para finalizado" at bounding box center [232, 281] width 129 height 24
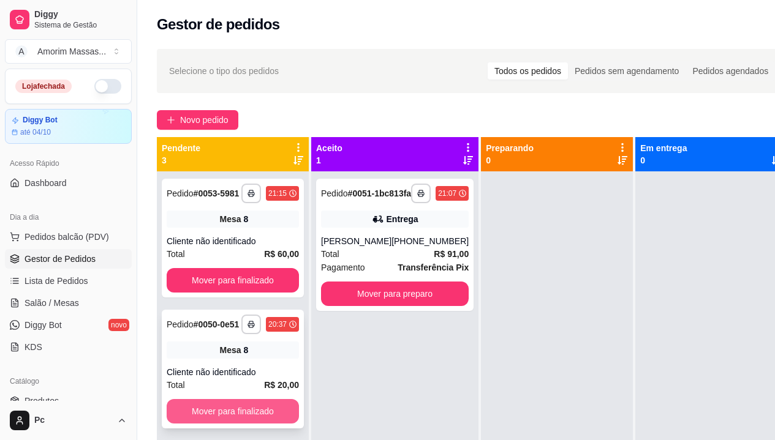
click at [234, 398] on button "Mover para finalizado" at bounding box center [233, 411] width 132 height 24
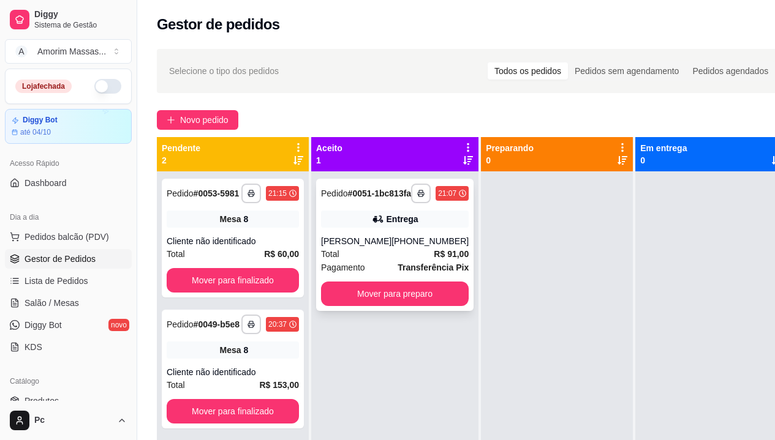
click at [385, 238] on div "**********" at bounding box center [394, 245] width 157 height 132
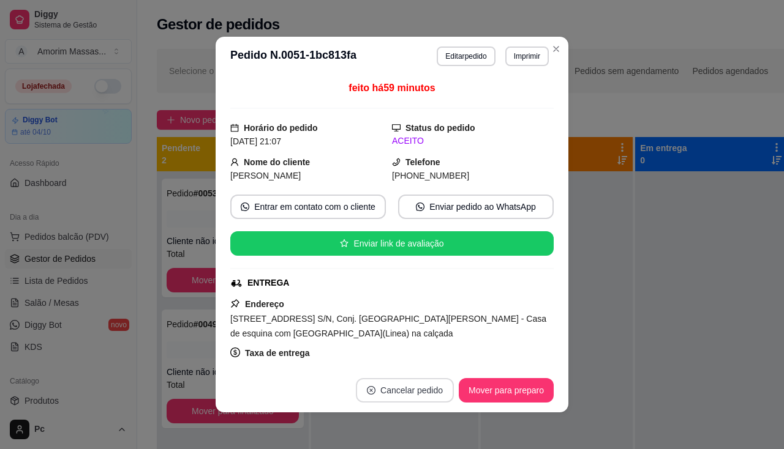
click at [389, 389] on button "Cancelar pedido" at bounding box center [405, 390] width 98 height 24
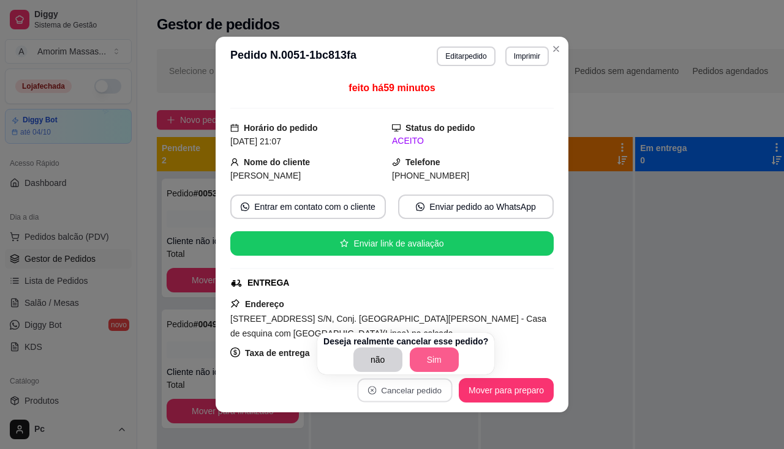
click at [421, 350] on button "Sim" at bounding box center [434, 360] width 49 height 24
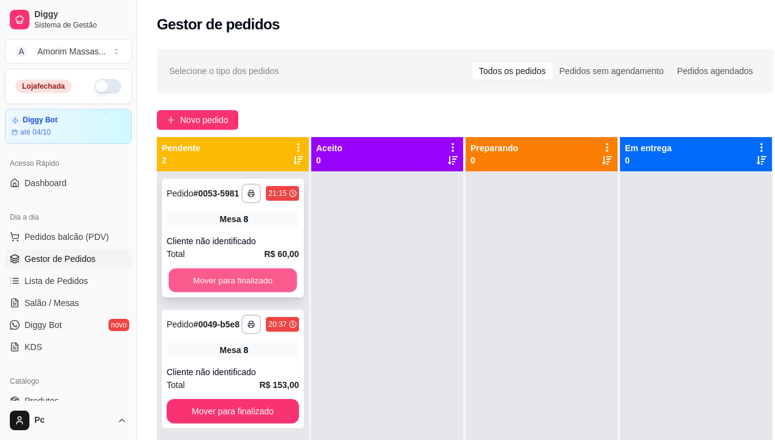
click at [185, 276] on button "Mover para finalizado" at bounding box center [232, 281] width 129 height 24
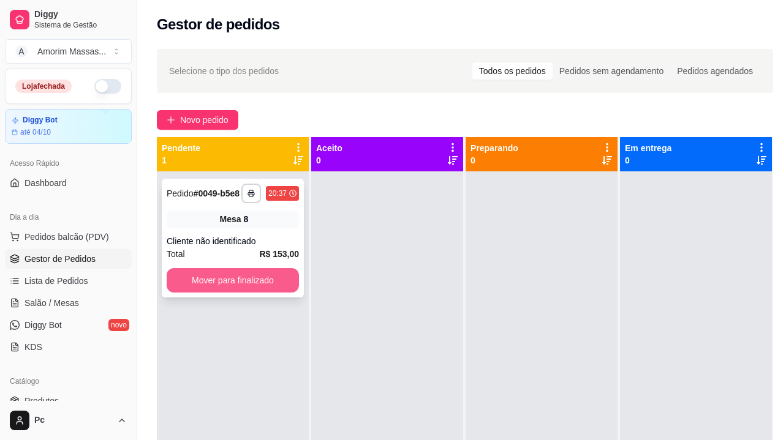
click at [185, 278] on button "Mover para finalizado" at bounding box center [233, 280] width 132 height 24
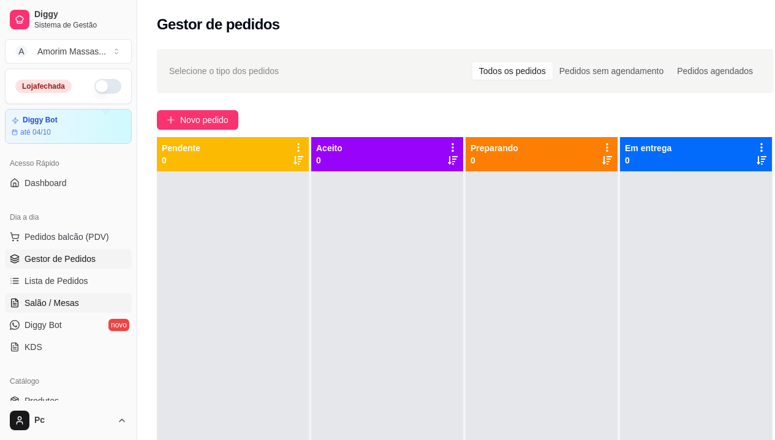
click at [58, 303] on span "Salão / Mesas" at bounding box center [51, 303] width 54 height 12
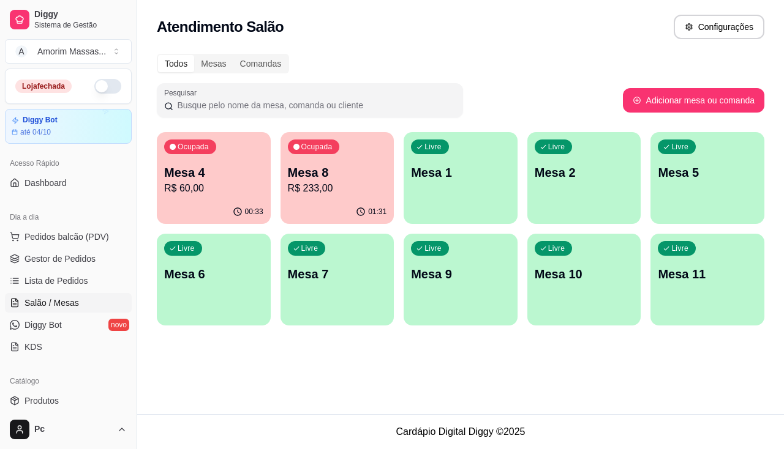
click at [308, 180] on p "Mesa 8" at bounding box center [337, 172] width 99 height 17
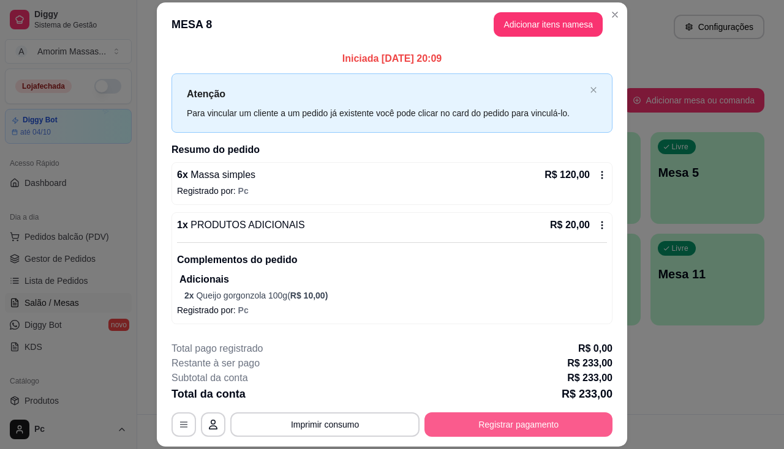
click at [494, 398] on button "Registrar pagamento" at bounding box center [518, 425] width 188 height 24
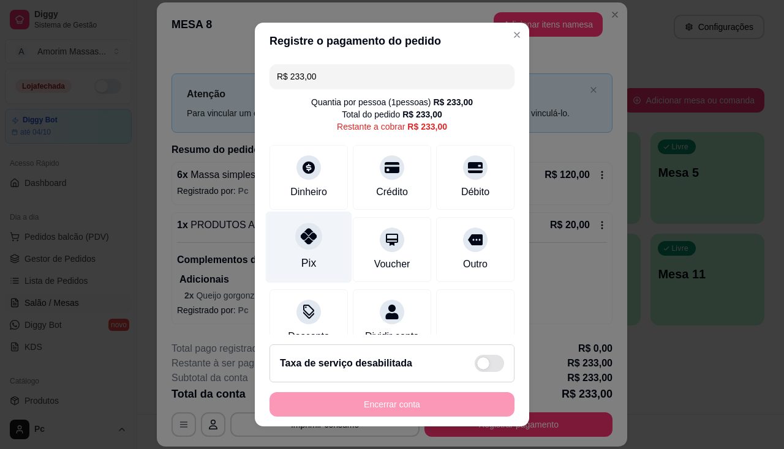
click at [306, 239] on icon at bounding box center [309, 236] width 16 height 16
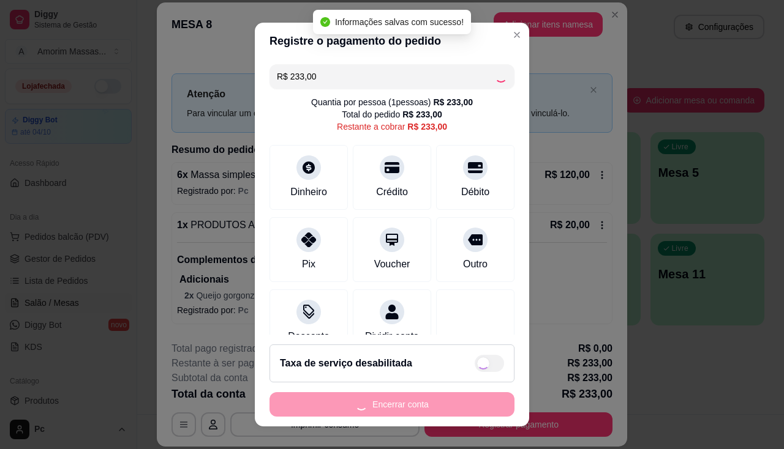
type input "R$ 0,00"
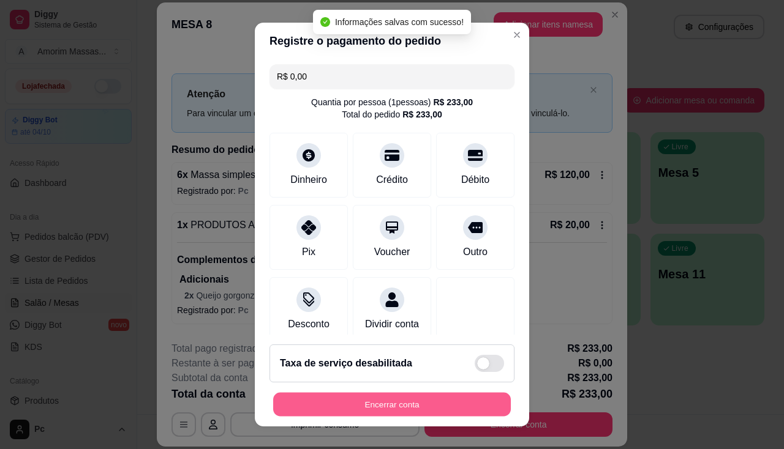
click at [378, 398] on button "Encerrar conta" at bounding box center [392, 405] width 238 height 24
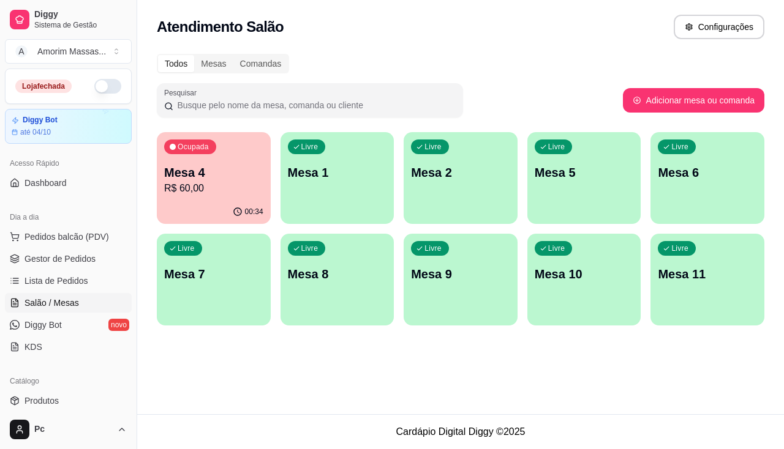
click at [195, 187] on p "R$ 60,00" at bounding box center [213, 188] width 99 height 15
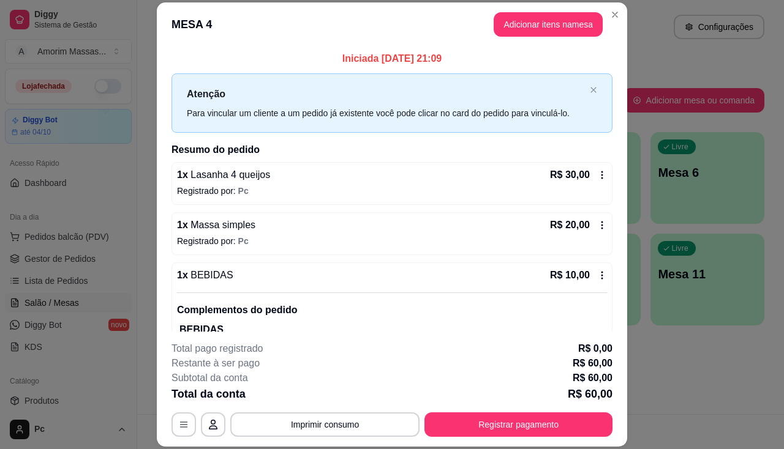
click at [516, 398] on footer "**********" at bounding box center [392, 389] width 470 height 115
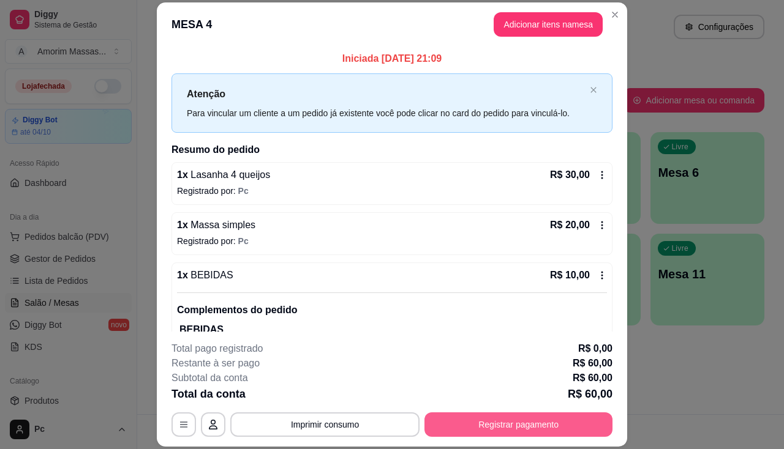
click at [516, 398] on button "Registrar pagamento" at bounding box center [518, 425] width 188 height 24
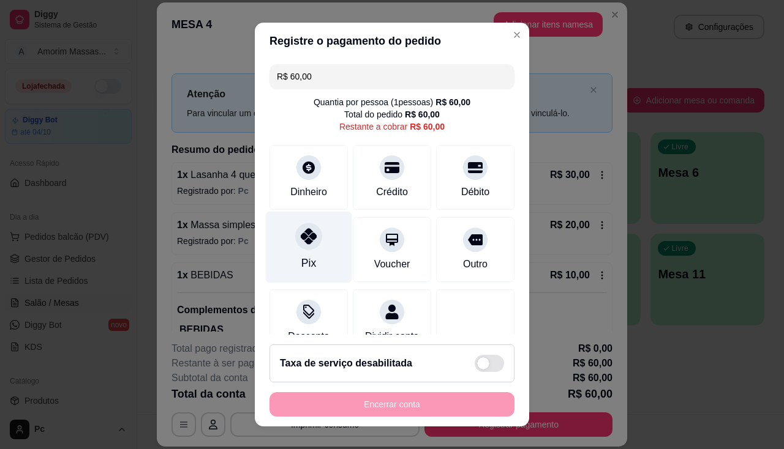
click at [318, 245] on div "Pix" at bounding box center [309, 247] width 86 height 72
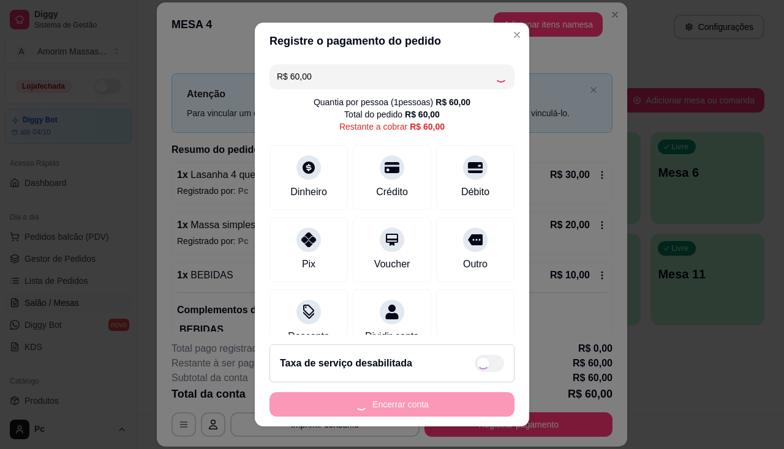
type input "R$ 0,00"
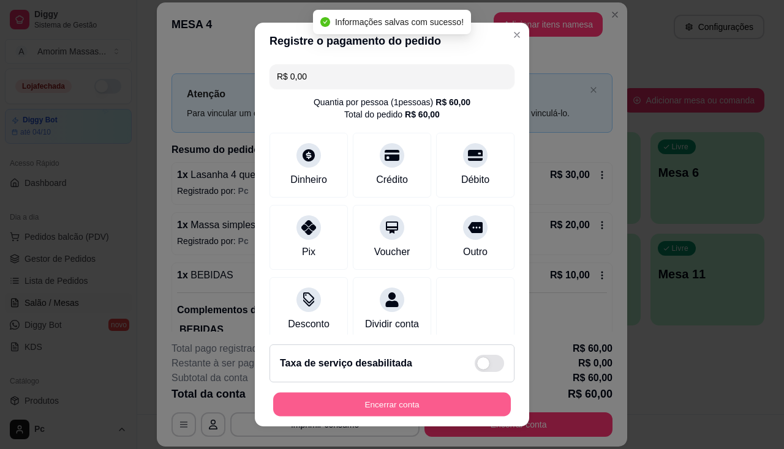
click at [372, 398] on button "Encerrar conta" at bounding box center [392, 405] width 238 height 24
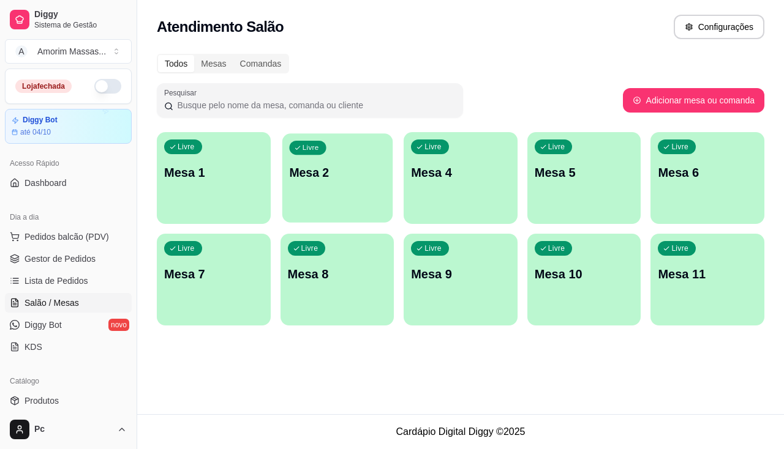
click at [376, 187] on div "Livre Mesa 2" at bounding box center [337, 170] width 110 height 75
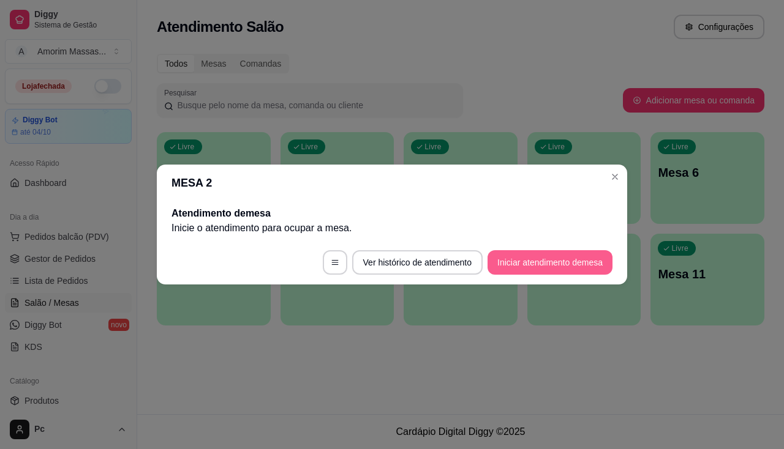
click at [520, 259] on button "Iniciar atendimento de mesa" at bounding box center [549, 262] width 125 height 24
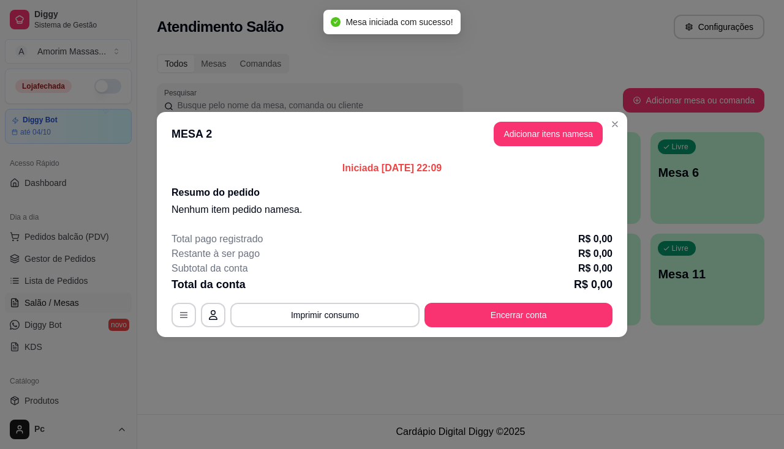
click at [561, 149] on header "MESA 2 Adicionar itens na mesa" at bounding box center [392, 134] width 470 height 44
click at [559, 142] on button "Adicionar itens na mesa" at bounding box center [547, 134] width 105 height 24
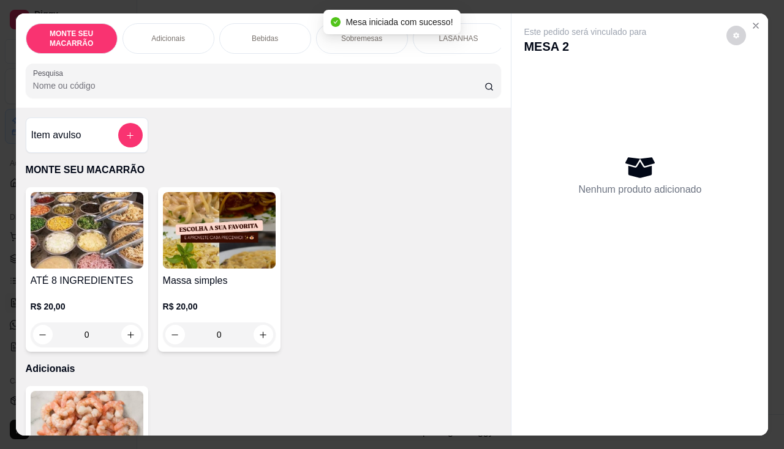
click at [201, 230] on img at bounding box center [219, 230] width 113 height 77
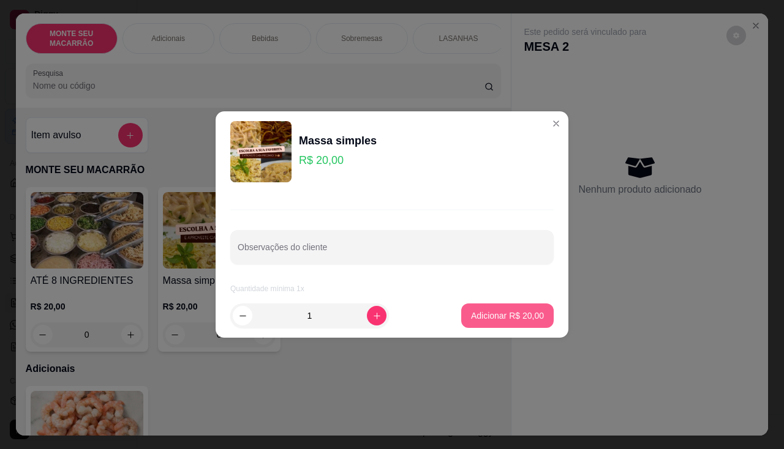
click at [476, 308] on button "Adicionar R$ 20,00" at bounding box center [507, 316] width 92 height 24
type input "1"
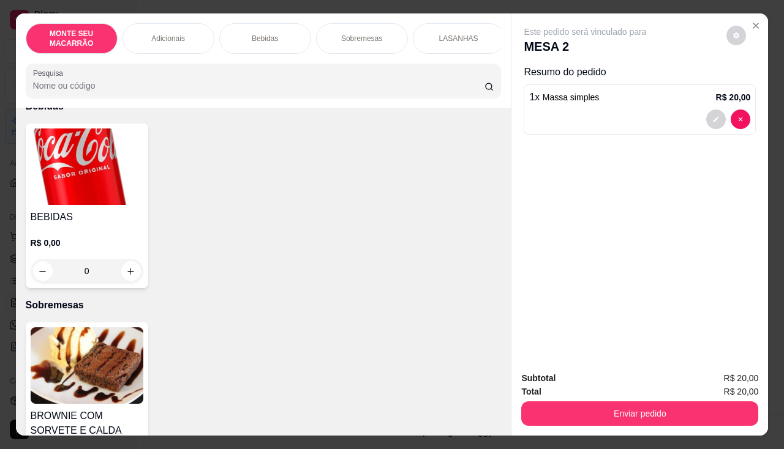
scroll to position [551, 0]
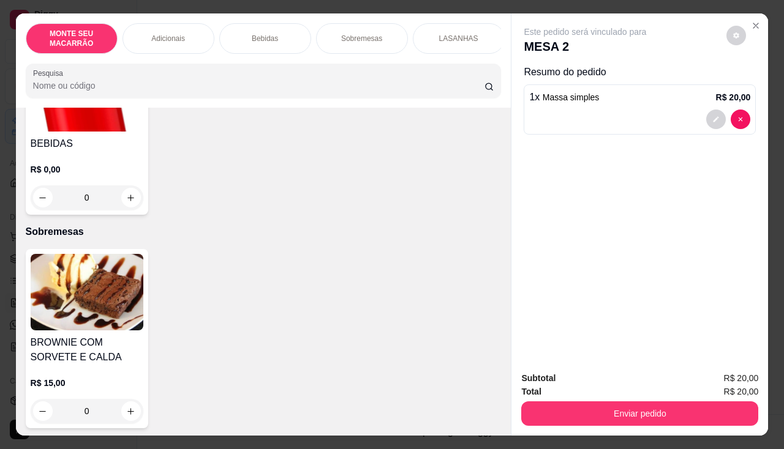
click at [78, 271] on img at bounding box center [87, 292] width 113 height 77
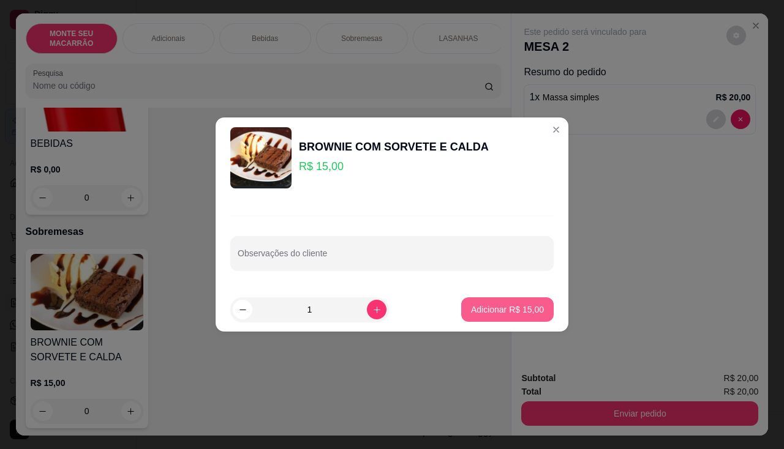
click at [517, 306] on p "Adicionar R$ 15,00" at bounding box center [507, 310] width 73 height 12
type input "1"
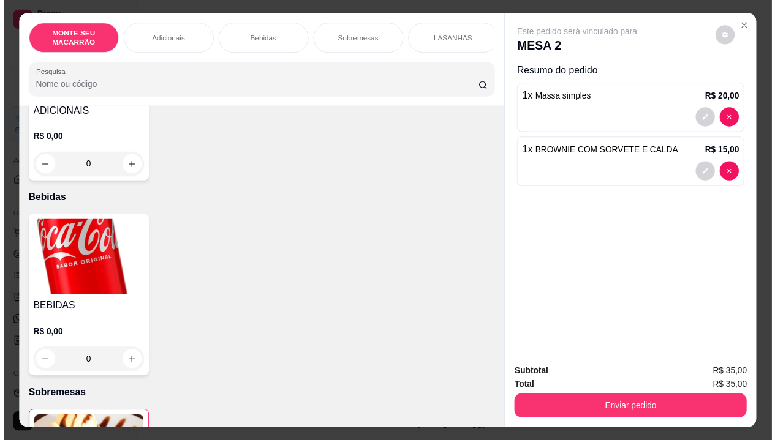
scroll to position [306, 0]
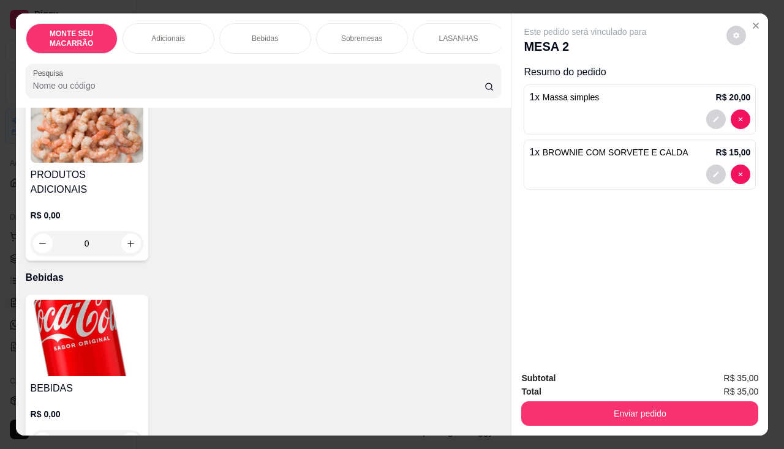
click at [61, 321] on img at bounding box center [87, 338] width 113 height 77
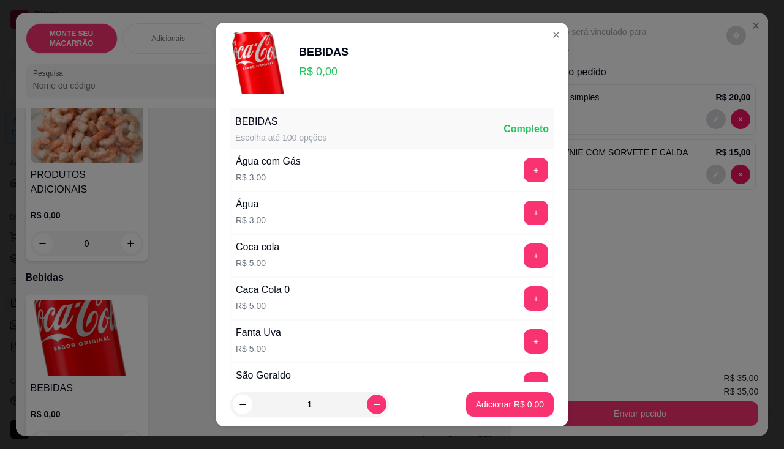
click at [524, 289] on button "+" at bounding box center [536, 299] width 24 height 24
click at [487, 398] on p "Adicionar R$ 5,00" at bounding box center [509, 405] width 66 height 12
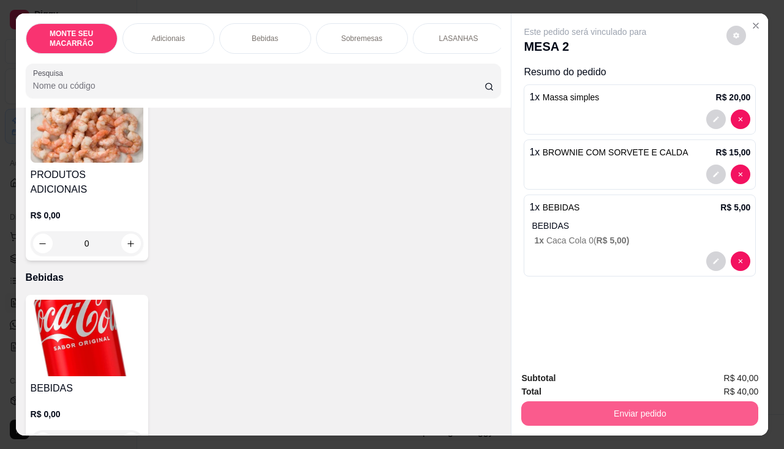
click at [556, 398] on button "Enviar pedido" at bounding box center [639, 414] width 237 height 24
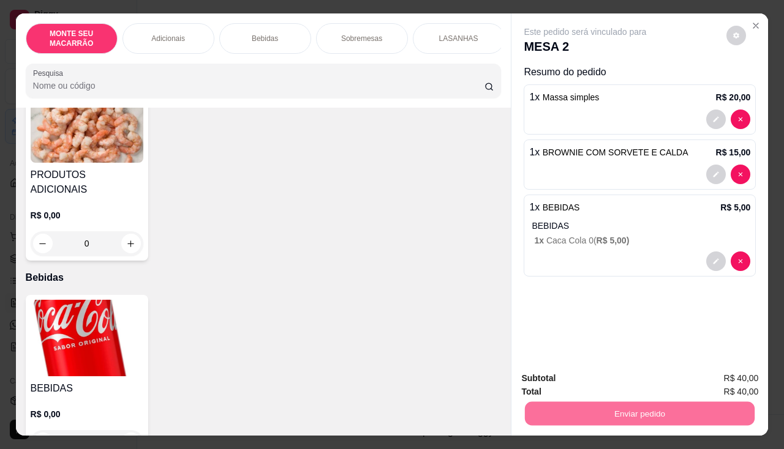
click at [585, 381] on button "Não registrar e enviar pedido" at bounding box center [599, 379] width 127 height 23
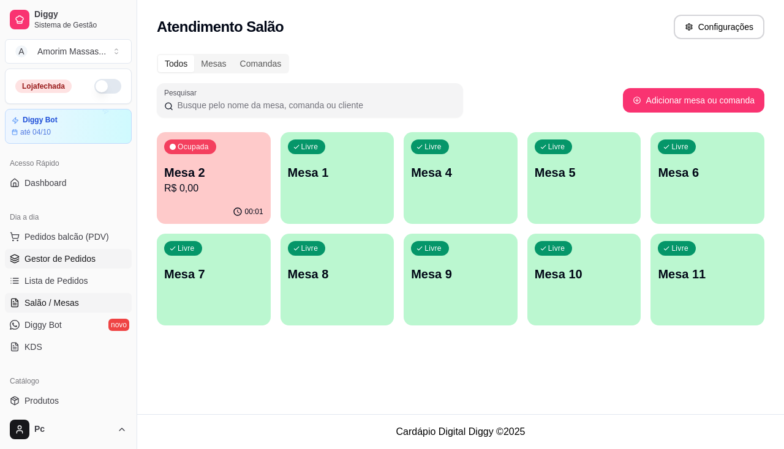
click at [45, 258] on span "Gestor de Pedidos" at bounding box center [59, 259] width 71 height 12
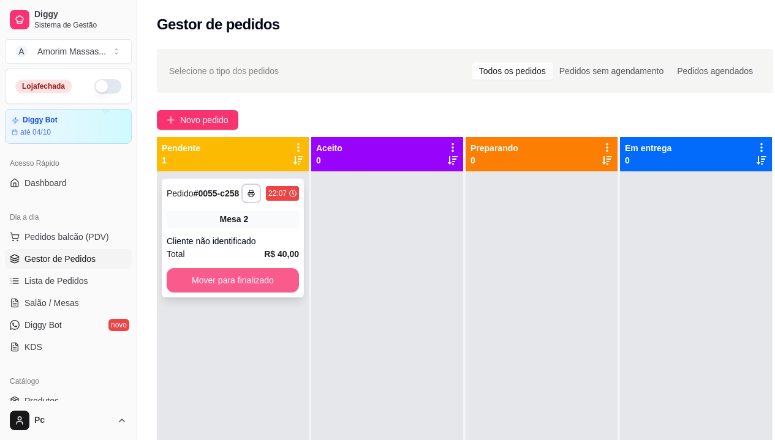
click at [244, 280] on button "Mover para finalizado" at bounding box center [233, 280] width 132 height 24
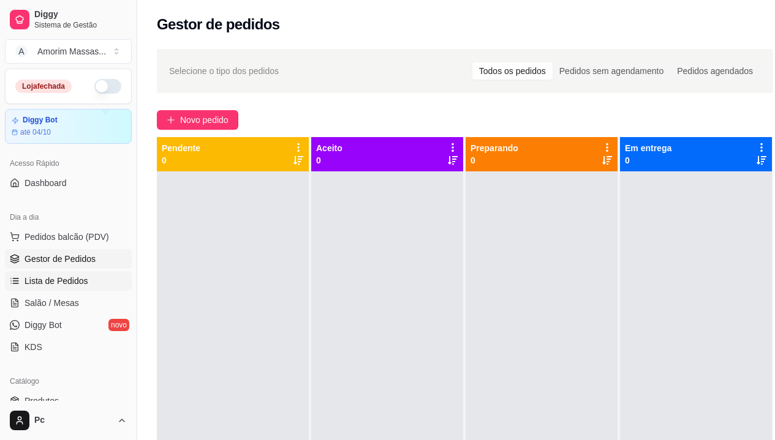
click at [56, 276] on span "Lista de Pedidos" at bounding box center [56, 281] width 64 height 12
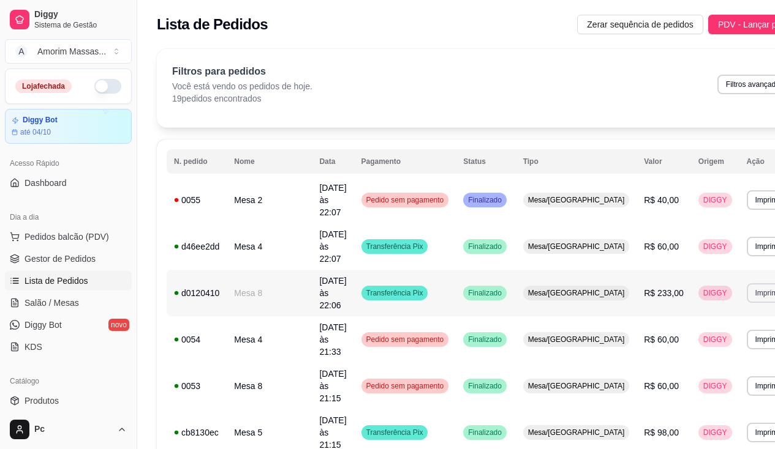
click at [746, 283] on button "Imprimir" at bounding box center [767, 293] width 43 height 20
click at [688, 304] on button "IMPRESSORA" at bounding box center [694, 306] width 89 height 20
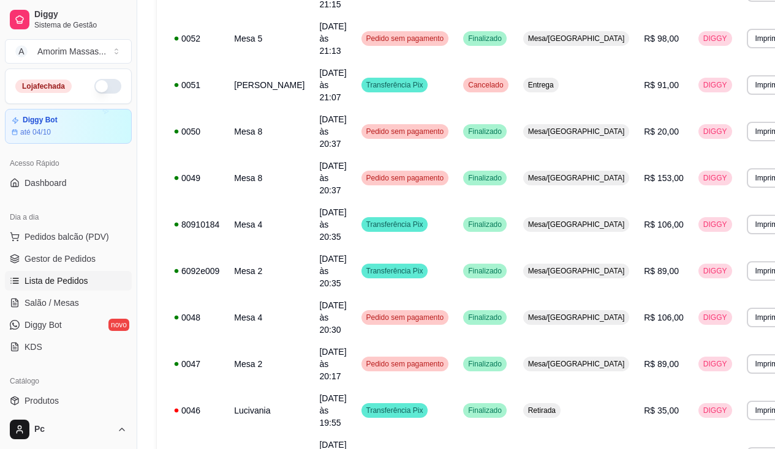
scroll to position [468, 0]
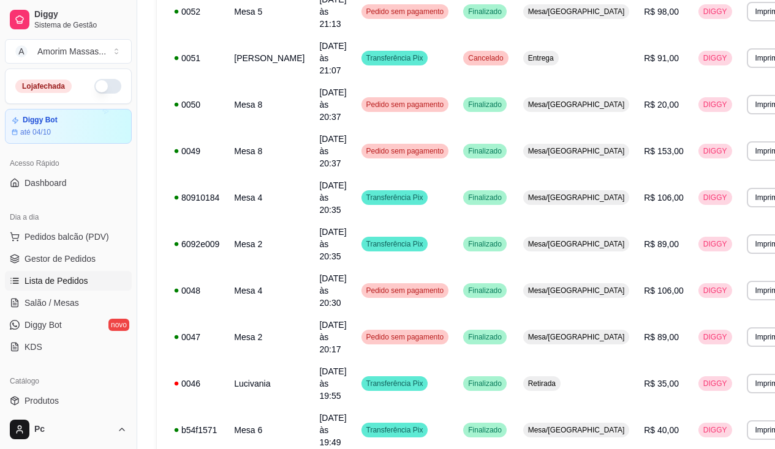
click at [337, 298] on tbody "**********" at bounding box center [482, 151] width 631 height 884
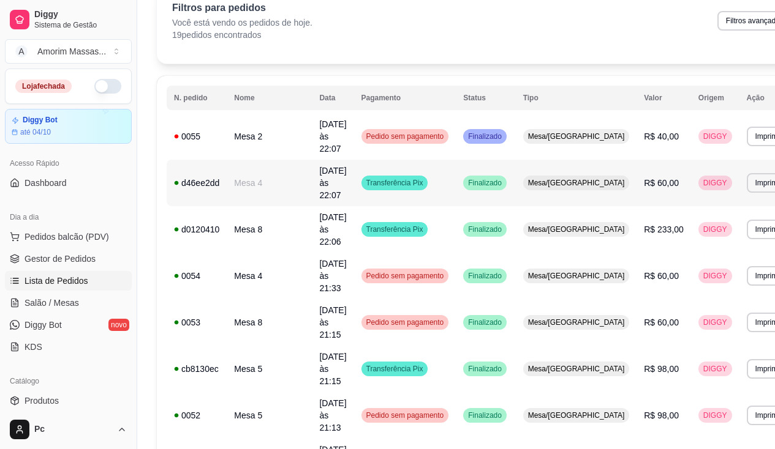
scroll to position [0, 0]
